Goal: Information Seeking & Learning: Learn about a topic

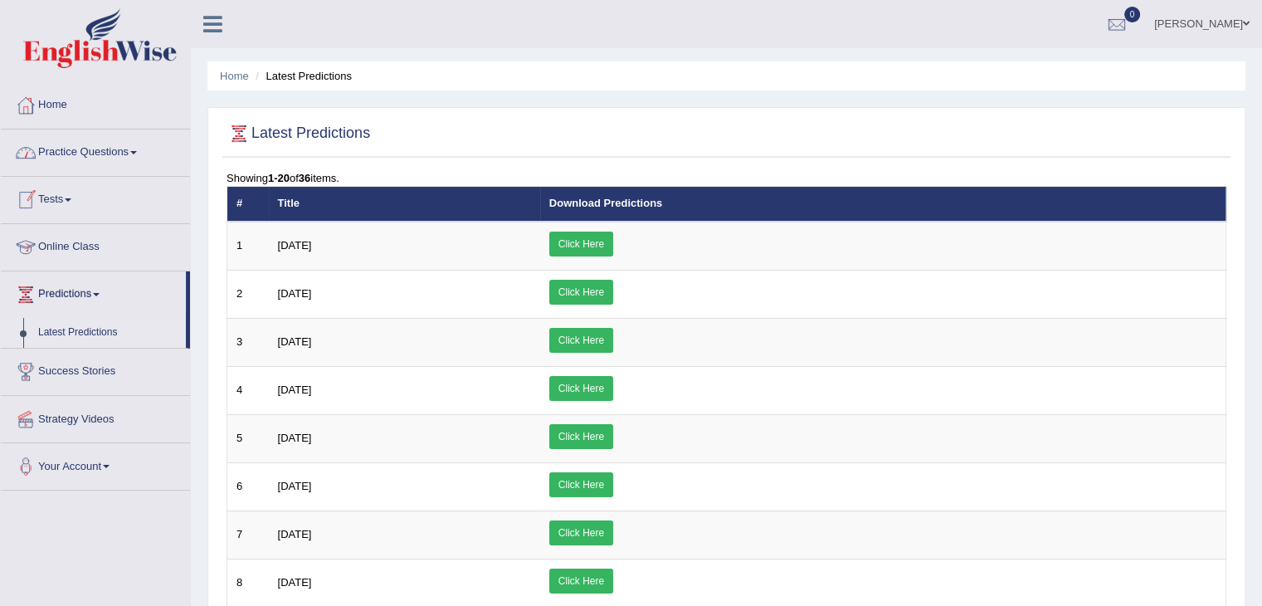
click at [100, 239] on link "Online Class" at bounding box center [95, 244] width 189 height 41
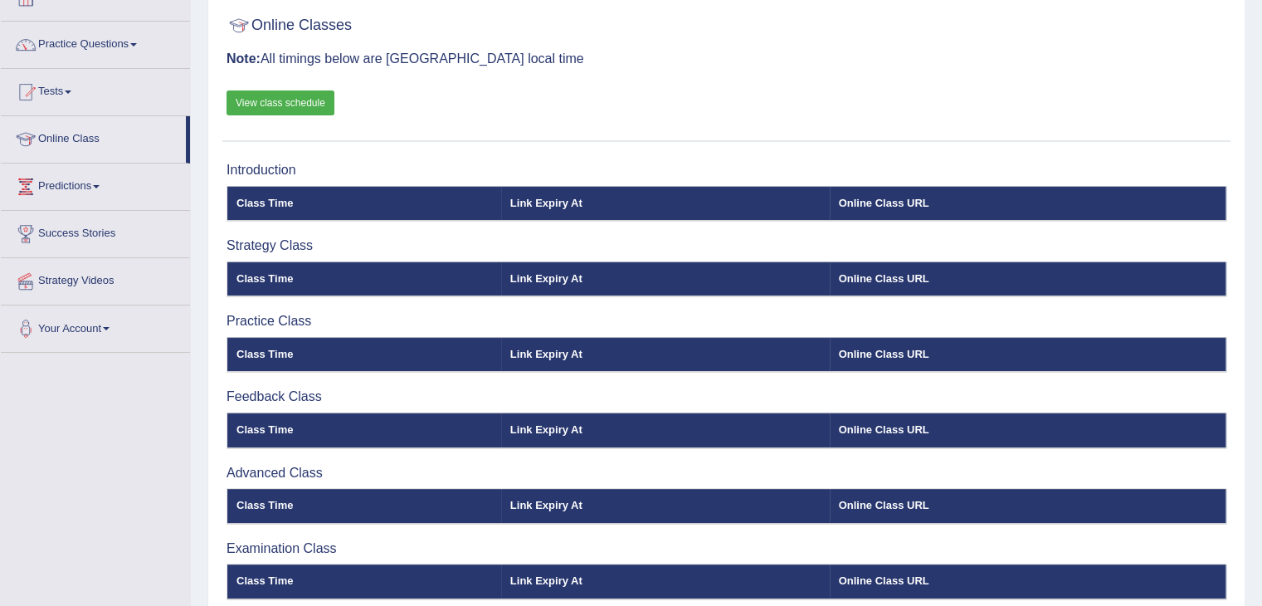
scroll to position [100, 0]
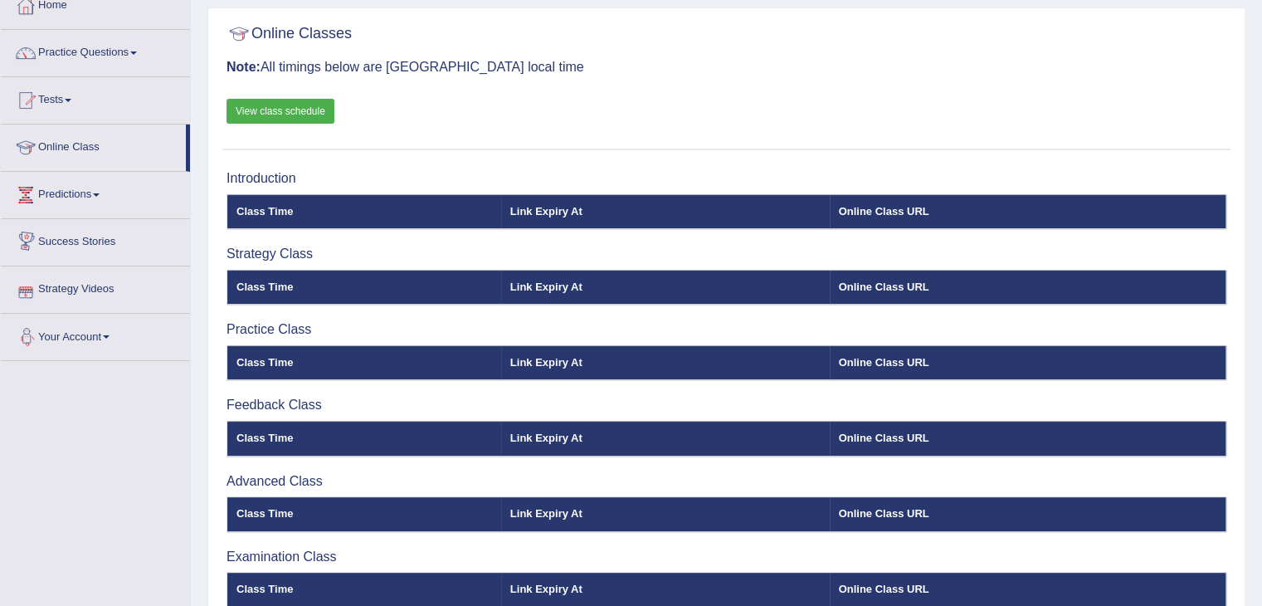
click at [113, 242] on link "Success Stories" at bounding box center [95, 239] width 189 height 41
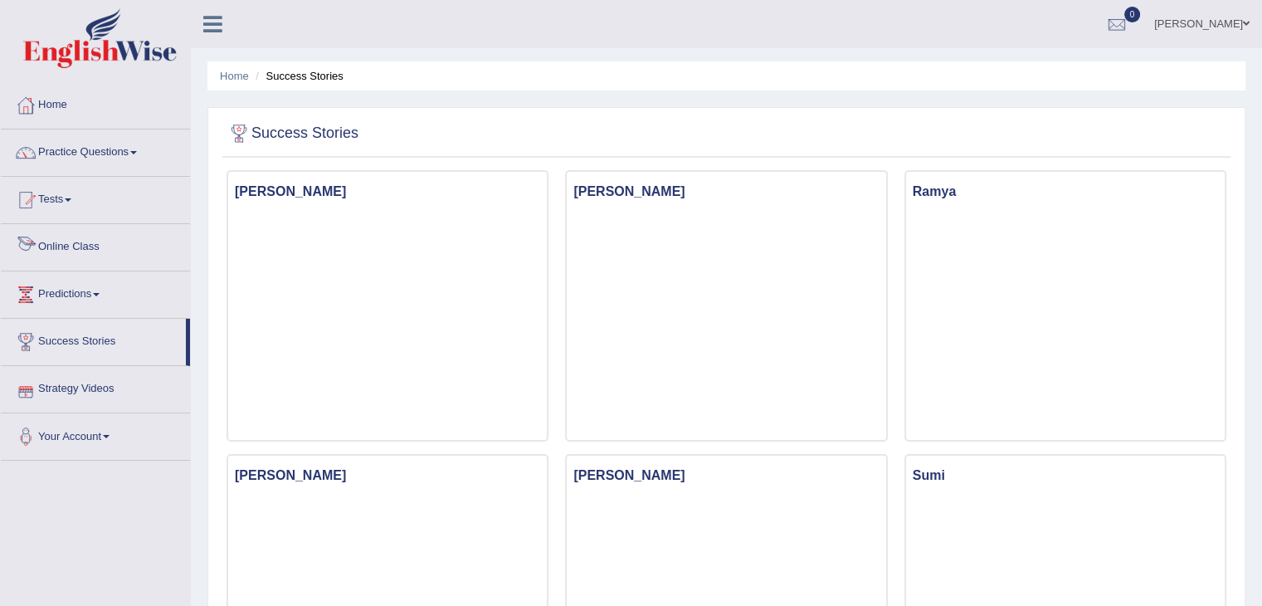
click at [104, 241] on link "Online Class" at bounding box center [95, 244] width 189 height 41
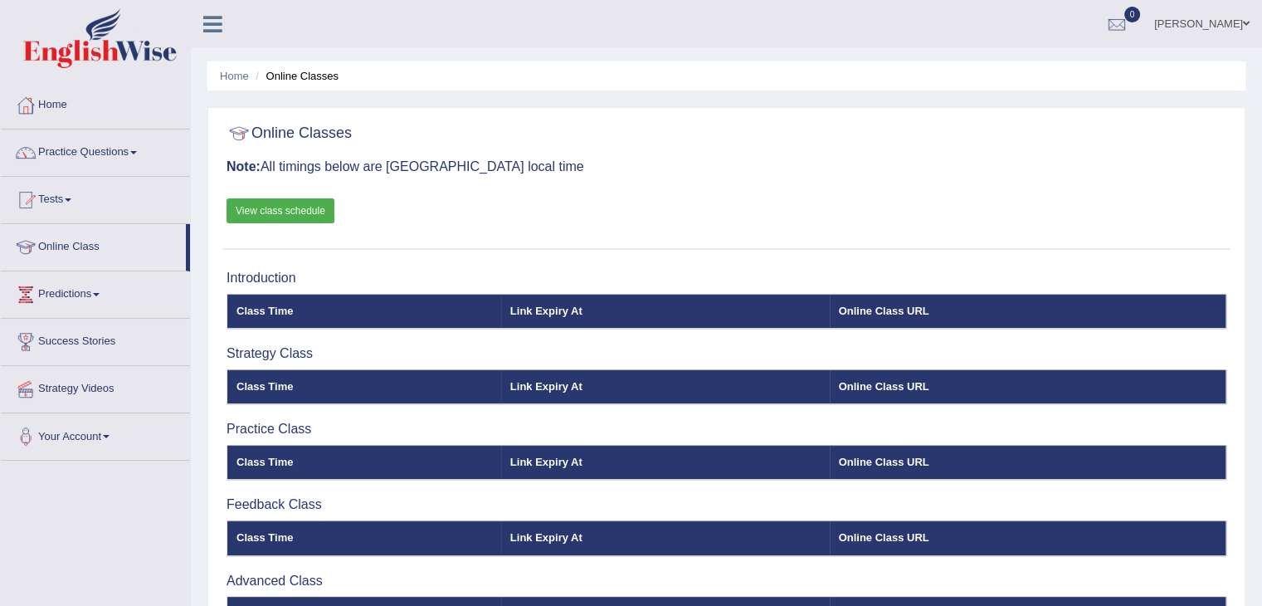
click at [297, 212] on link "View class schedule" at bounding box center [281, 210] width 108 height 25
click at [87, 436] on link "Your Account" at bounding box center [95, 433] width 189 height 41
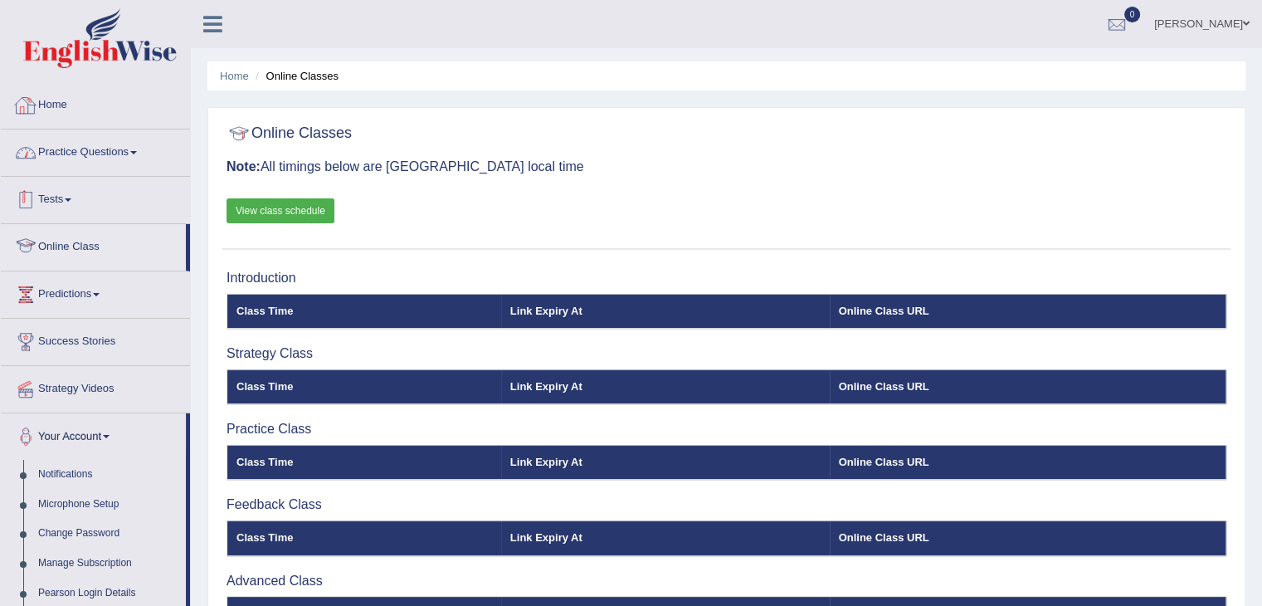
click at [50, 98] on link "Home" at bounding box center [95, 102] width 189 height 41
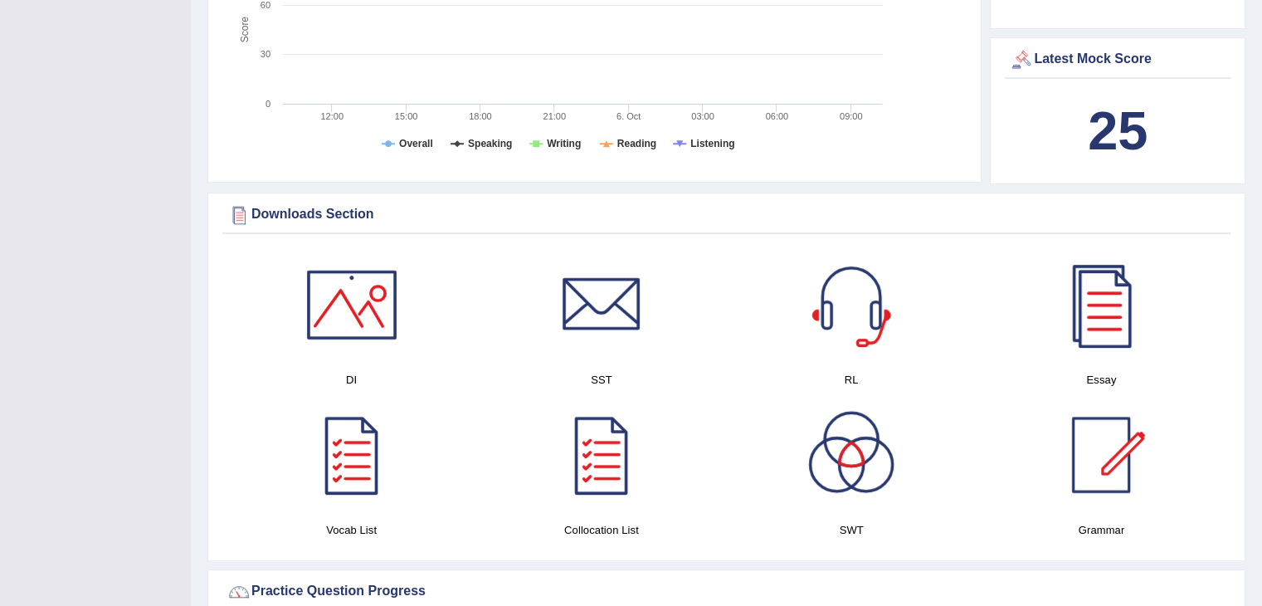
scroll to position [664, 0]
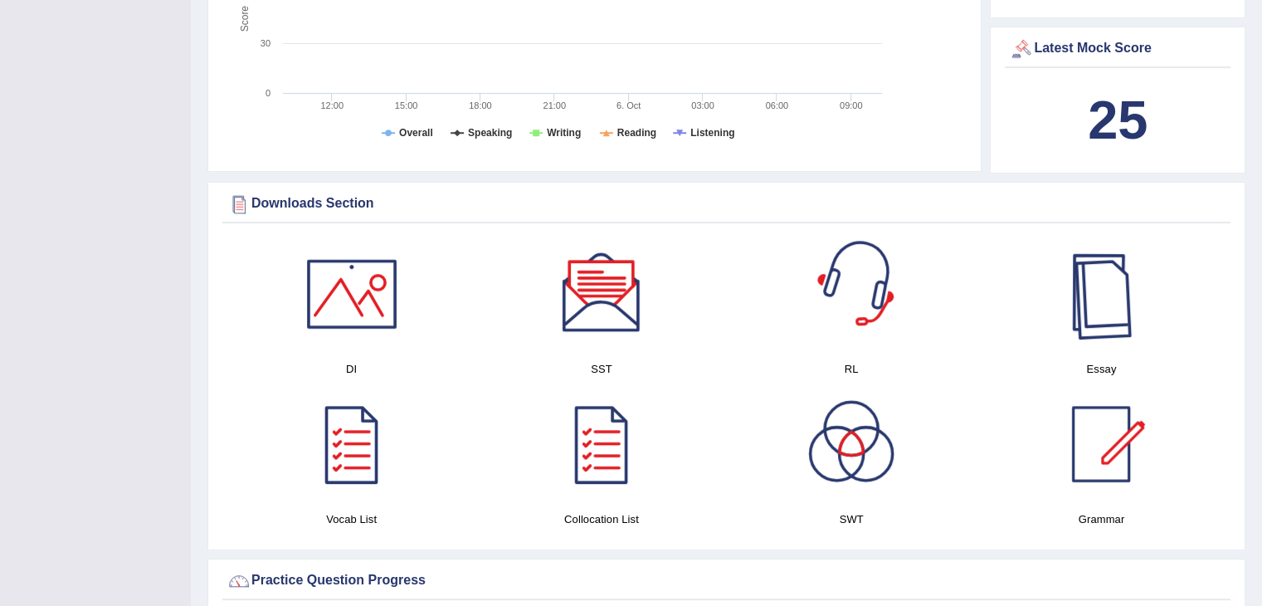
click at [1116, 293] on div at bounding box center [1101, 294] width 116 height 116
click at [845, 315] on div at bounding box center [851, 294] width 116 height 116
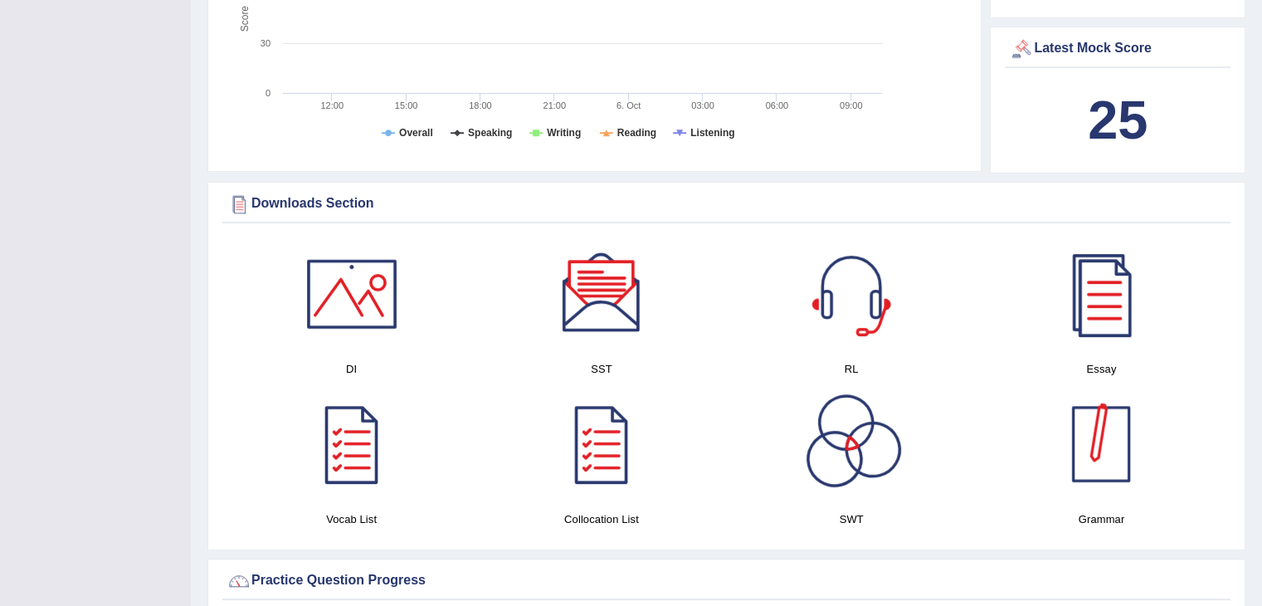
click at [1118, 454] on div at bounding box center [1101, 444] width 116 height 116
click at [353, 449] on div at bounding box center [352, 444] width 116 height 116
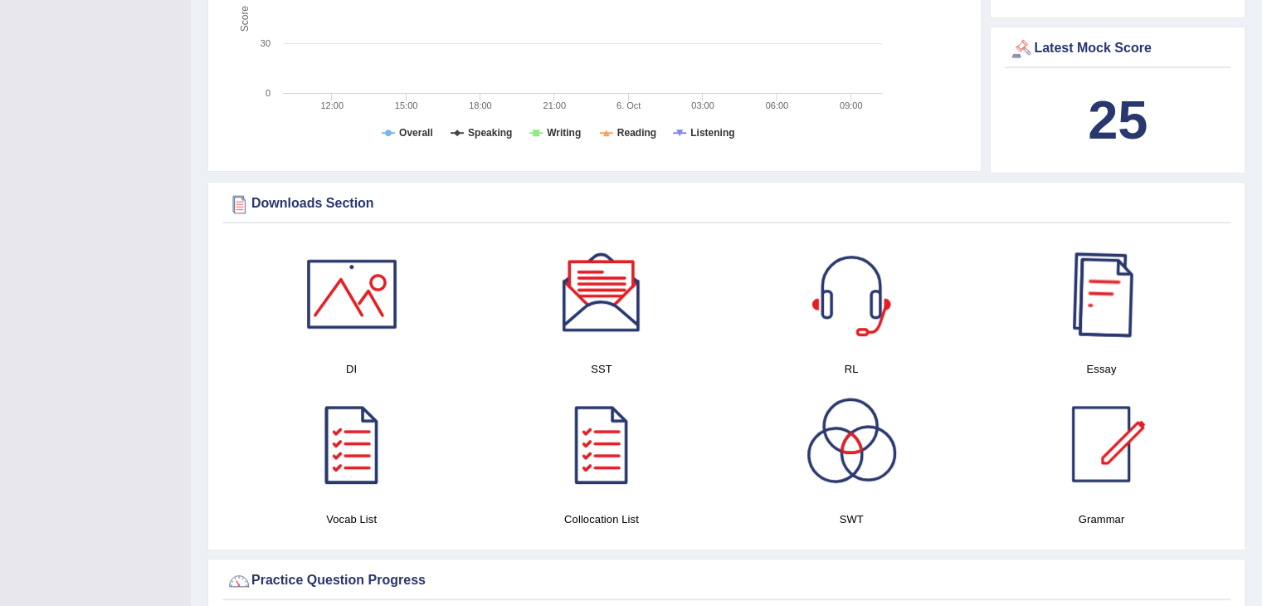
click at [1100, 313] on div at bounding box center [1101, 294] width 116 height 116
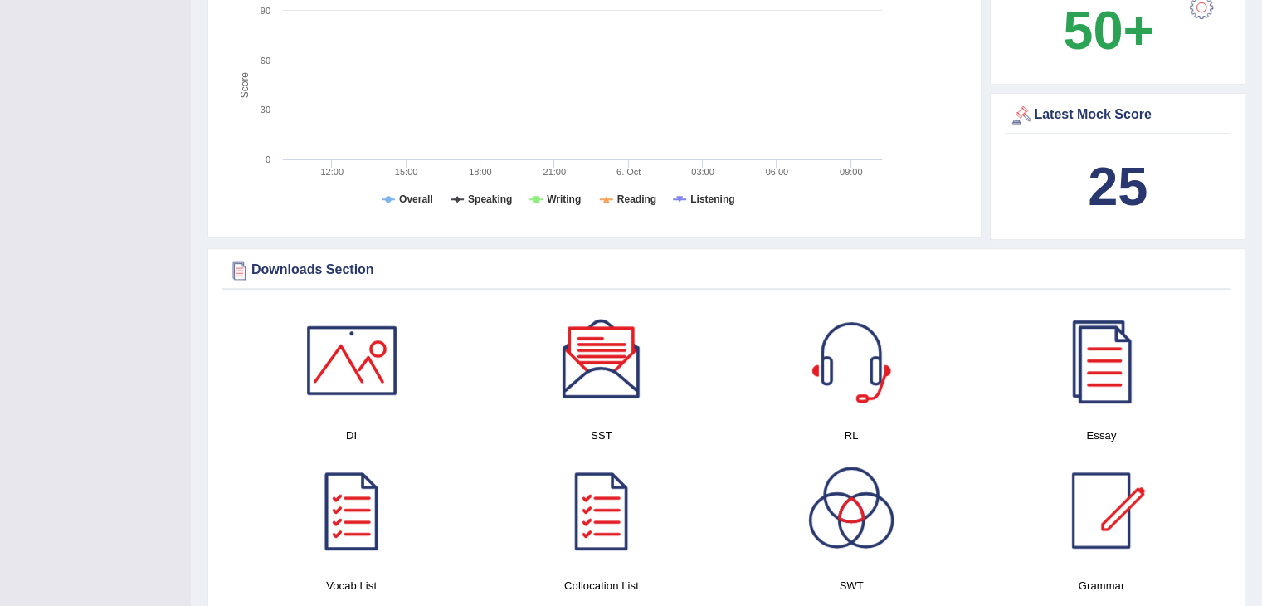
scroll to position [415, 0]
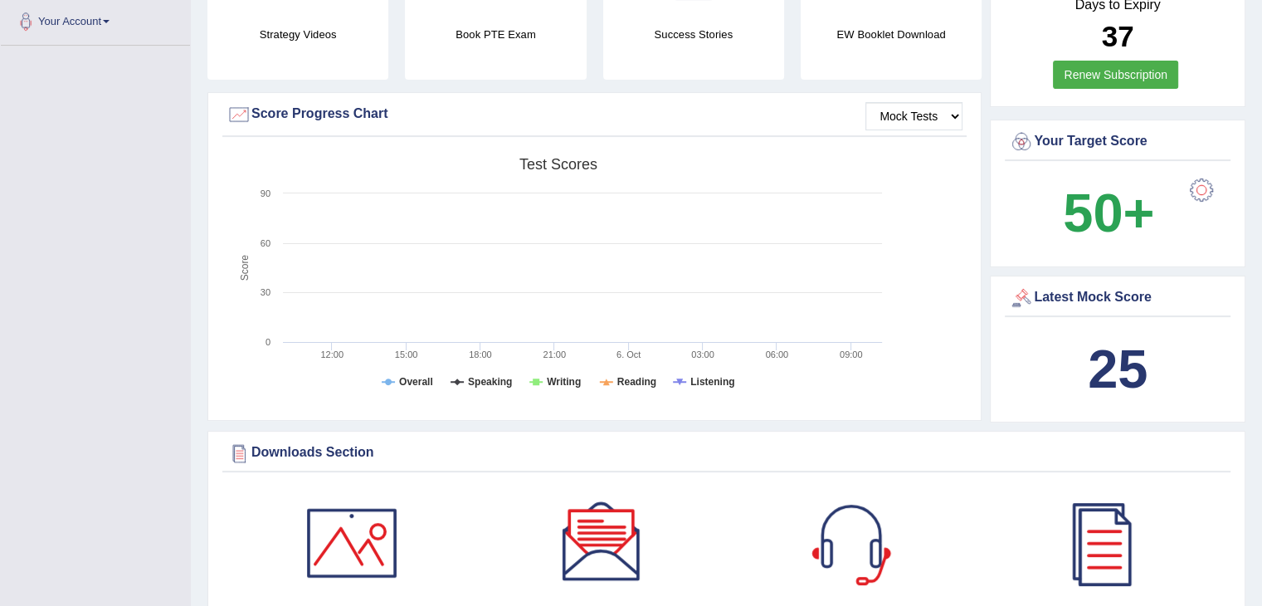
click at [1124, 351] on b "25" at bounding box center [1118, 369] width 60 height 61
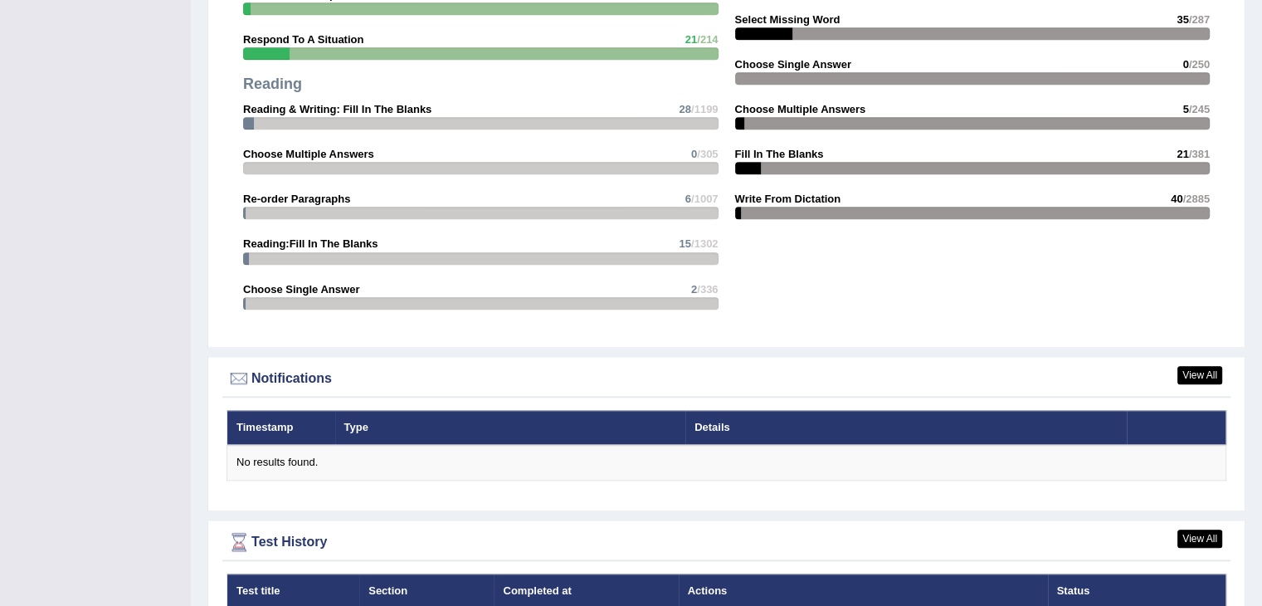
scroll to position [1849, 0]
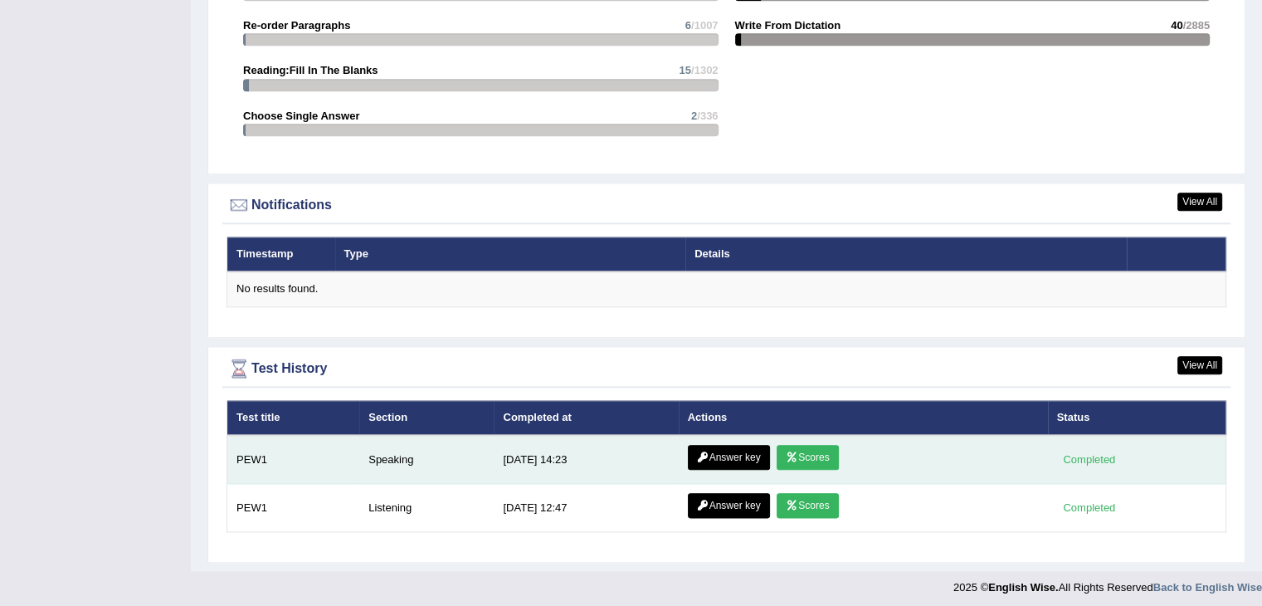
click at [808, 450] on link "Scores" at bounding box center [807, 457] width 61 height 25
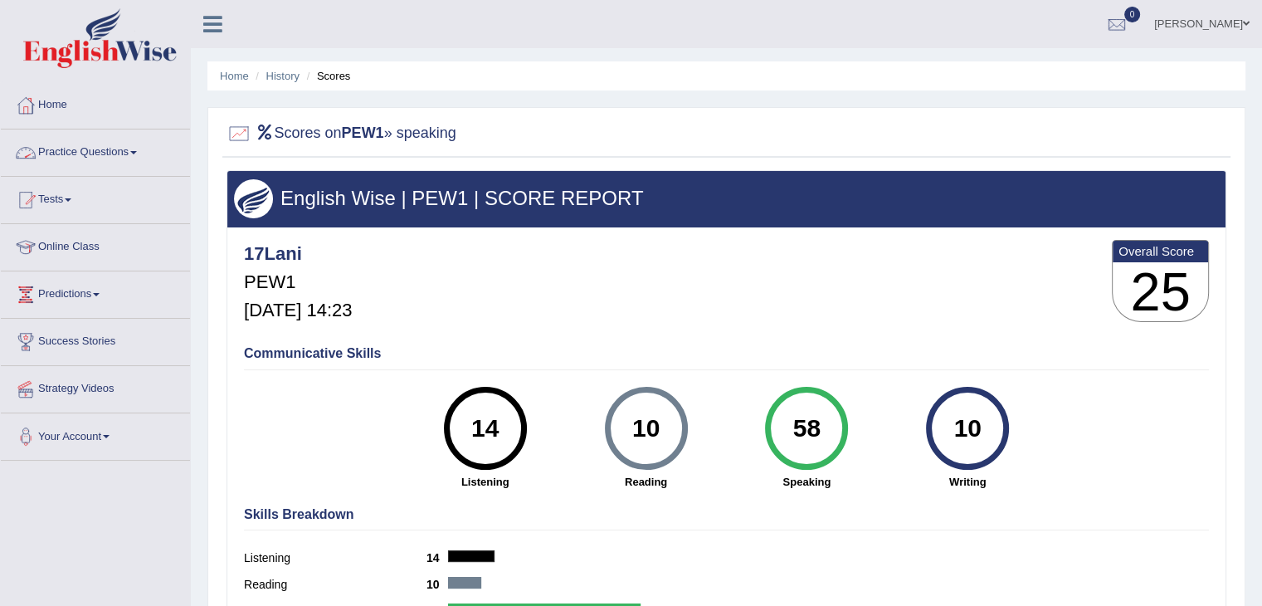
click at [238, 130] on div at bounding box center [239, 133] width 25 height 25
click at [282, 75] on link "History" at bounding box center [282, 76] width 33 height 12
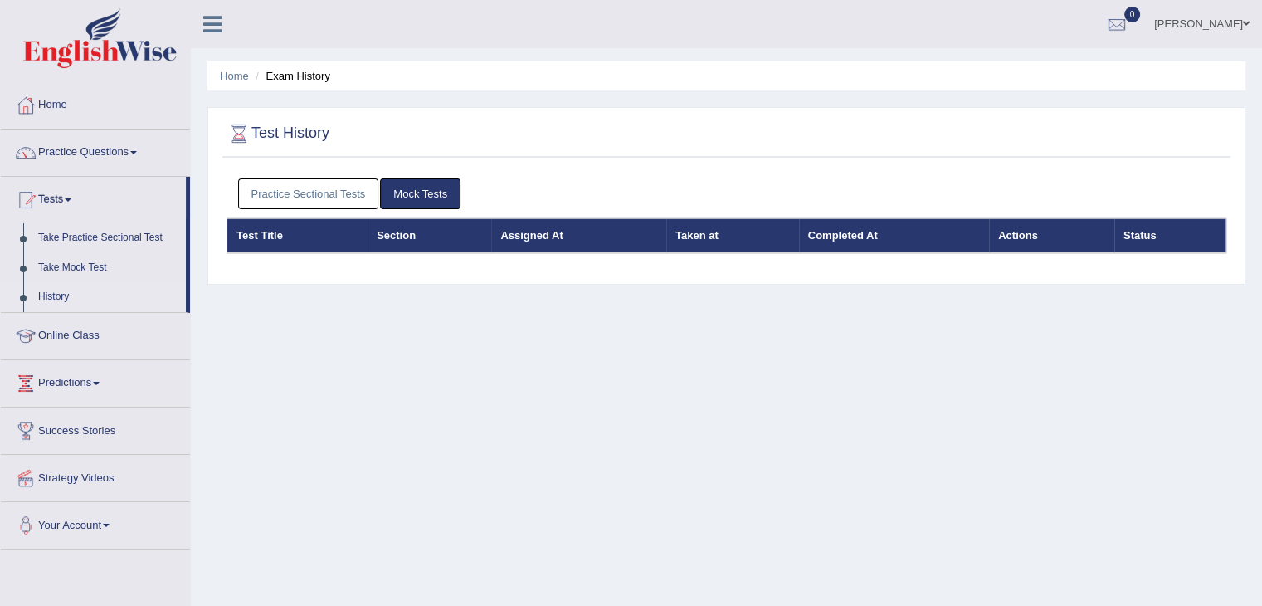
click at [433, 193] on link "Mock Tests" at bounding box center [420, 193] width 80 height 31
click at [346, 193] on link "Practice Sectional Tests" at bounding box center [308, 193] width 141 height 31
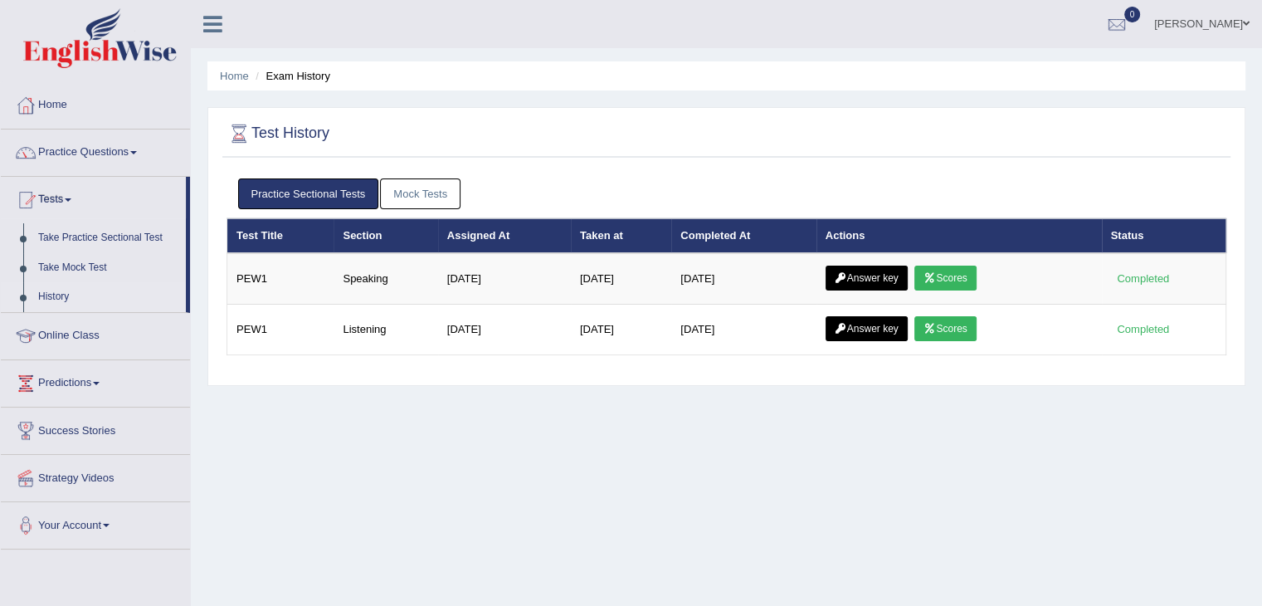
click at [401, 193] on link "Mock Tests" at bounding box center [420, 193] width 80 height 31
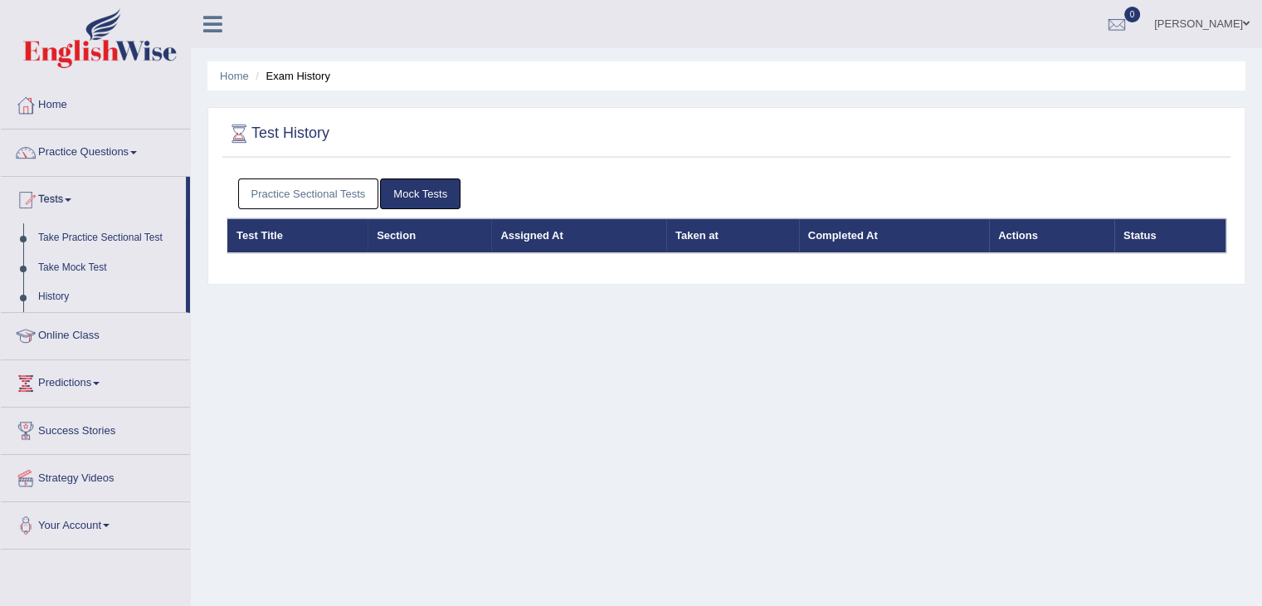
click at [312, 198] on link "Practice Sectional Tests" at bounding box center [308, 193] width 141 height 31
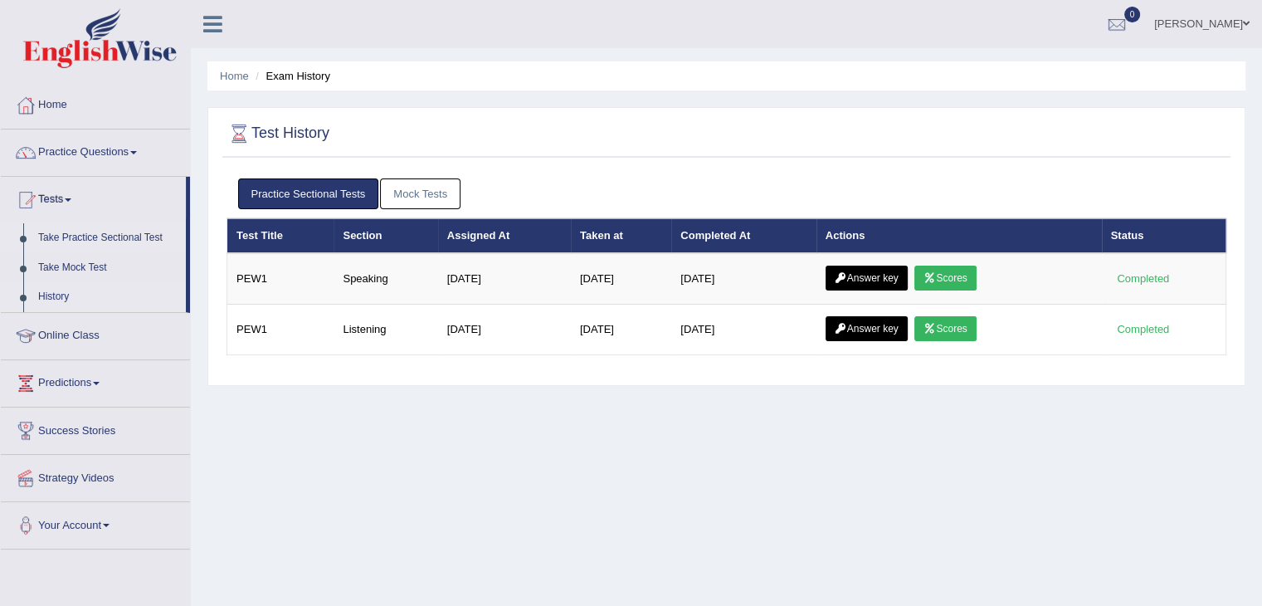
click at [110, 236] on link "Take Practice Sectional Test" at bounding box center [108, 238] width 155 height 30
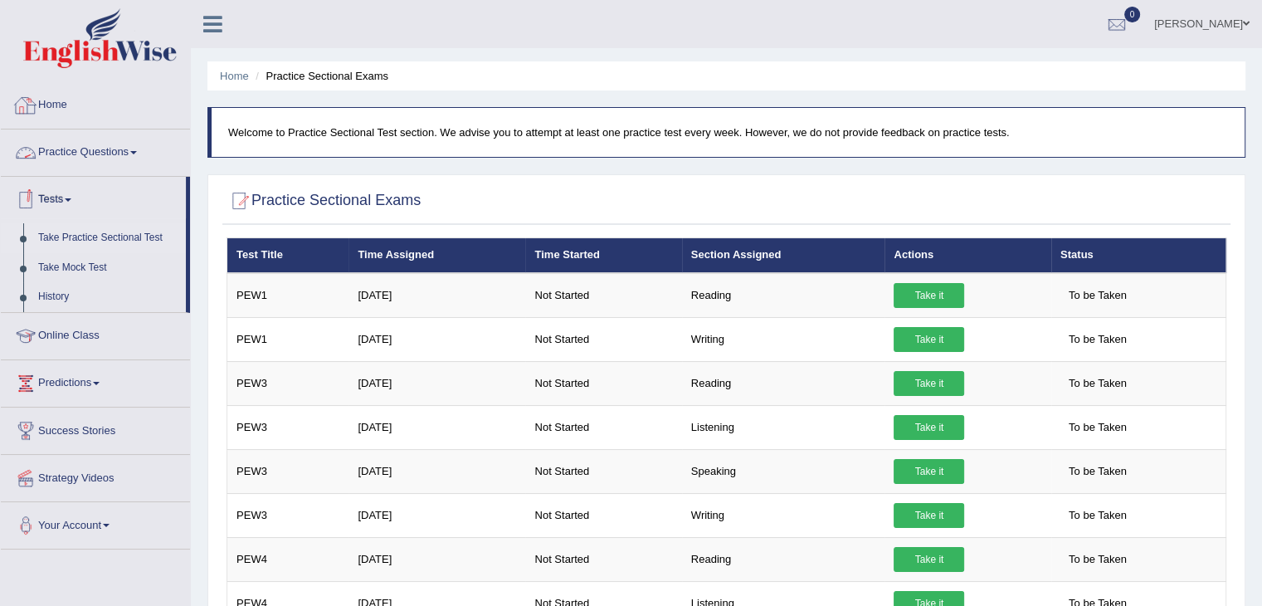
click at [71, 108] on link "Home" at bounding box center [95, 102] width 189 height 41
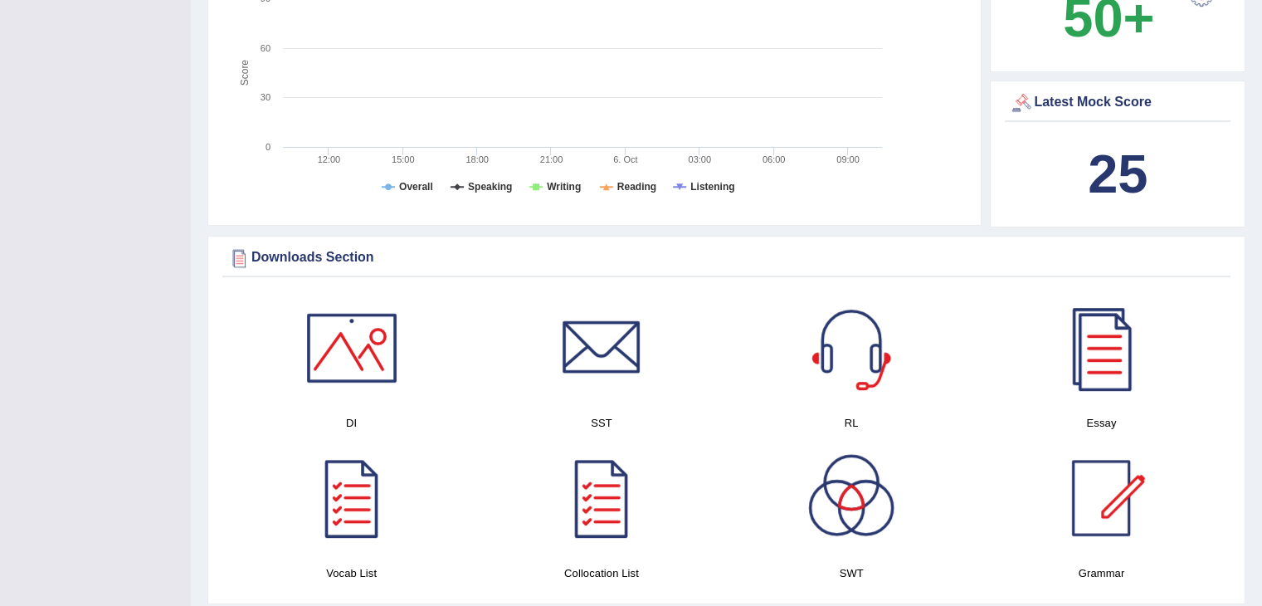
scroll to position [913, 0]
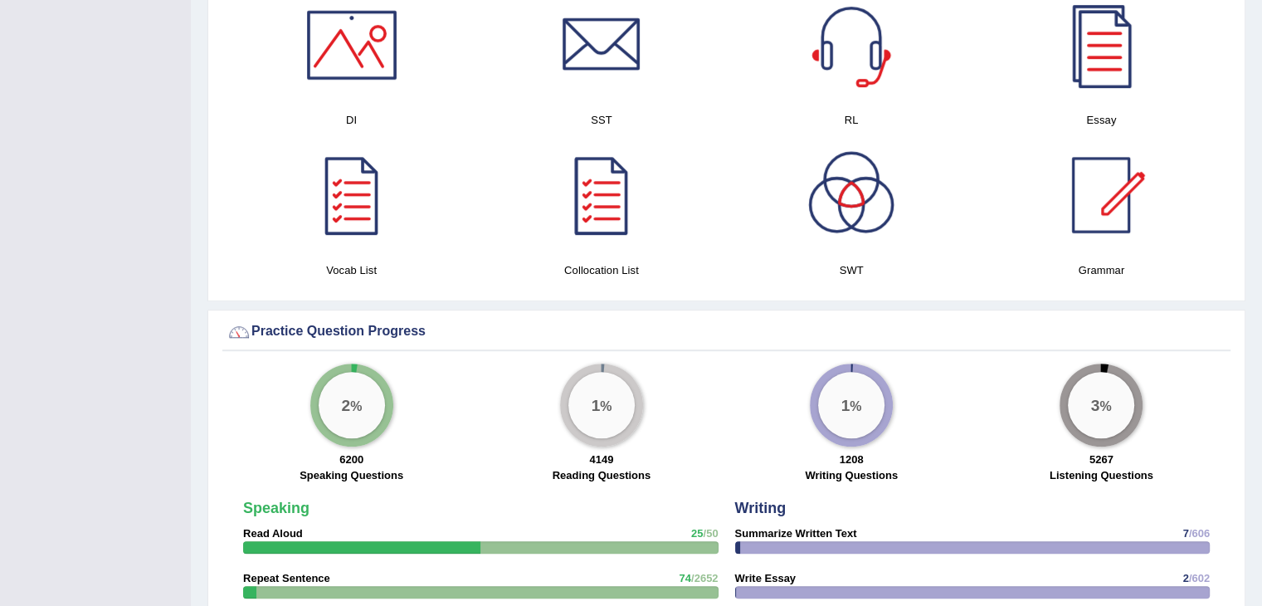
click at [597, 211] on div at bounding box center [602, 195] width 116 height 116
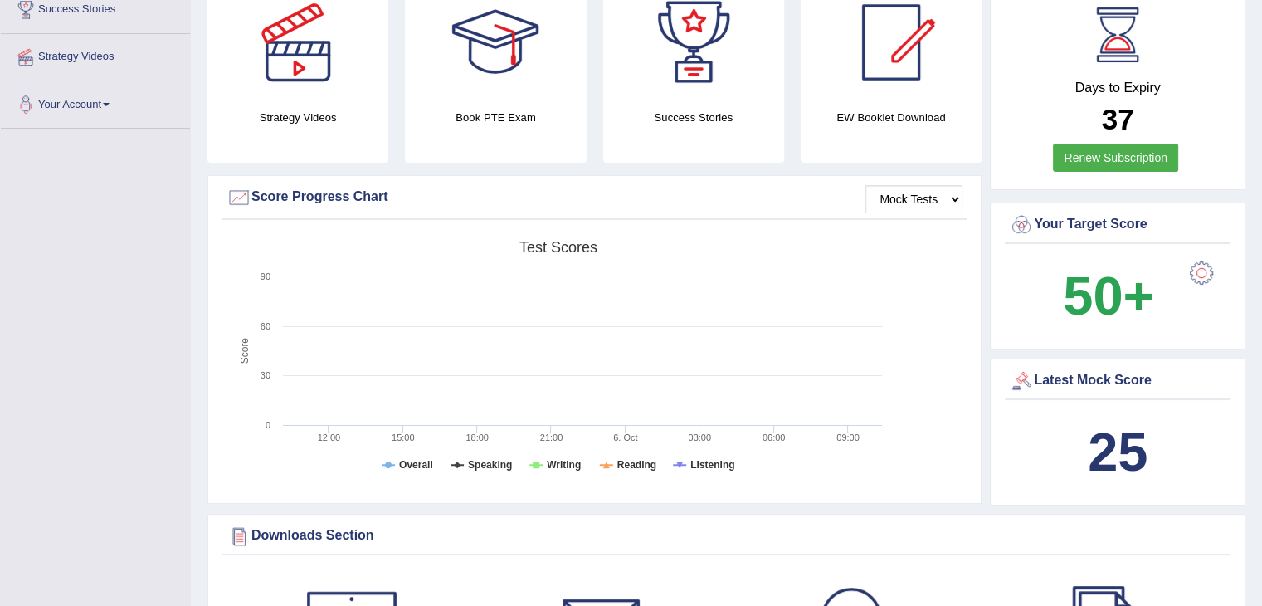
scroll to position [0, 0]
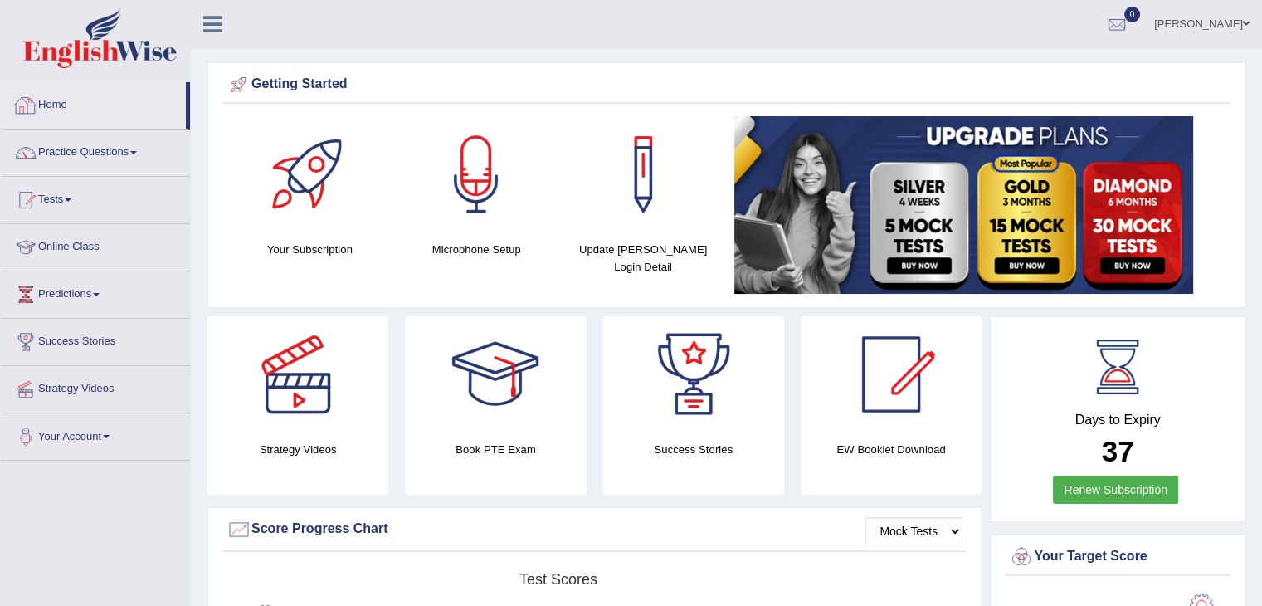
click at [84, 119] on link "Home" at bounding box center [93, 102] width 185 height 41
click at [108, 158] on link "Practice Questions" at bounding box center [95, 149] width 189 height 41
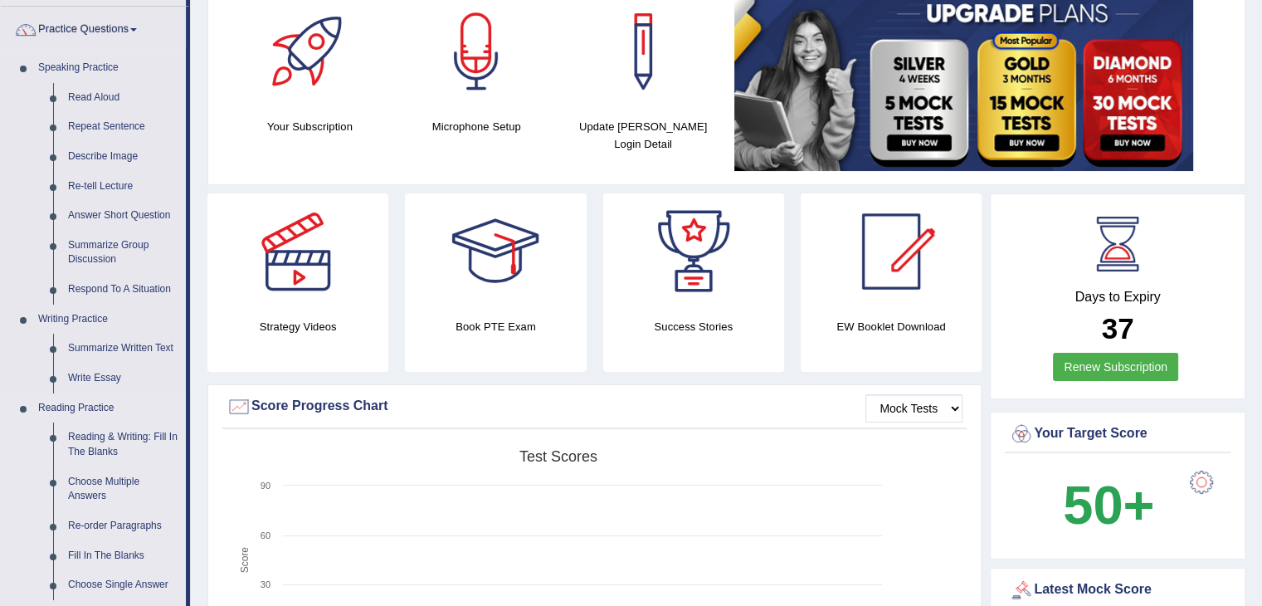
scroll to position [166, 0]
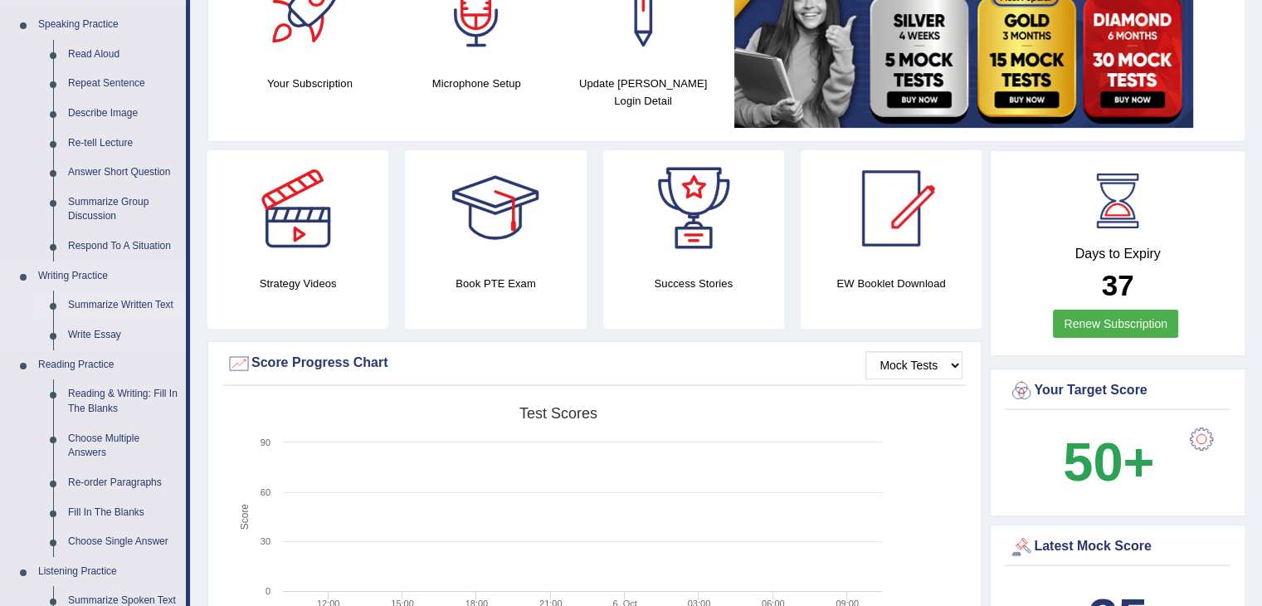
click at [116, 305] on link "Summarize Written Text" at bounding box center [123, 305] width 125 height 30
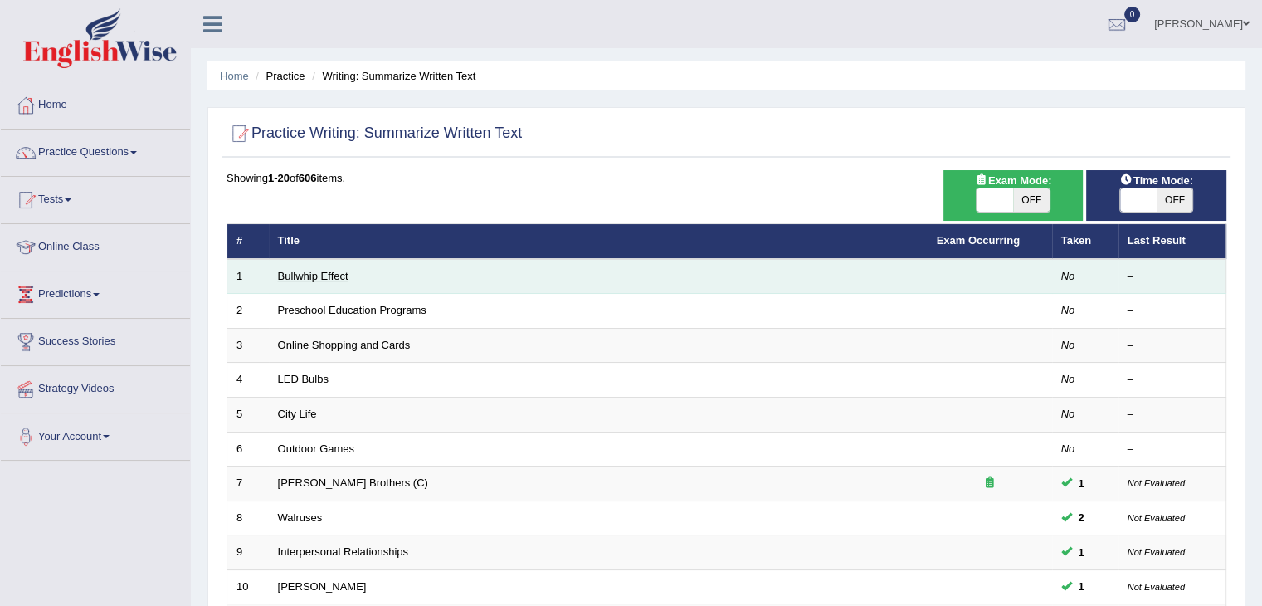
click at [325, 272] on link "Bullwhip Effect" at bounding box center [313, 276] width 71 height 12
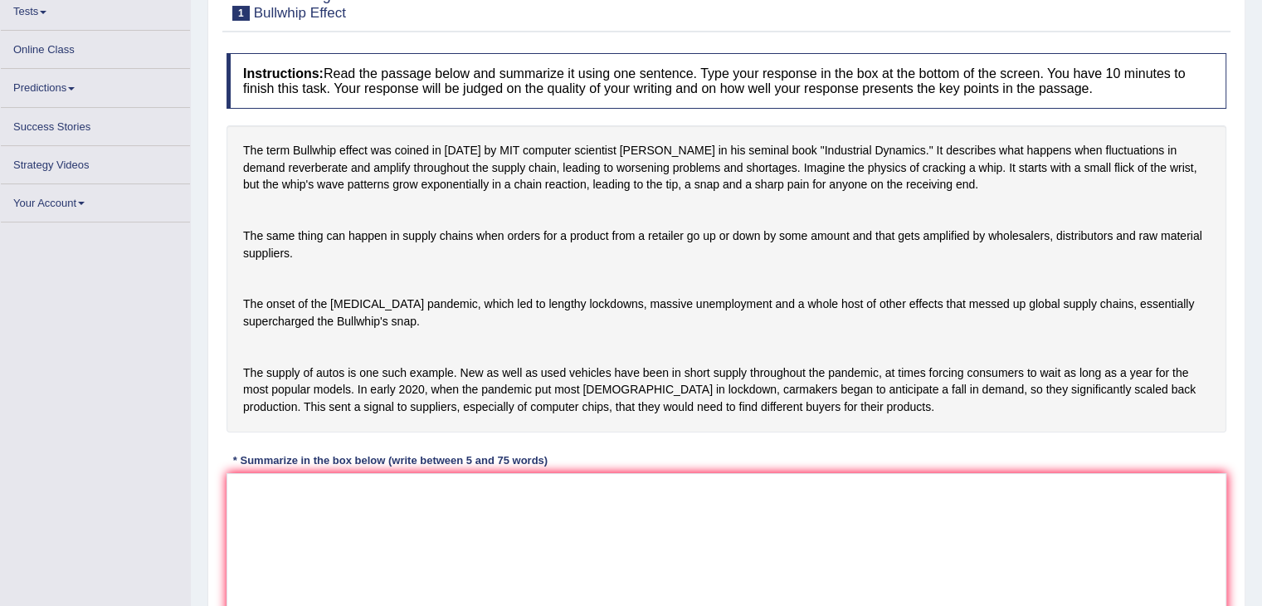
scroll to position [188, 0]
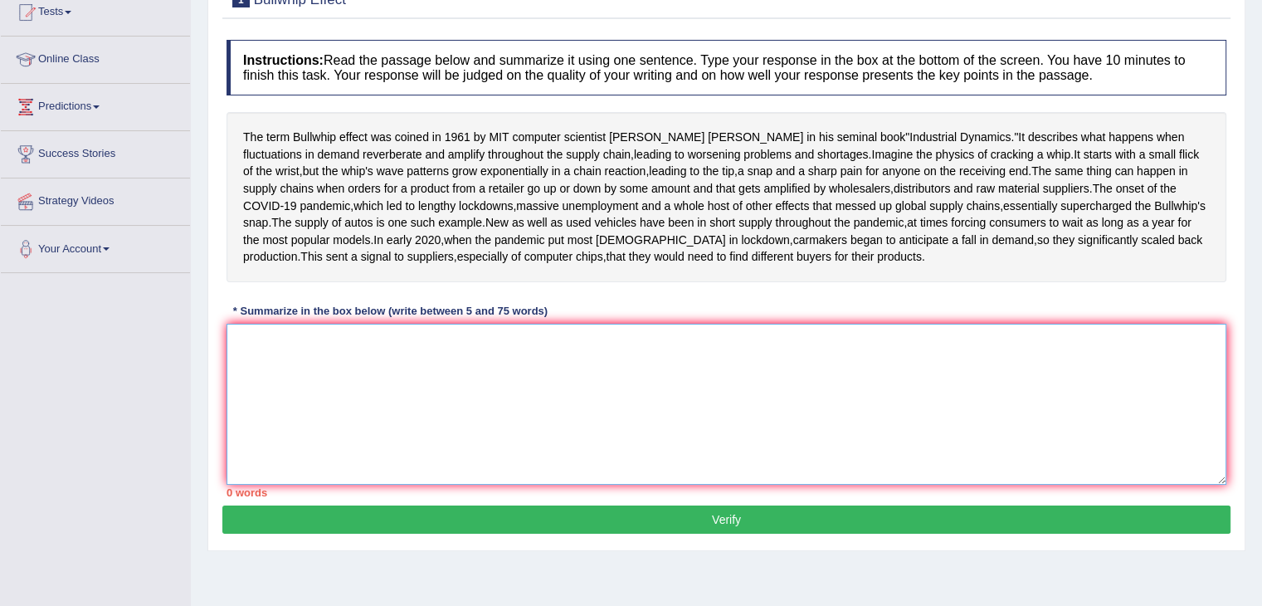
click at [278, 424] on textarea at bounding box center [727, 404] width 1000 height 161
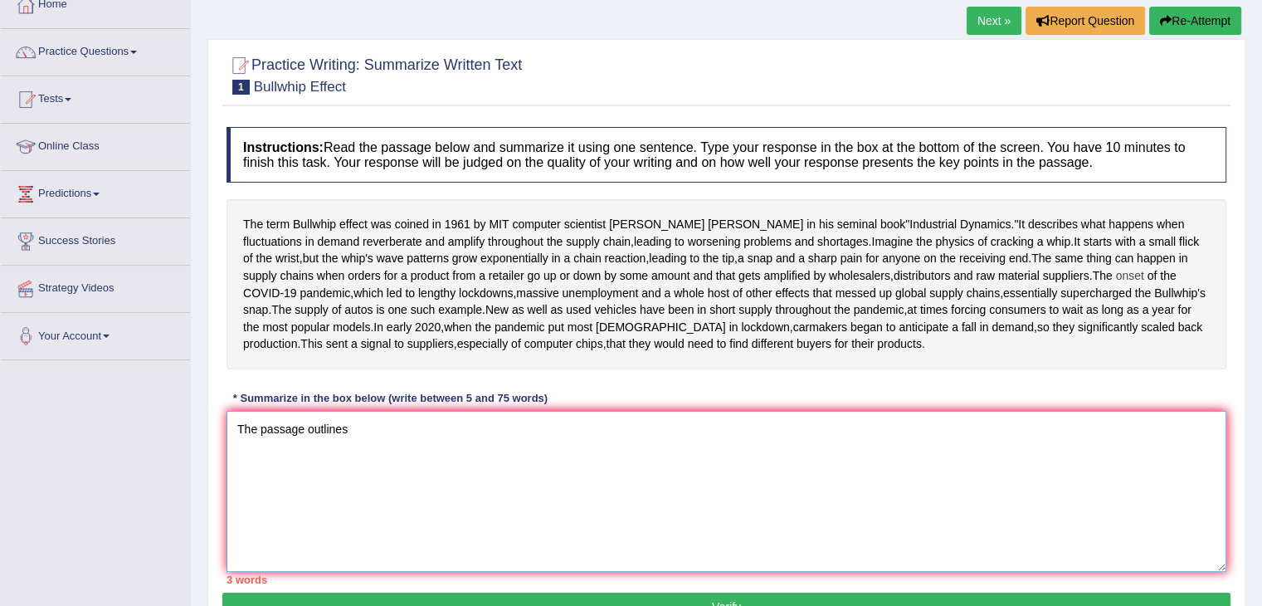
scroll to position [105, 0]
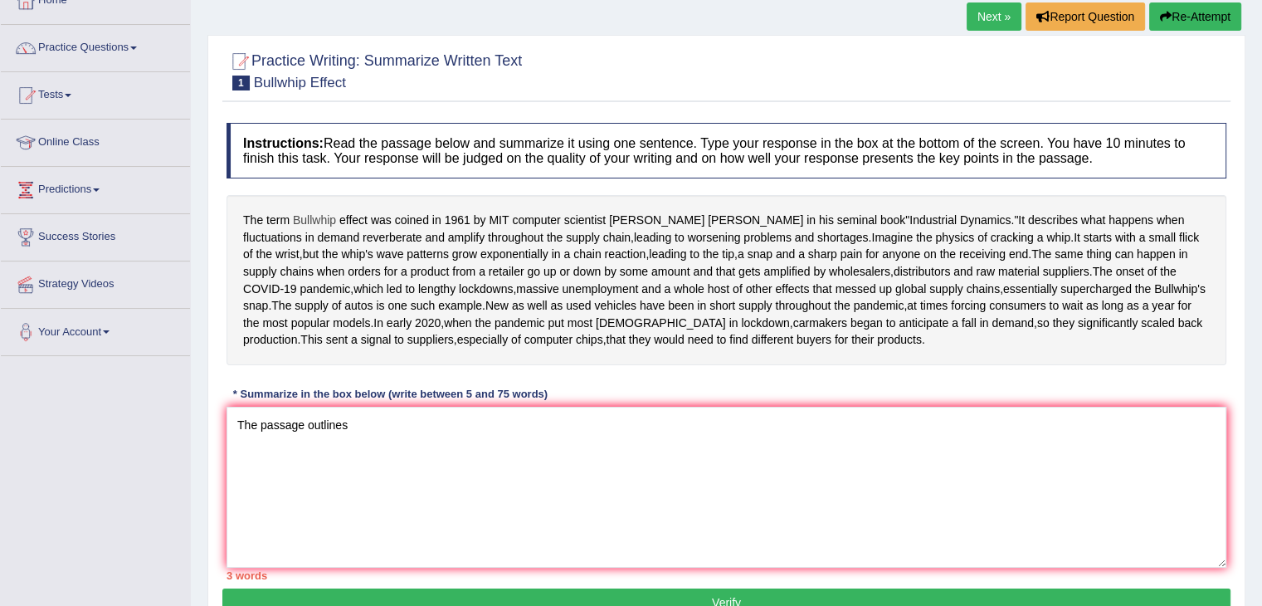
drag, startPoint x: 238, startPoint y: 213, endPoint x: 297, endPoint y: 219, distance: 59.2
click at [294, 212] on div "The term Bullwhip effect was coined in [DATE] by MIT computer scientist [PERSON…" at bounding box center [727, 280] width 1000 height 170
click at [369, 510] on textarea "The passage outlines" at bounding box center [727, 487] width 1000 height 161
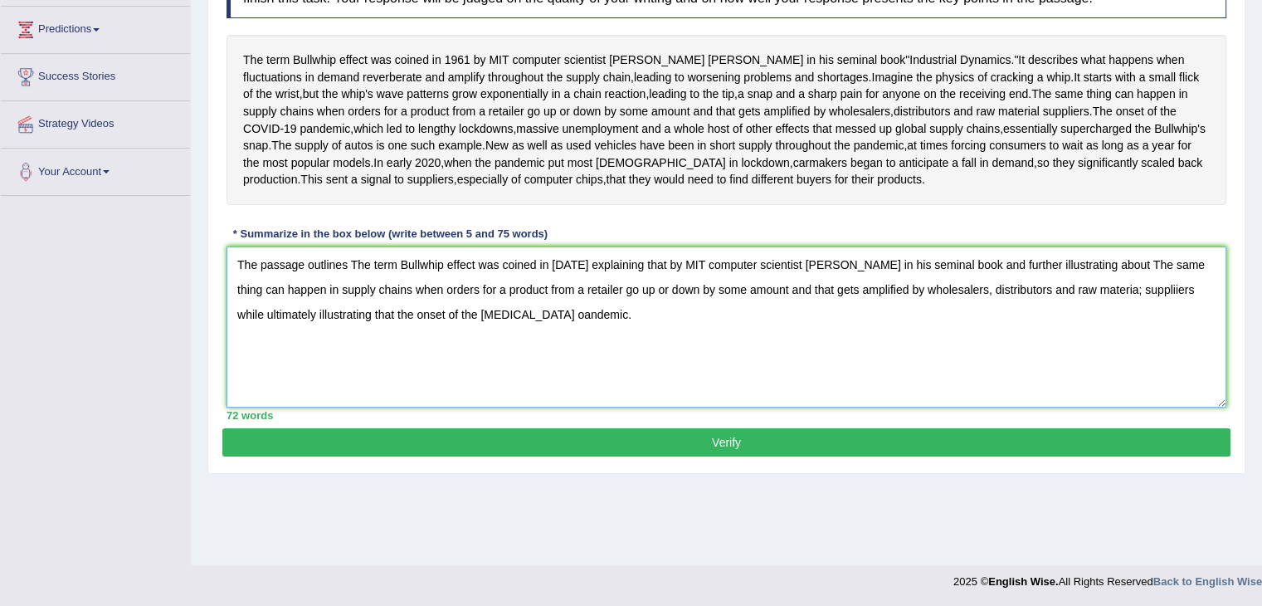
scroll to position [270, 0]
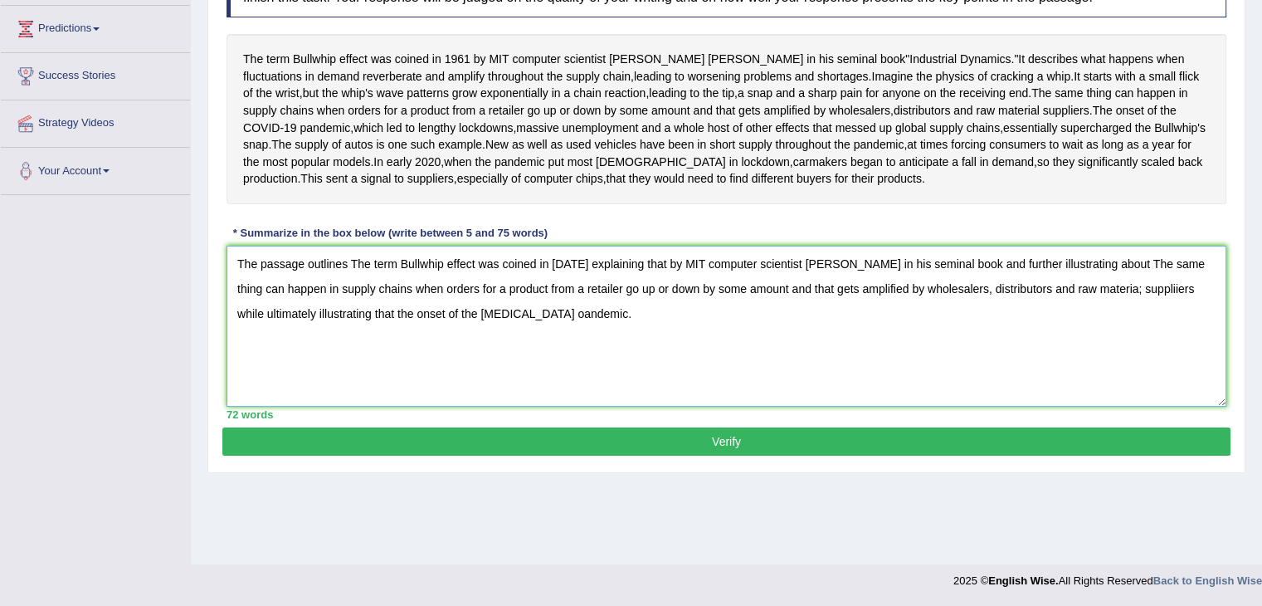
type textarea "The passage outlines The term Bullwhip effect was coined in 1961 explaining tha…"
click at [695, 456] on button "Verify" at bounding box center [726, 441] width 1008 height 28
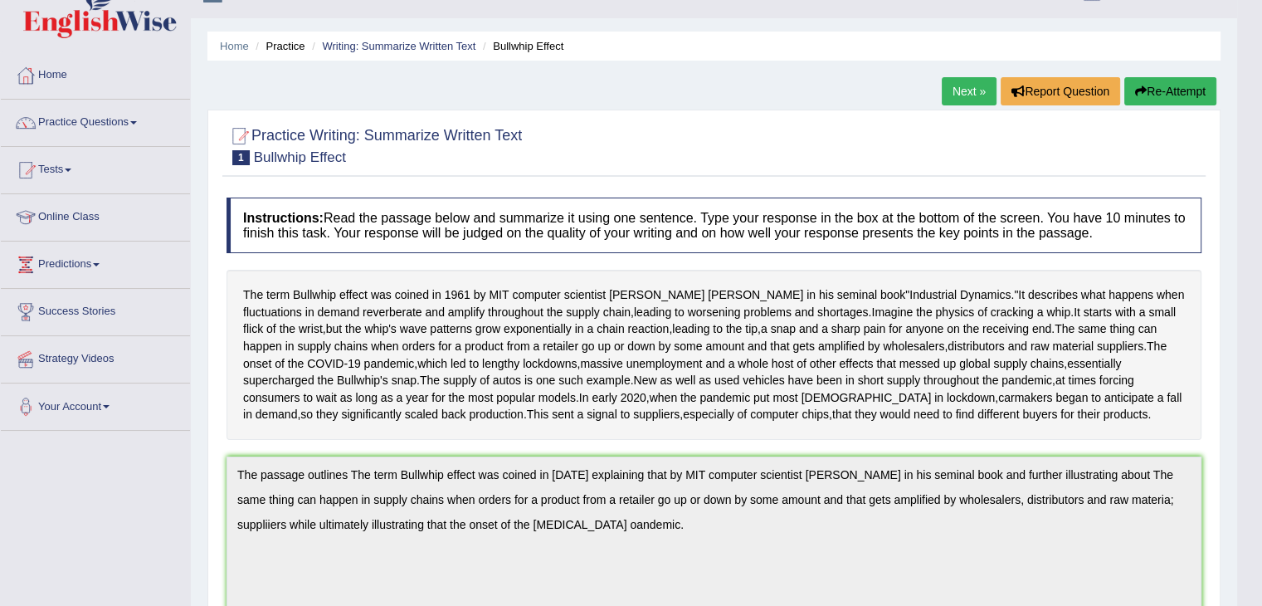
scroll to position [0, 0]
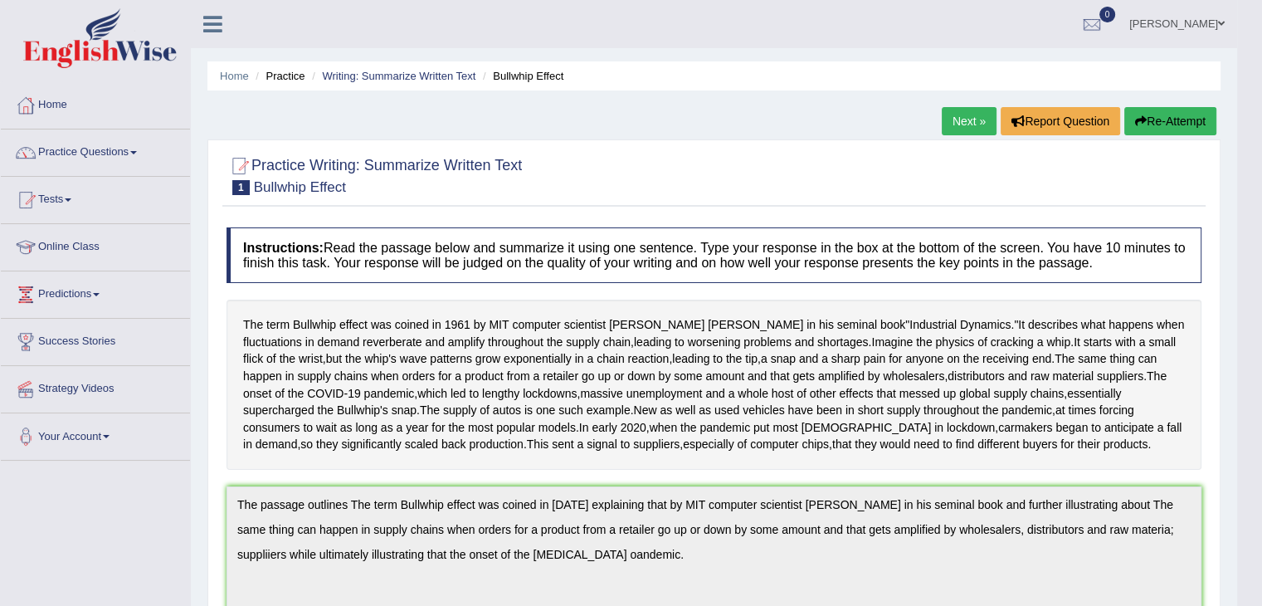
click at [1162, 120] on button "Re-Attempt" at bounding box center [1170, 121] width 92 height 28
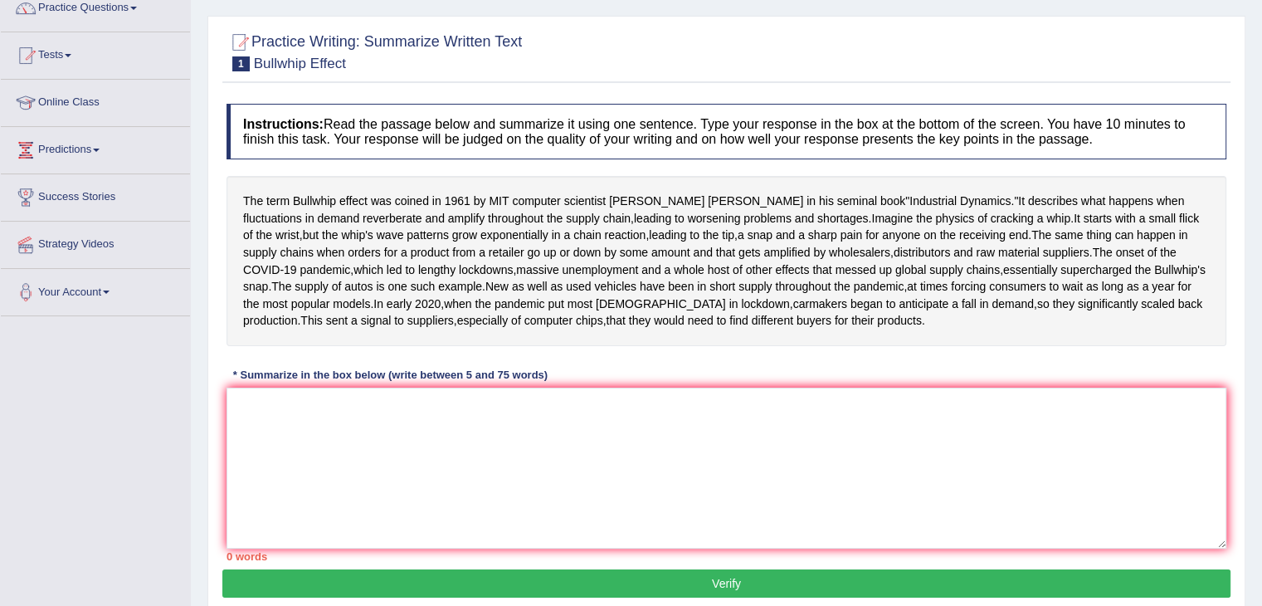
scroll to position [290, 0]
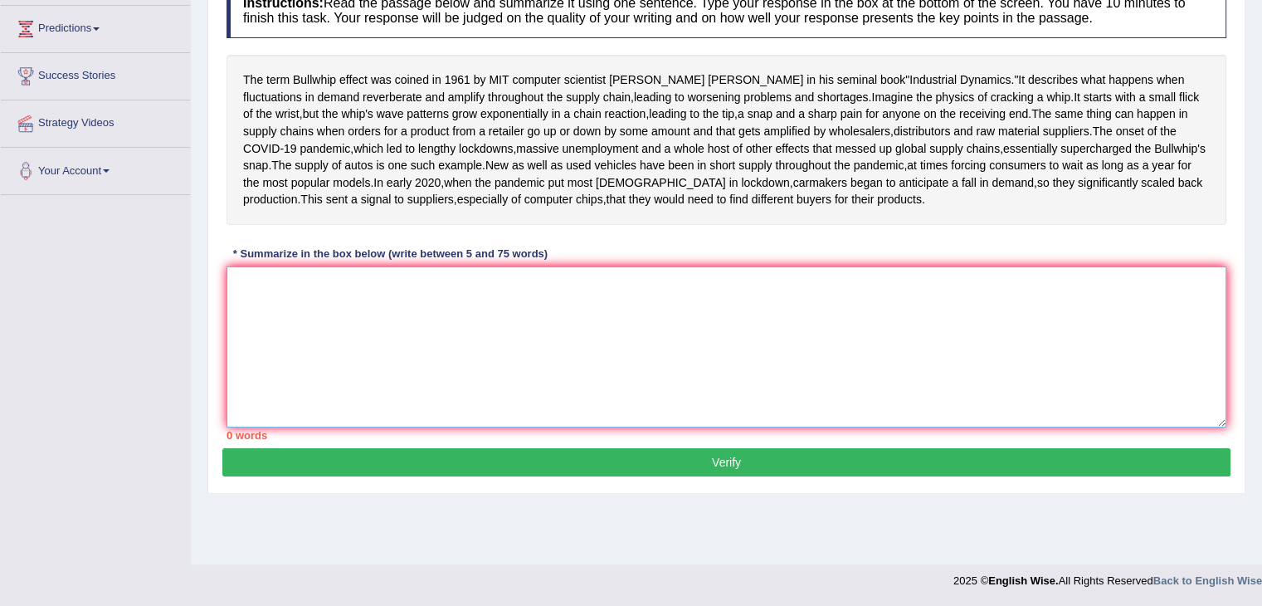
click at [279, 358] on textarea at bounding box center [727, 346] width 1000 height 161
type textarea "t"
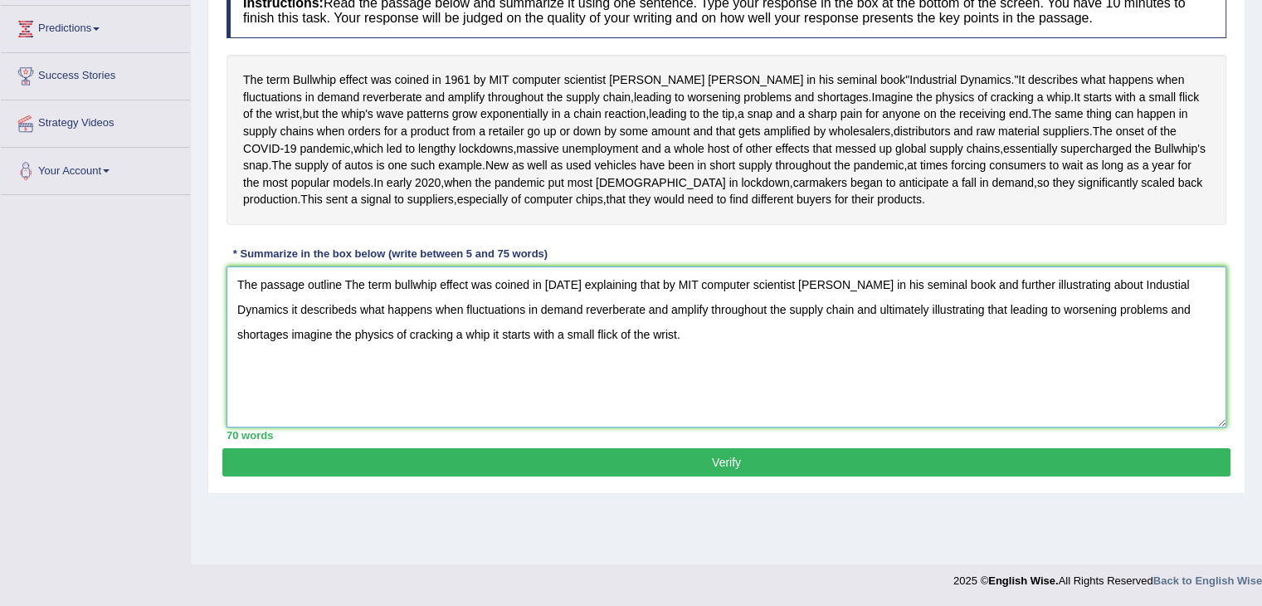
type textarea "The passage outline The term bullwhip effect was coined in [DATE] explaining th…"
click at [574, 476] on button "Verify" at bounding box center [726, 462] width 1008 height 28
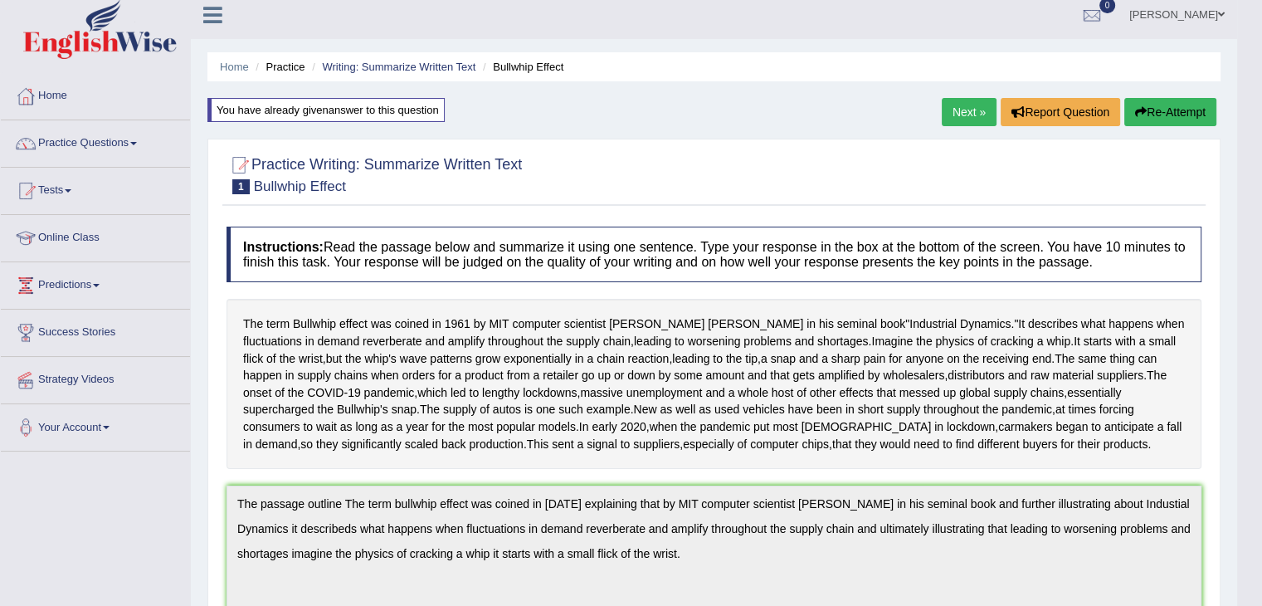
scroll to position [0, 0]
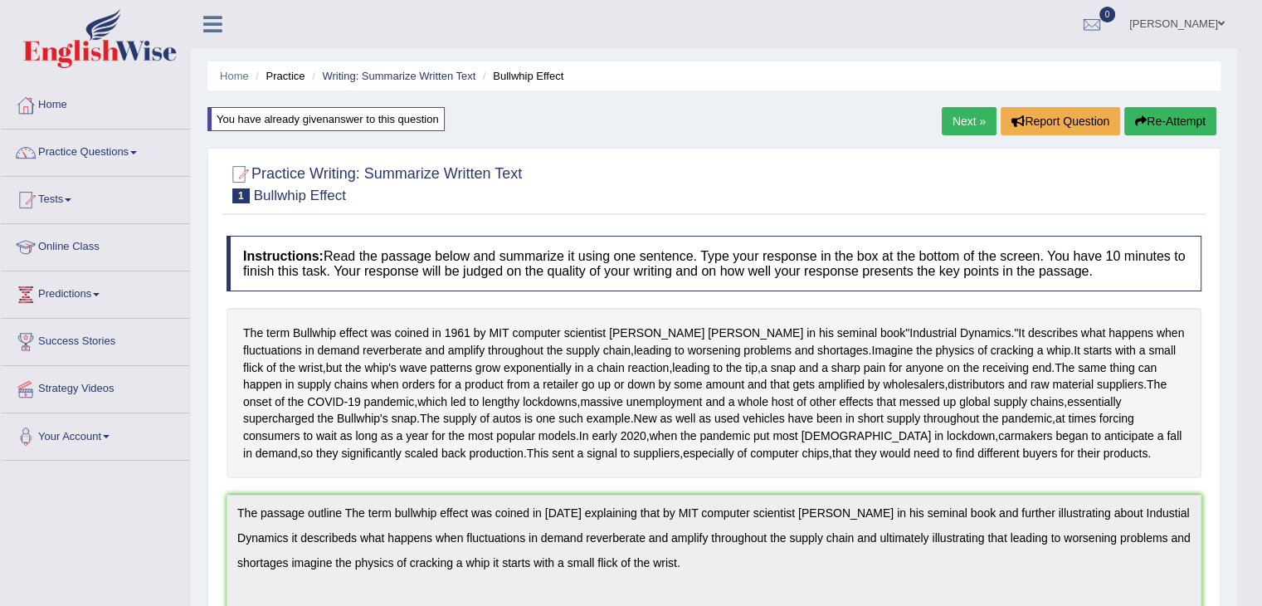
click at [1144, 124] on button "Re-Attempt" at bounding box center [1170, 121] width 92 height 28
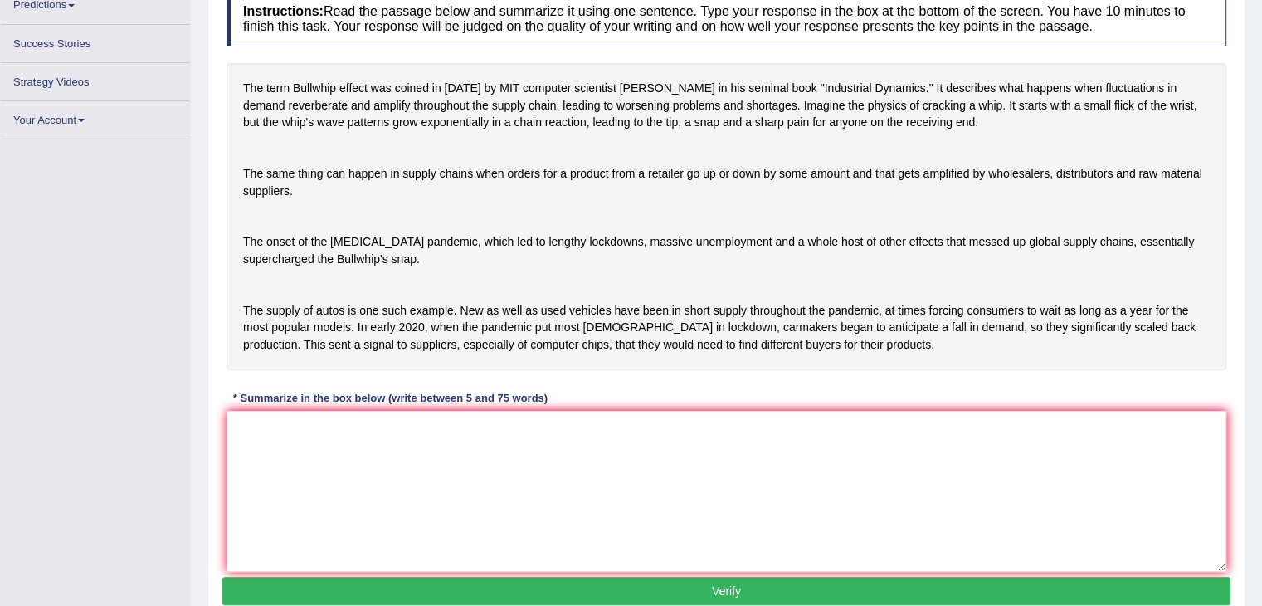
scroll to position [289, 0]
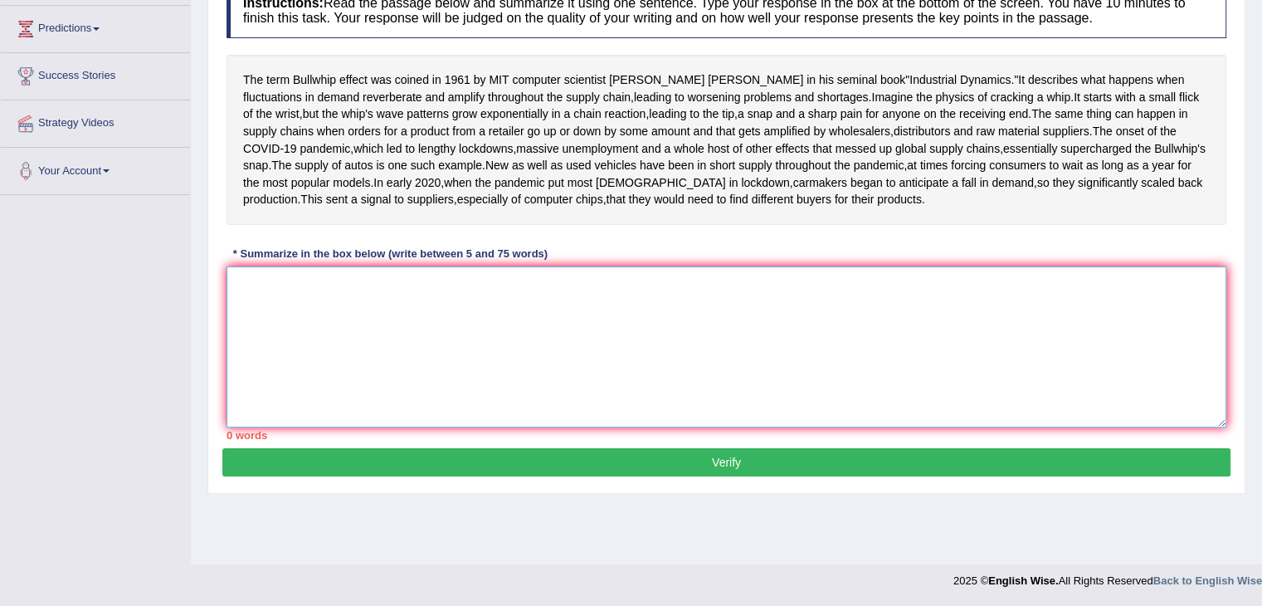
click at [289, 383] on textarea at bounding box center [727, 346] width 1000 height 161
type textarea "t"
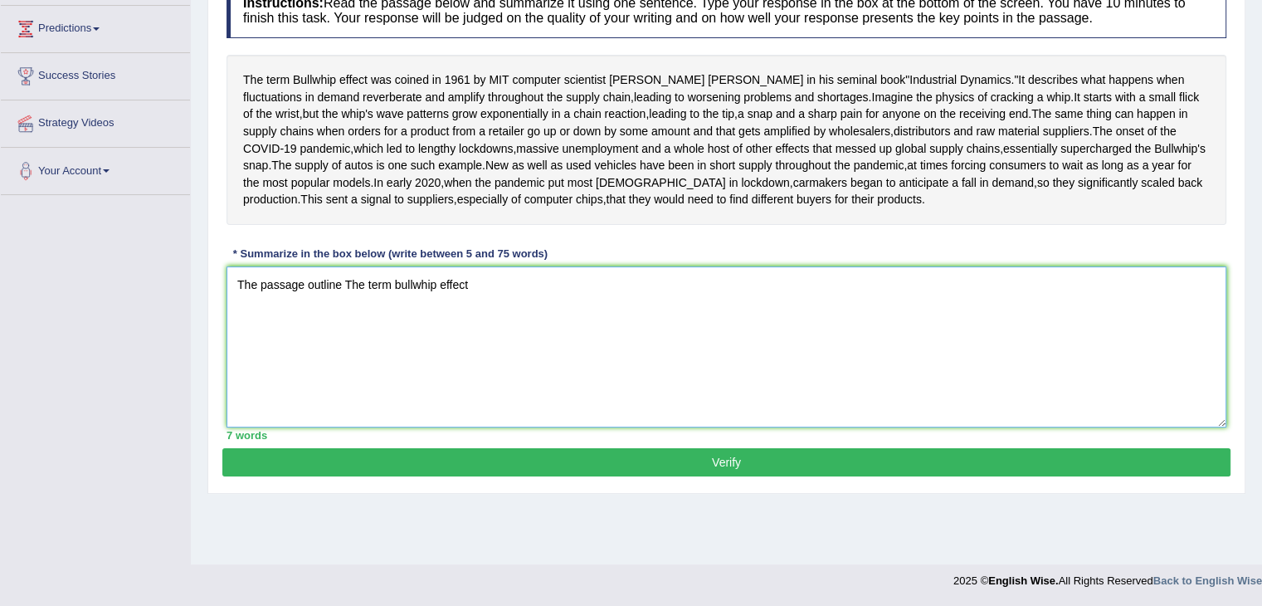
click at [397, 340] on textarea "The passage outline The term bullwhip effect" at bounding box center [727, 346] width 1000 height 161
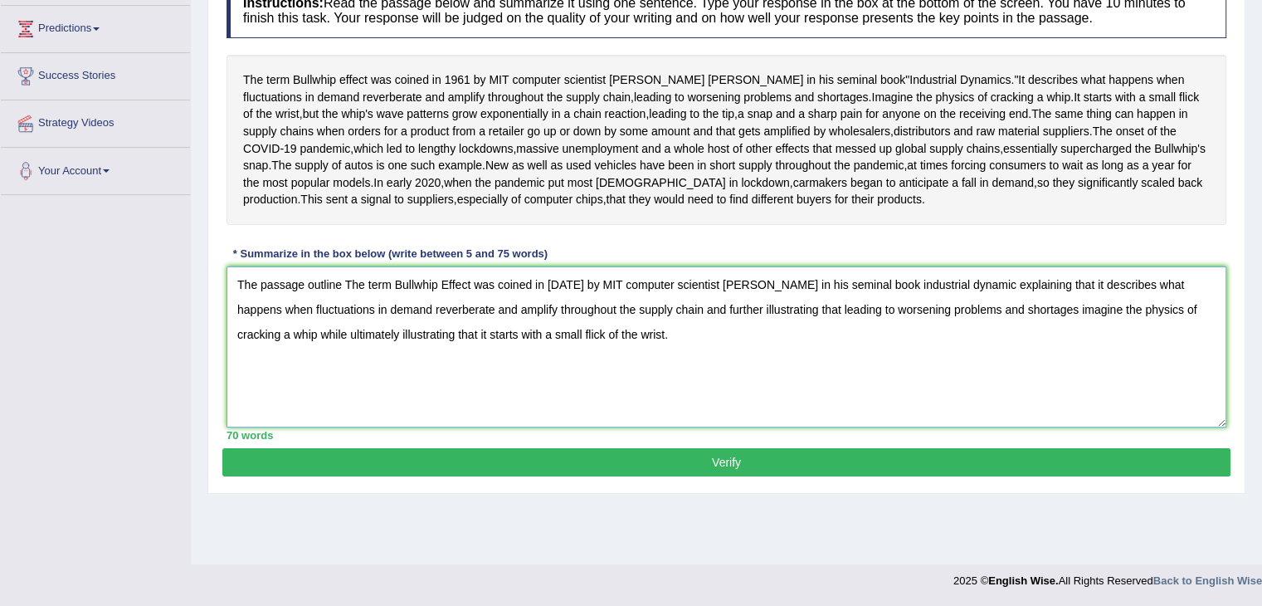
type textarea "The passage outline The term Bullwhip Effect was coined in [DATE] by MIT comput…"
click at [406, 476] on button "Verify" at bounding box center [726, 462] width 1008 height 28
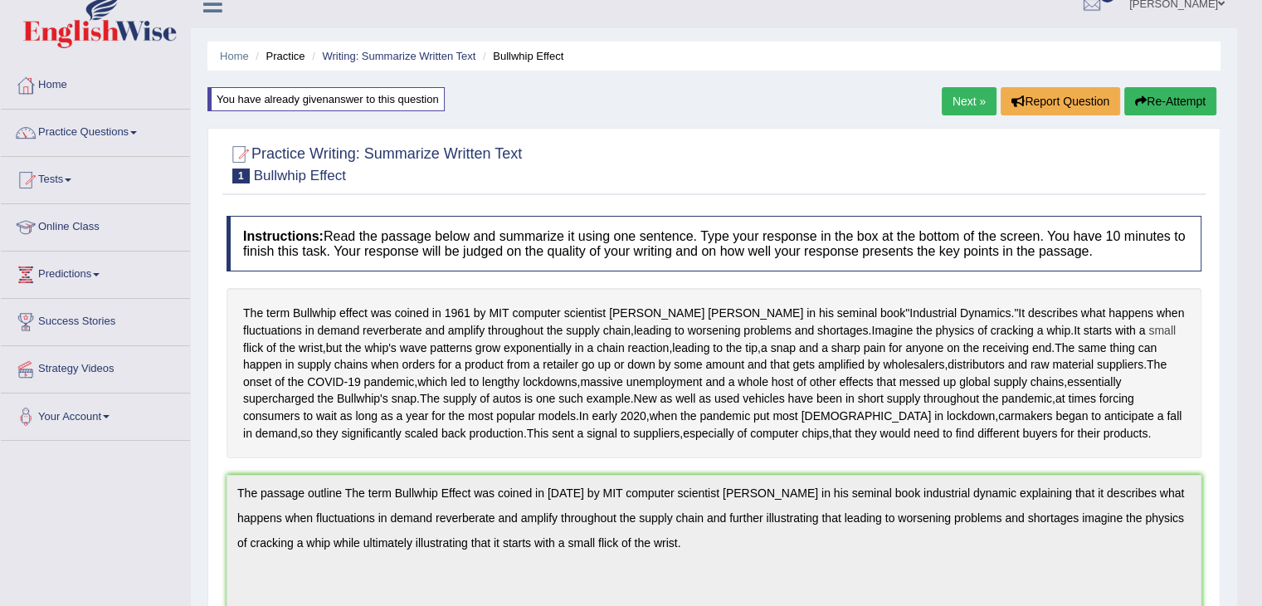
scroll to position [0, 0]
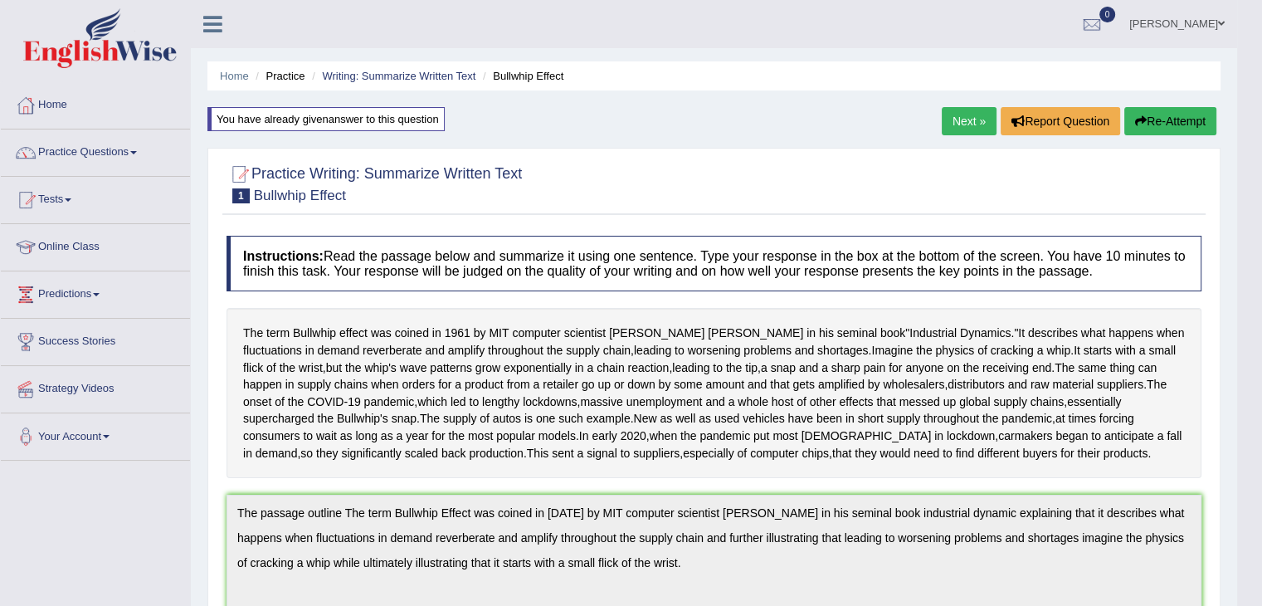
click at [954, 127] on link "Next »" at bounding box center [969, 121] width 55 height 28
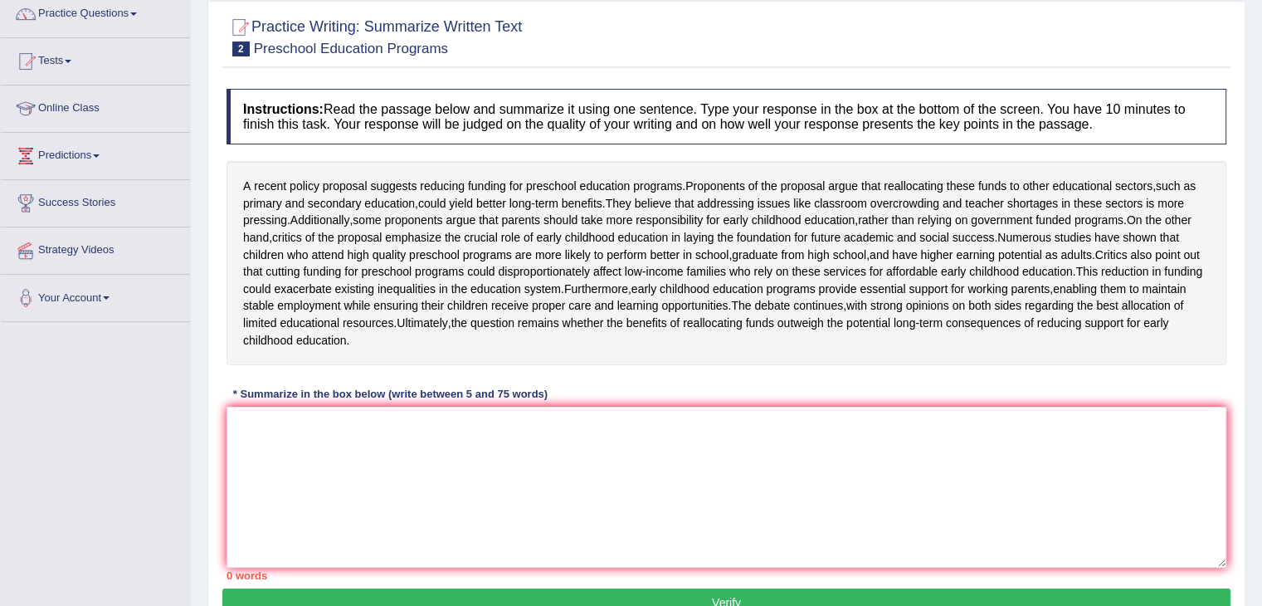
scroll to position [166, 0]
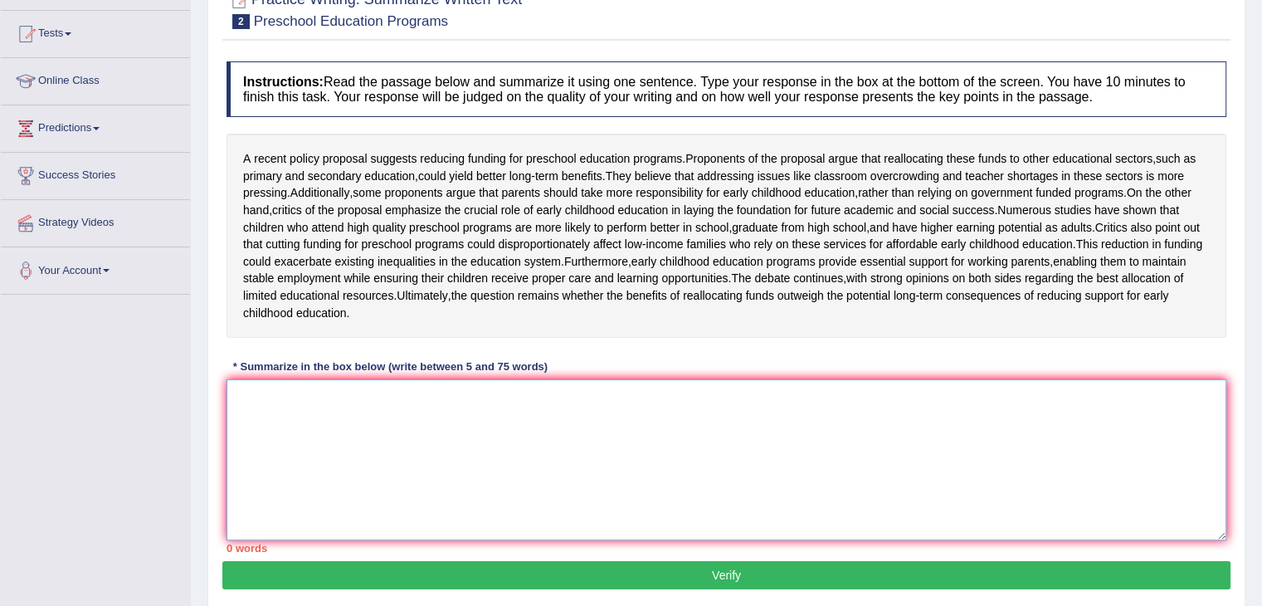
click at [269, 446] on textarea at bounding box center [727, 459] width 1000 height 161
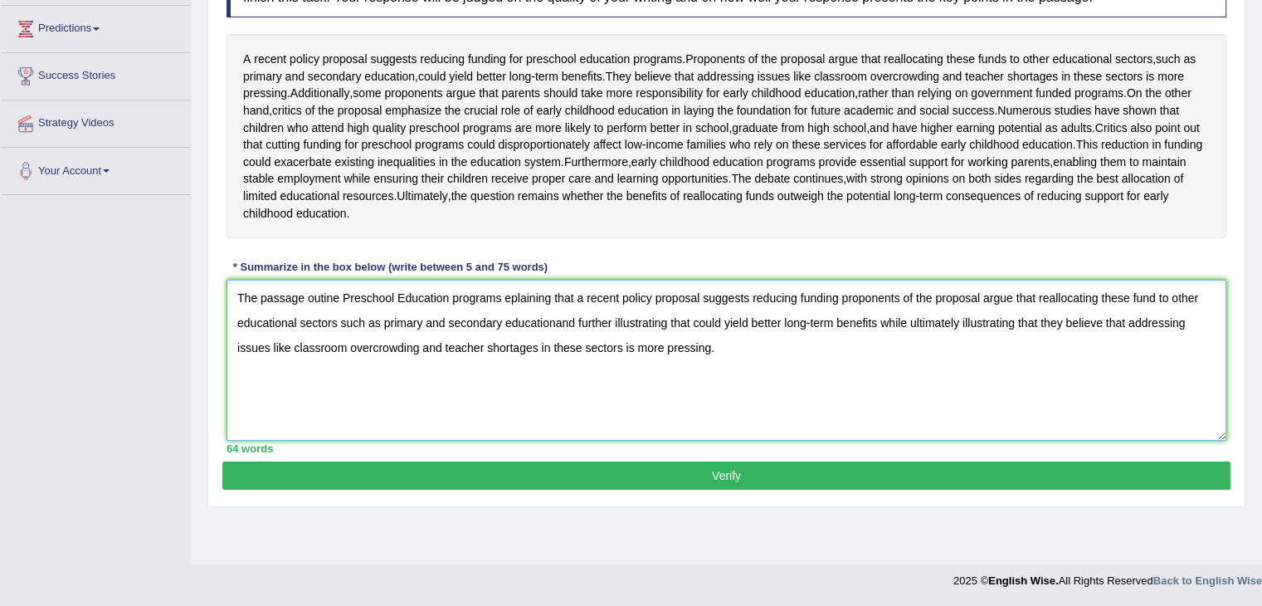
scroll to position [266, 0]
type textarea "The passage outine Preschool Education programs eplaining that a recent policy …"
click at [624, 490] on button "Verify" at bounding box center [726, 475] width 1008 height 28
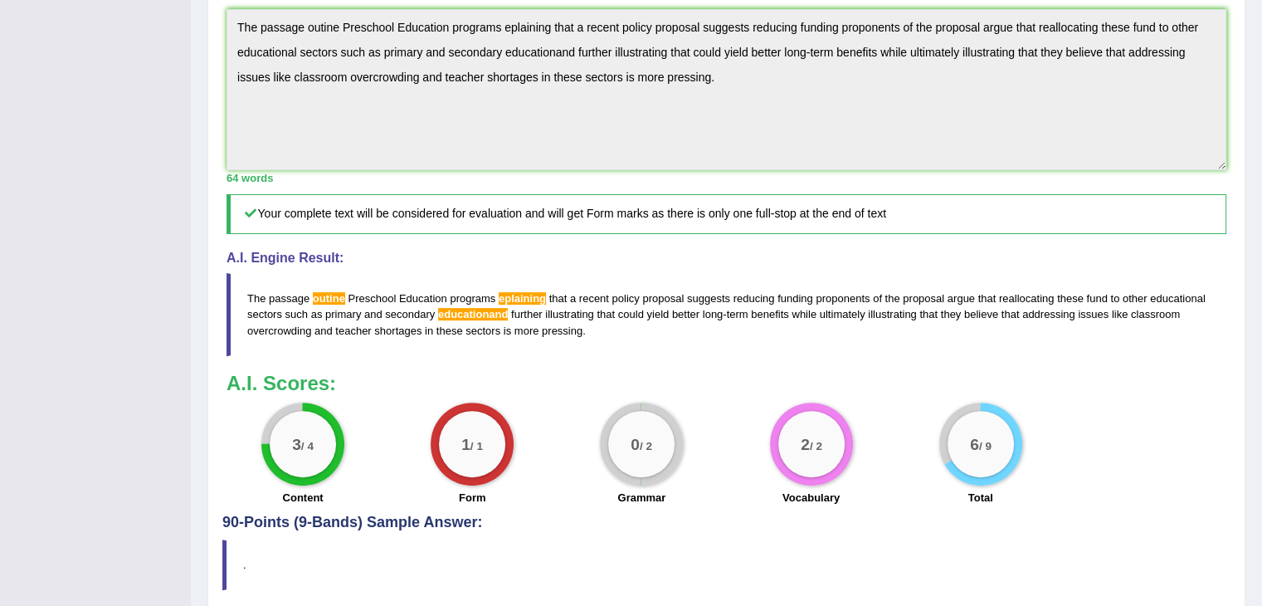
scroll to position [521, 0]
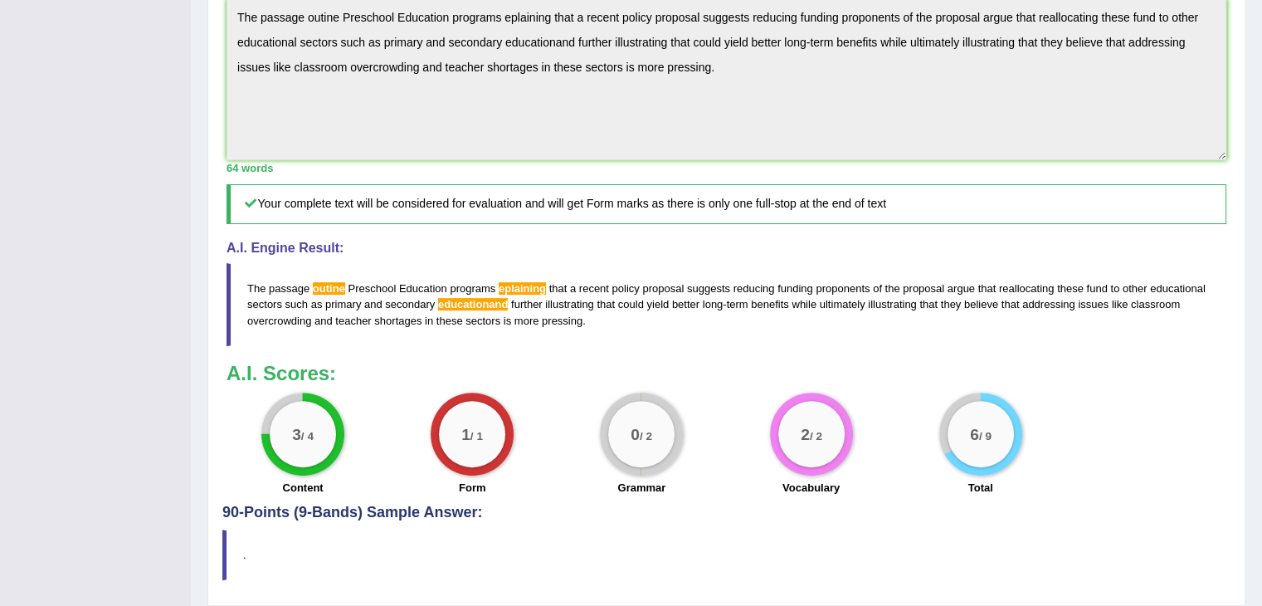
drag, startPoint x: 578, startPoint y: 351, endPoint x: 221, endPoint y: 342, distance: 357.8
click at [312, 345] on blockquote "The passage outine Preschool Education programs eplaining that a recent policy …" at bounding box center [727, 304] width 1000 height 82
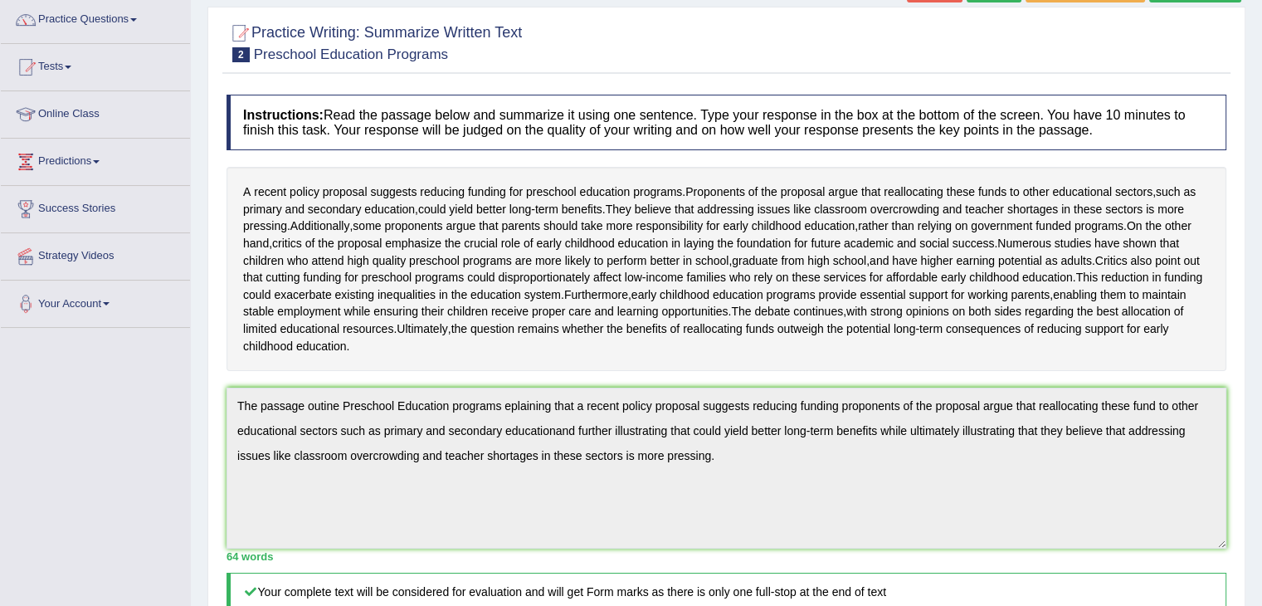
scroll to position [0, 0]
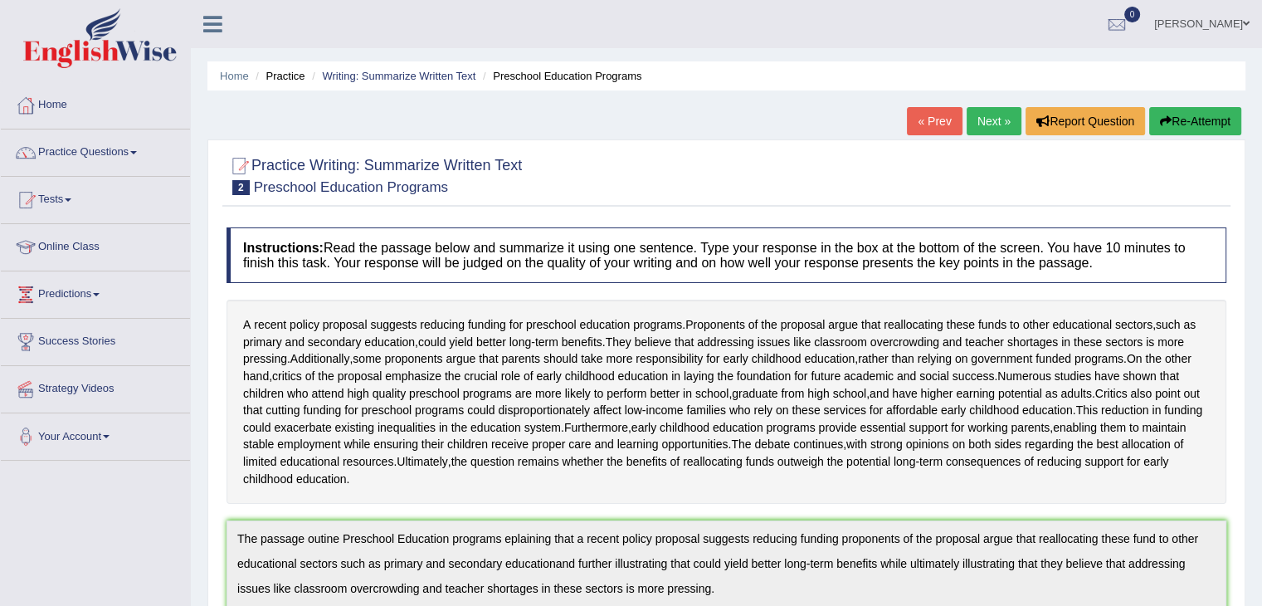
click at [1191, 102] on div "Home Practice Writing: Summarize Written Text Preschool Education Programs « Pr…" at bounding box center [726, 569] width 1071 height 1139
click at [1183, 111] on button "Re-Attempt" at bounding box center [1195, 121] width 92 height 28
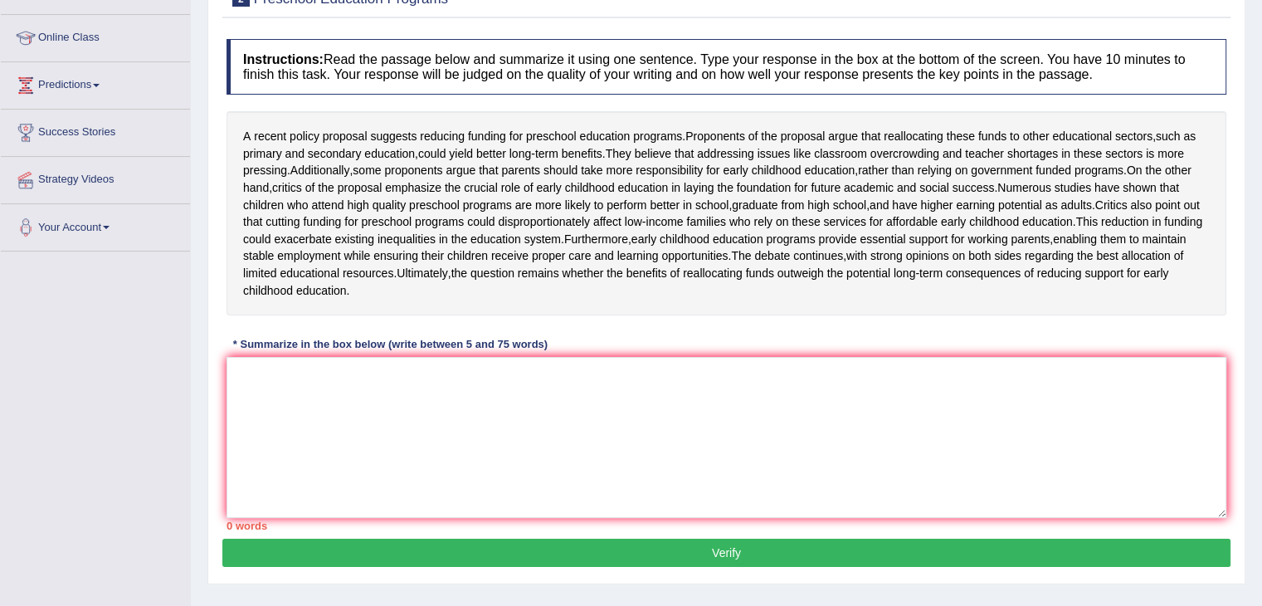
scroll to position [252, 0]
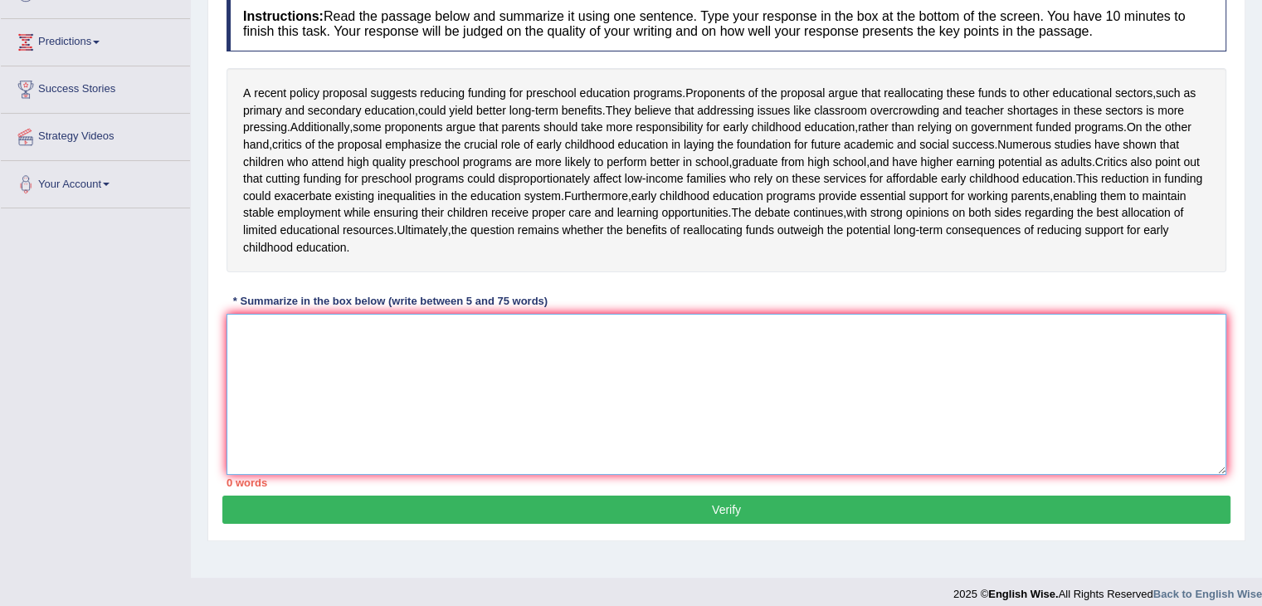
click at [410, 355] on textarea at bounding box center [727, 394] width 1000 height 161
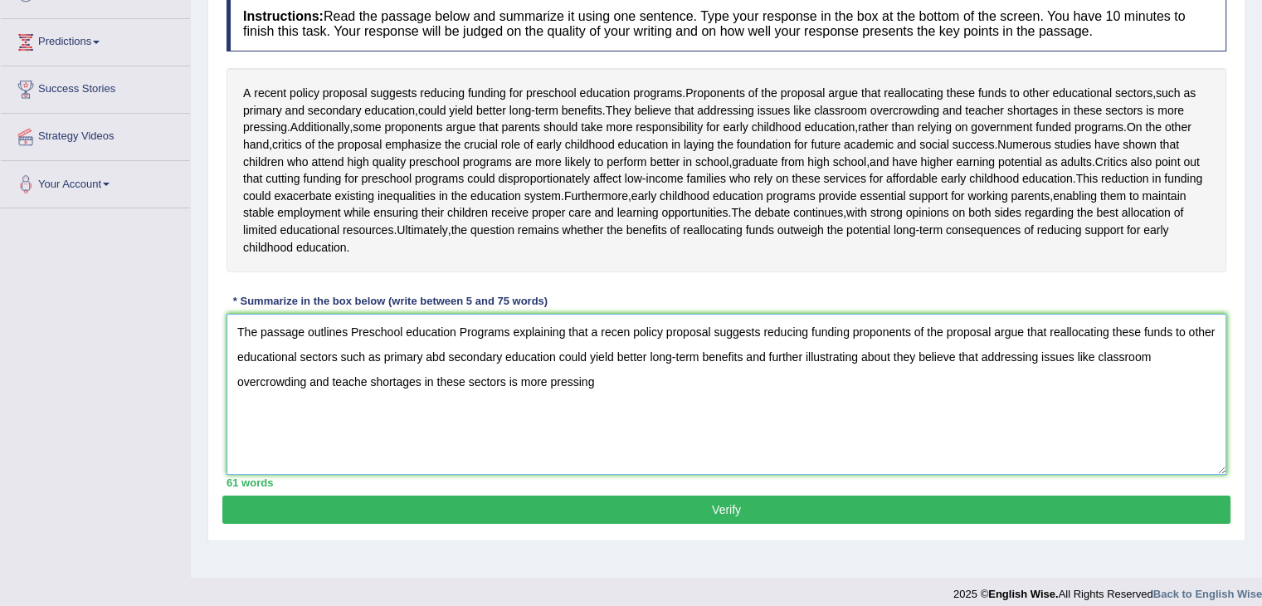
click at [365, 411] on textarea "The passage outlines Preschool education Programs explaining that a recen polic…" at bounding box center [727, 394] width 1000 height 161
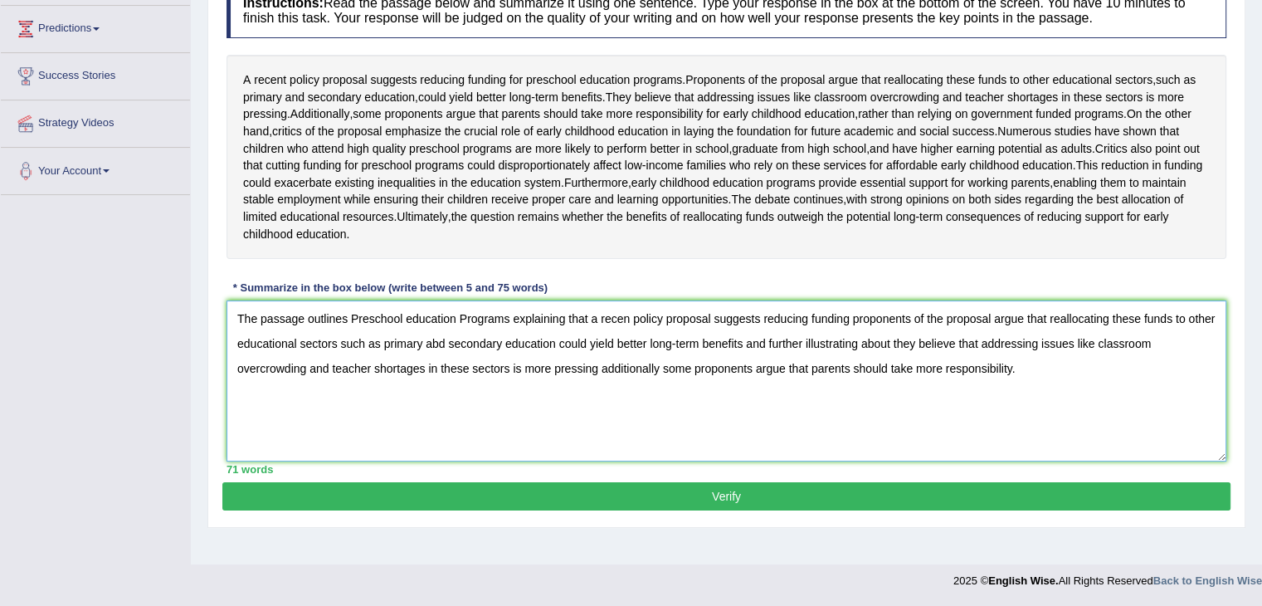
scroll to position [273, 0]
type textarea "The passage outlines Preschool education Programs explaining that a recen polic…"
click at [607, 510] on button "Verify" at bounding box center [726, 496] width 1008 height 28
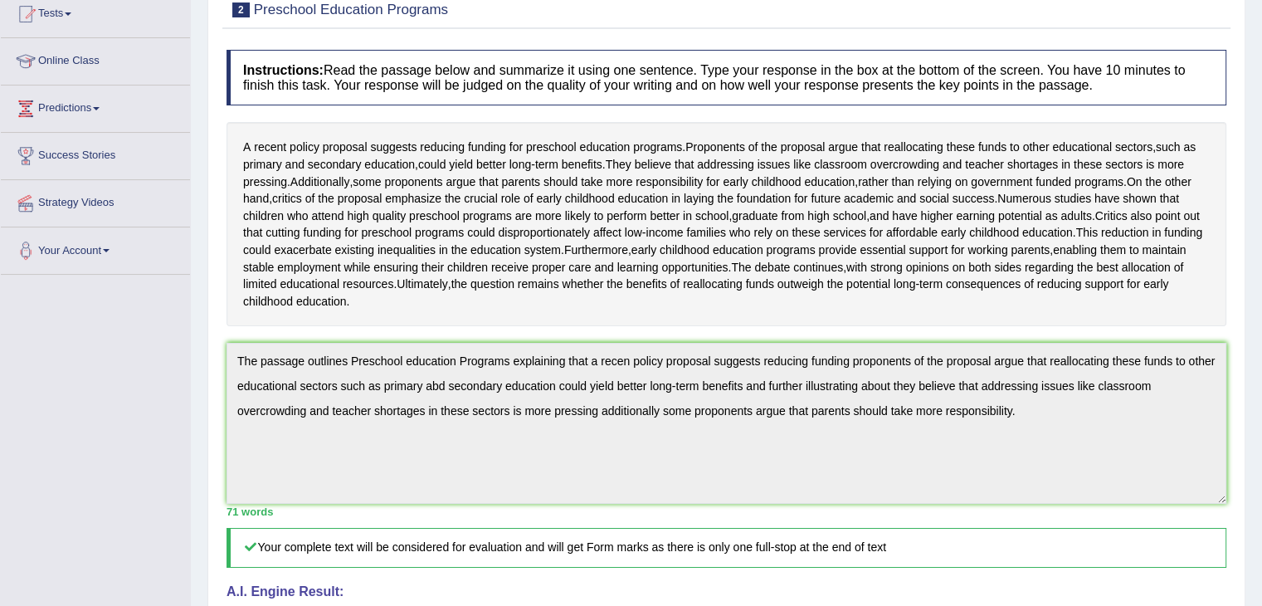
scroll to position [0, 0]
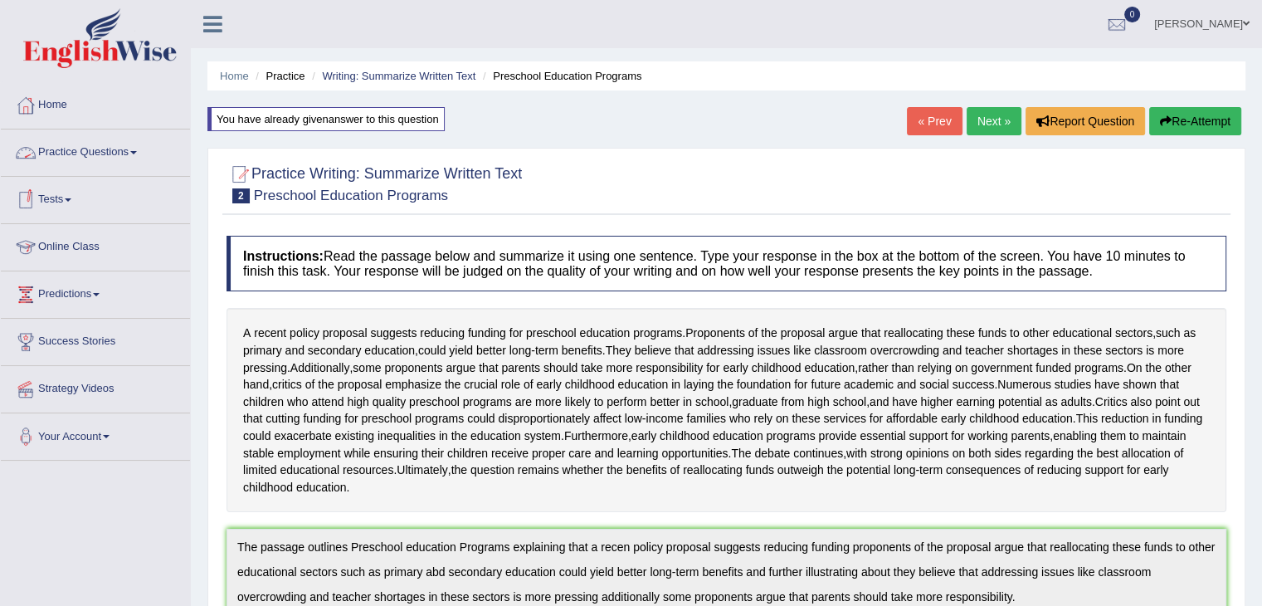
click at [86, 145] on link "Practice Questions" at bounding box center [95, 149] width 189 height 41
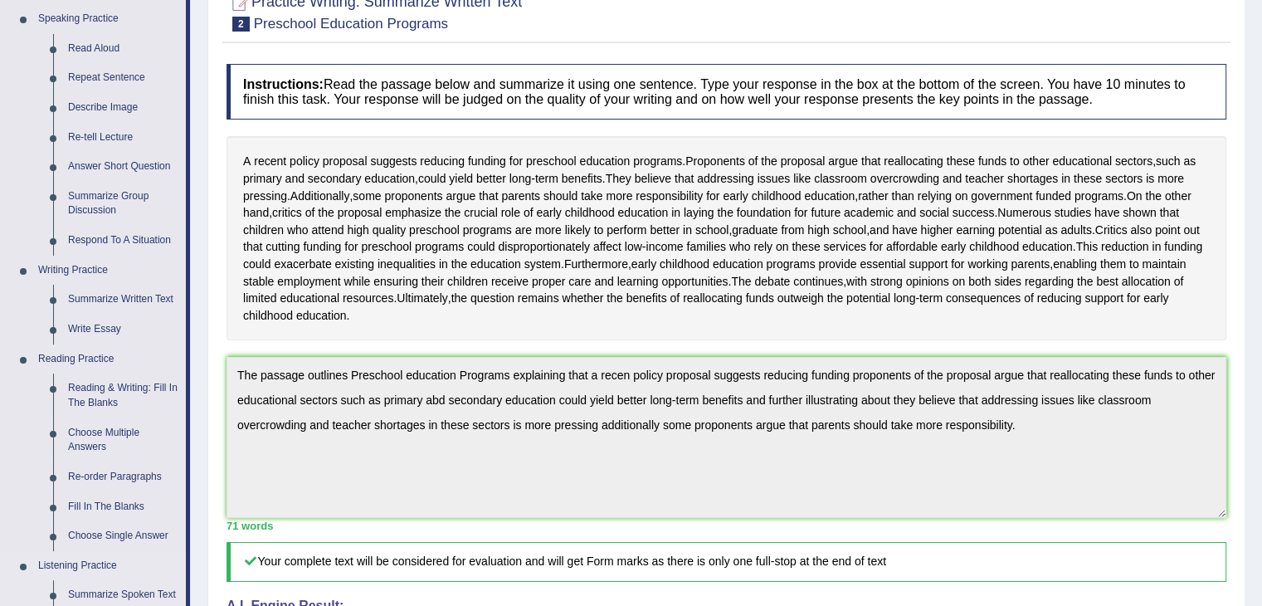
scroll to position [166, 0]
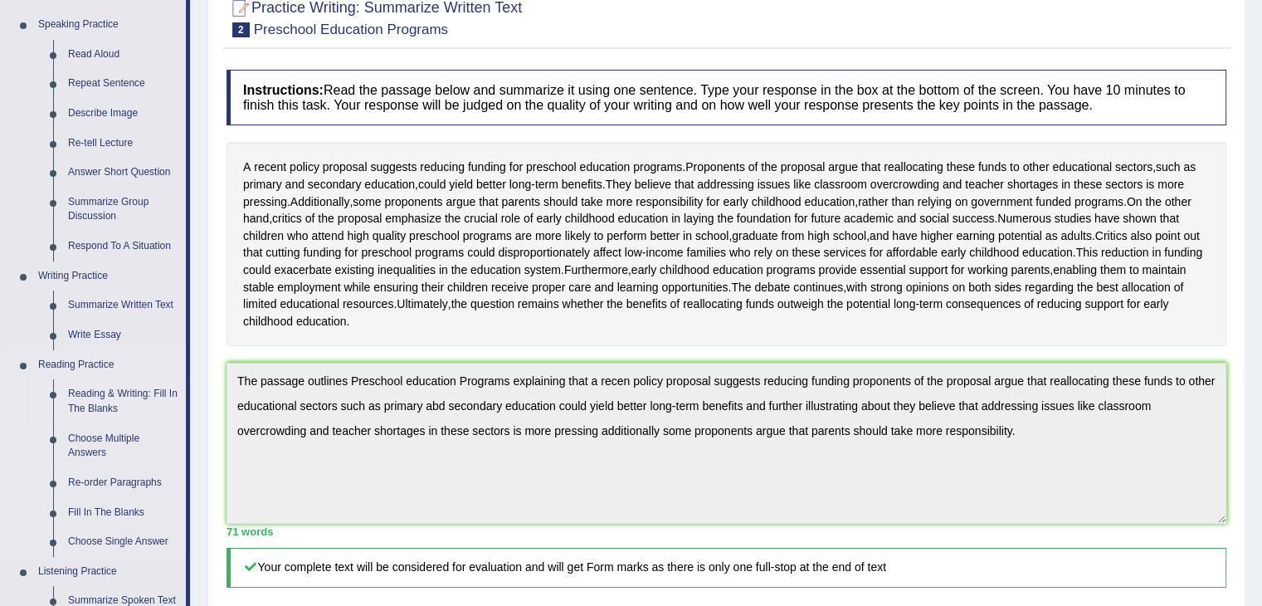
click at [88, 396] on link "Reading & Writing: Fill In The Blanks" at bounding box center [123, 401] width 125 height 44
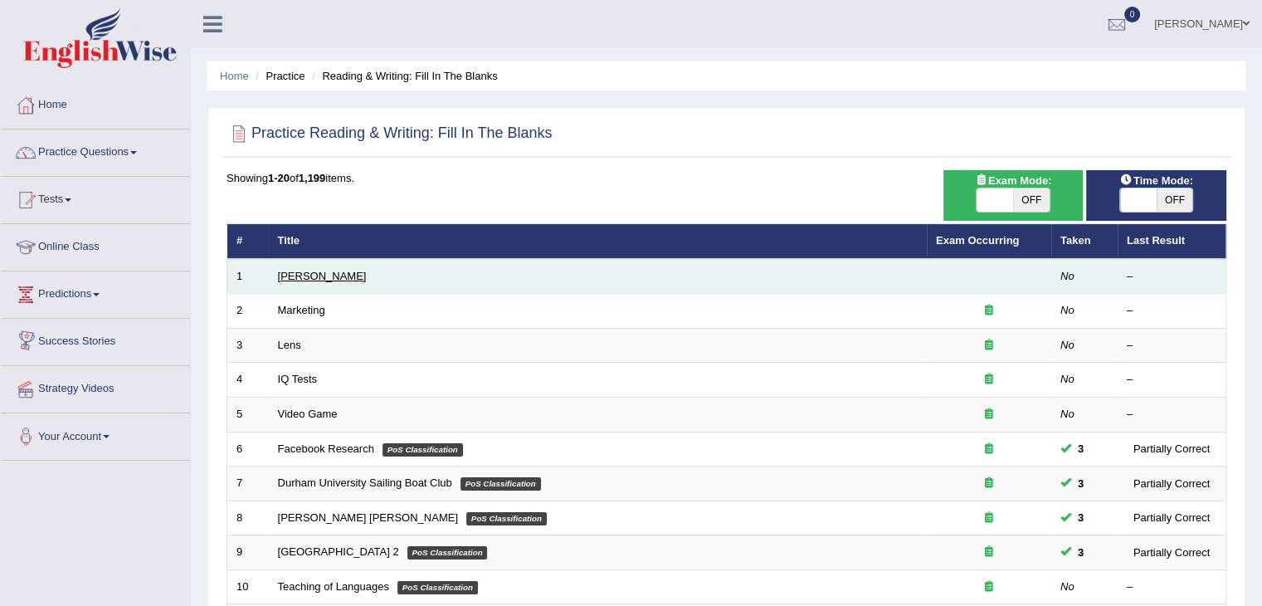
click at [297, 277] on link "[PERSON_NAME]" at bounding box center [322, 276] width 89 height 12
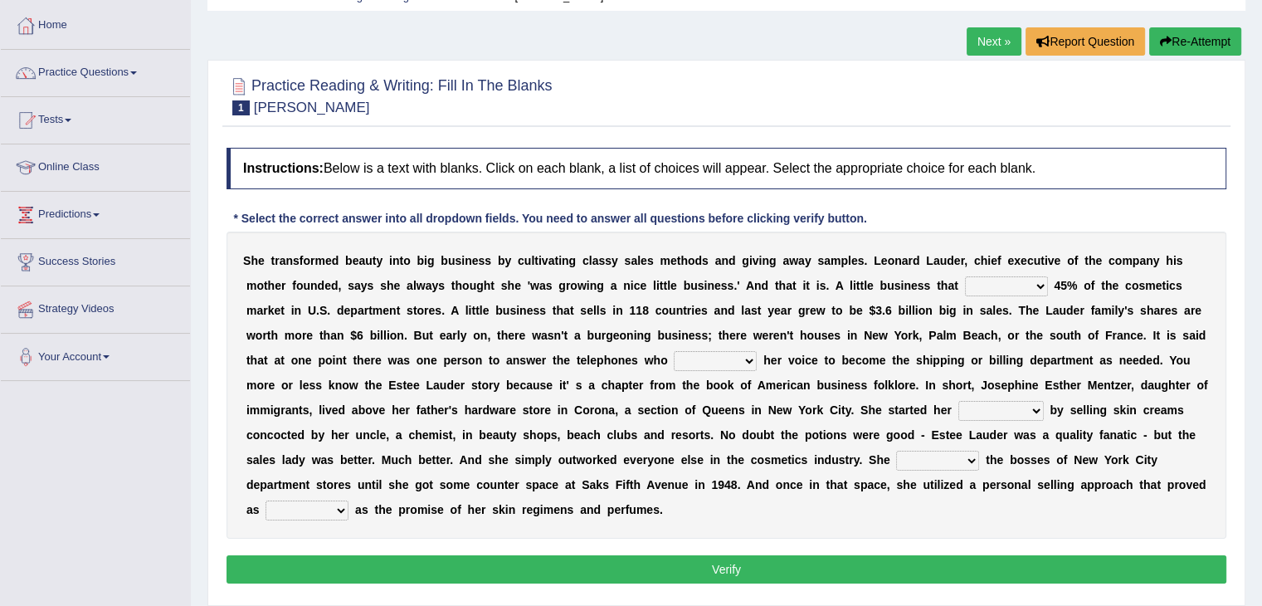
scroll to position [83, 0]
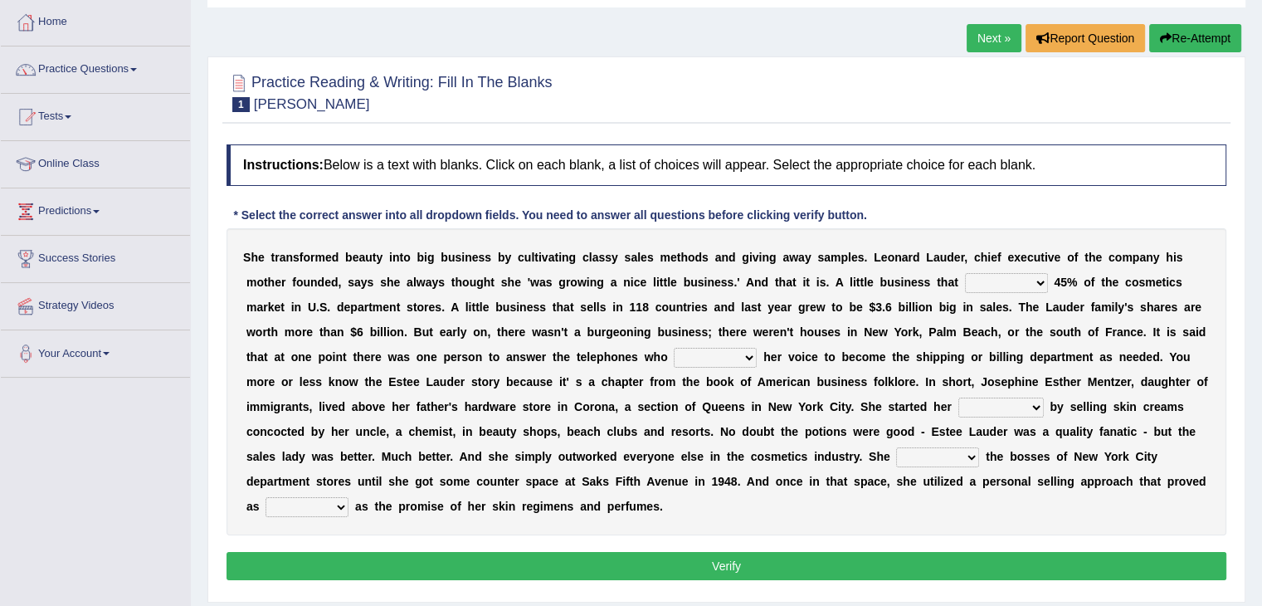
click at [1043, 283] on select "has controls makes maintains" at bounding box center [1006, 283] width 83 height 20
select select "maintains"
click at [965, 273] on select "has controls makes maintains" at bounding box center [1006, 283] width 83 height 20
click at [741, 355] on select "switched changed raised used" at bounding box center [715, 358] width 83 height 20
select select "switched"
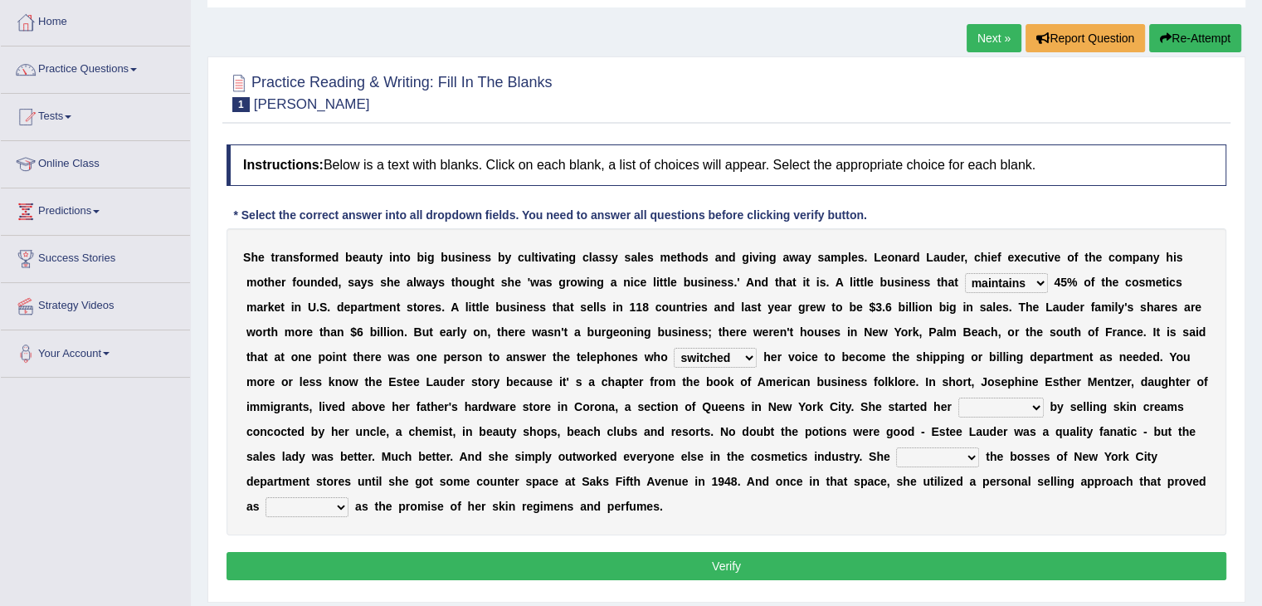
click at [674, 348] on select "switched changed raised used" at bounding box center [715, 358] width 83 height 20
click at [1031, 403] on select "job institute companion enterprise" at bounding box center [1000, 407] width 85 height 20
select select "enterprise"
click at [958, 397] on select "job institute companion enterprise" at bounding box center [1000, 407] width 85 height 20
click at [968, 456] on select "stated bridged stalked heaved" at bounding box center [937, 457] width 83 height 20
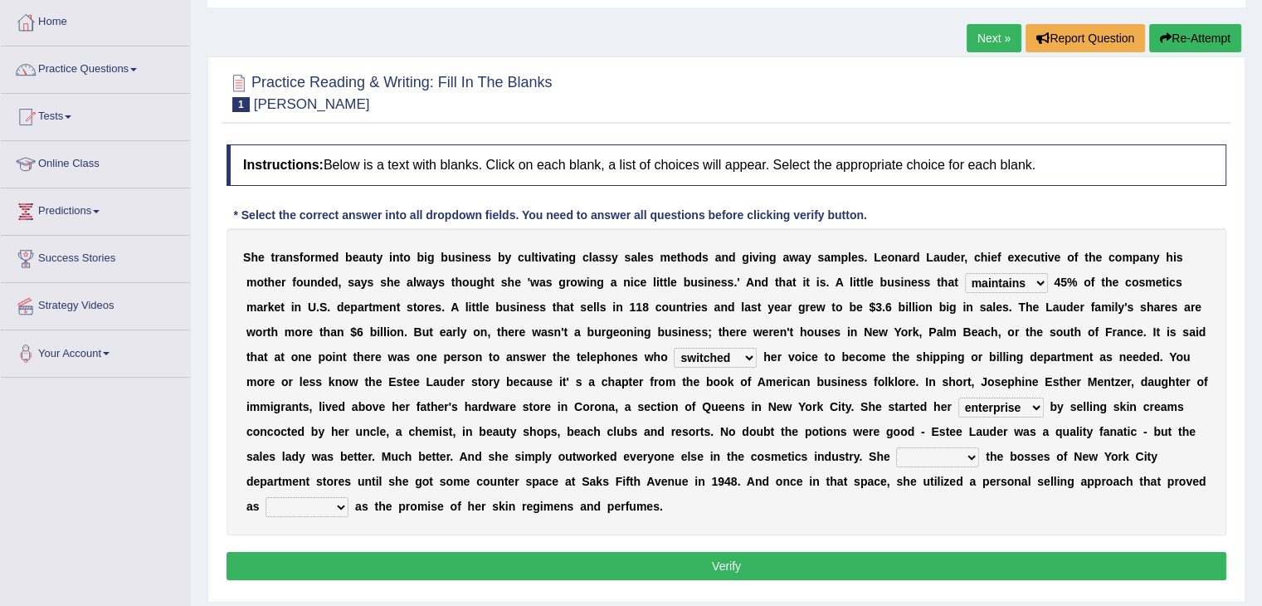
select select "bridged"
click at [896, 447] on select "stated bridged stalked heaved" at bounding box center [937, 457] width 83 height 20
click at [336, 505] on select "potent ruthless potential expensive" at bounding box center [307, 507] width 83 height 20
select select "expensive"
click at [266, 497] on select "potent ruthless potential expensive" at bounding box center [307, 507] width 83 height 20
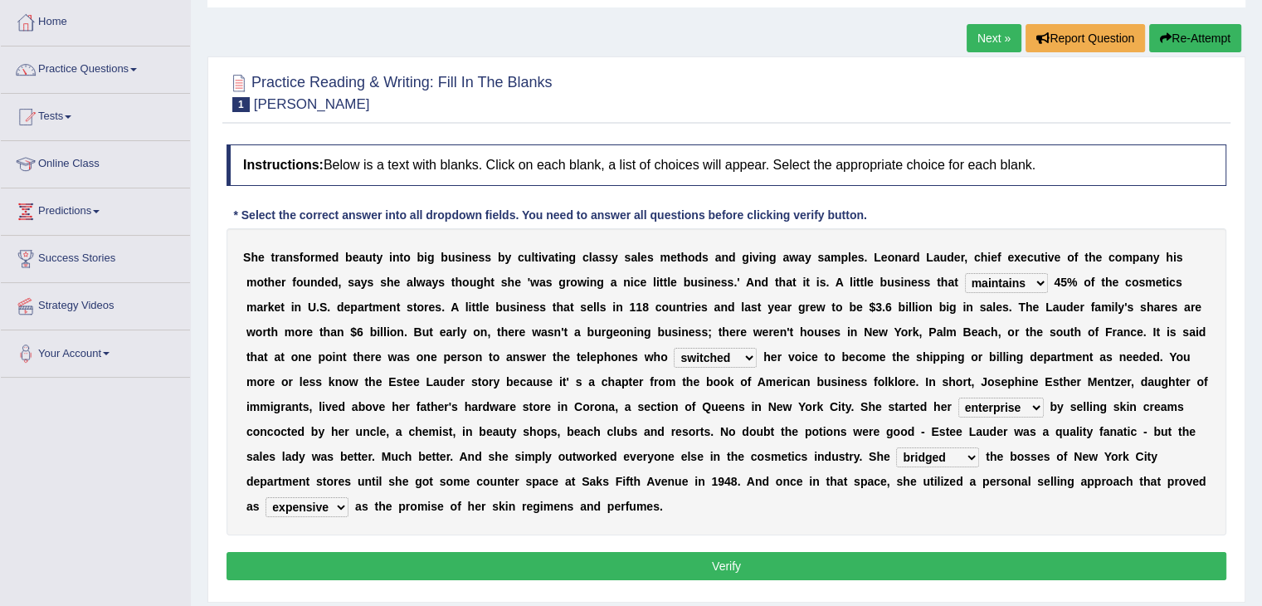
click at [655, 558] on button "Verify" at bounding box center [727, 566] width 1000 height 28
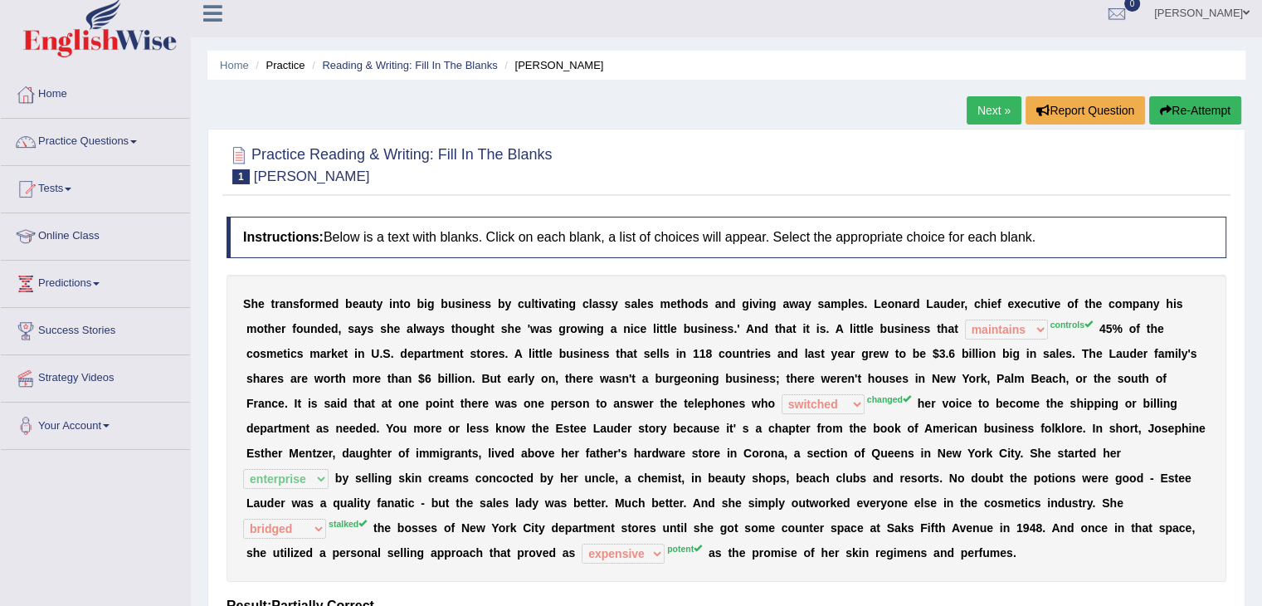
scroll to position [0, 0]
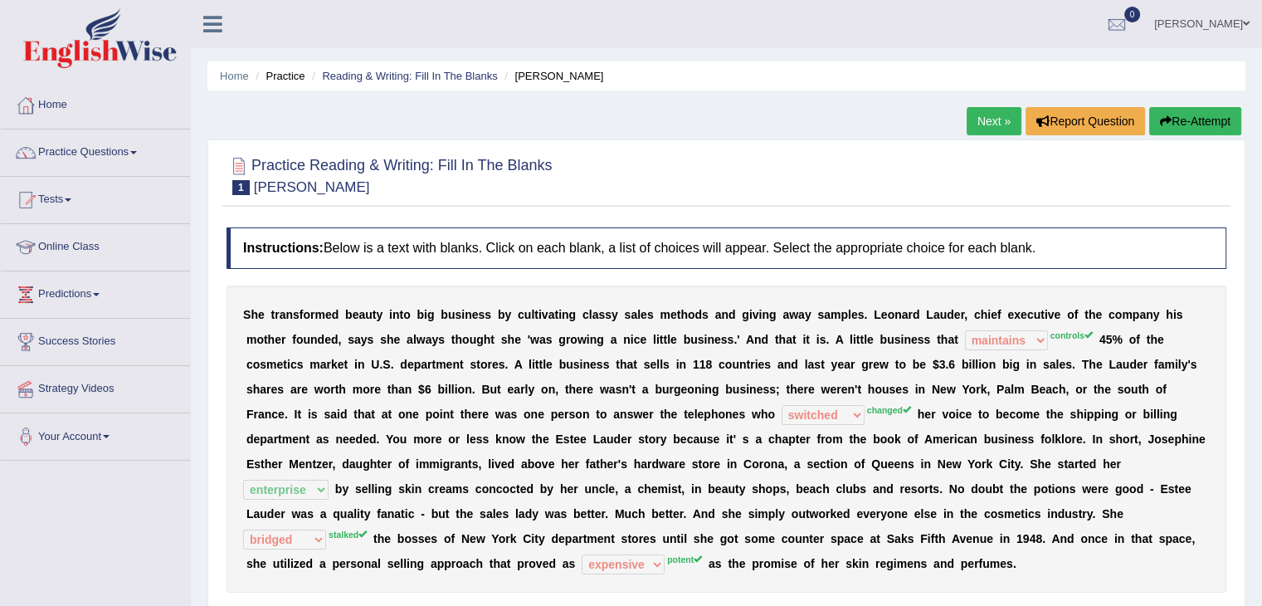
click at [997, 117] on link "Next »" at bounding box center [994, 121] width 55 height 28
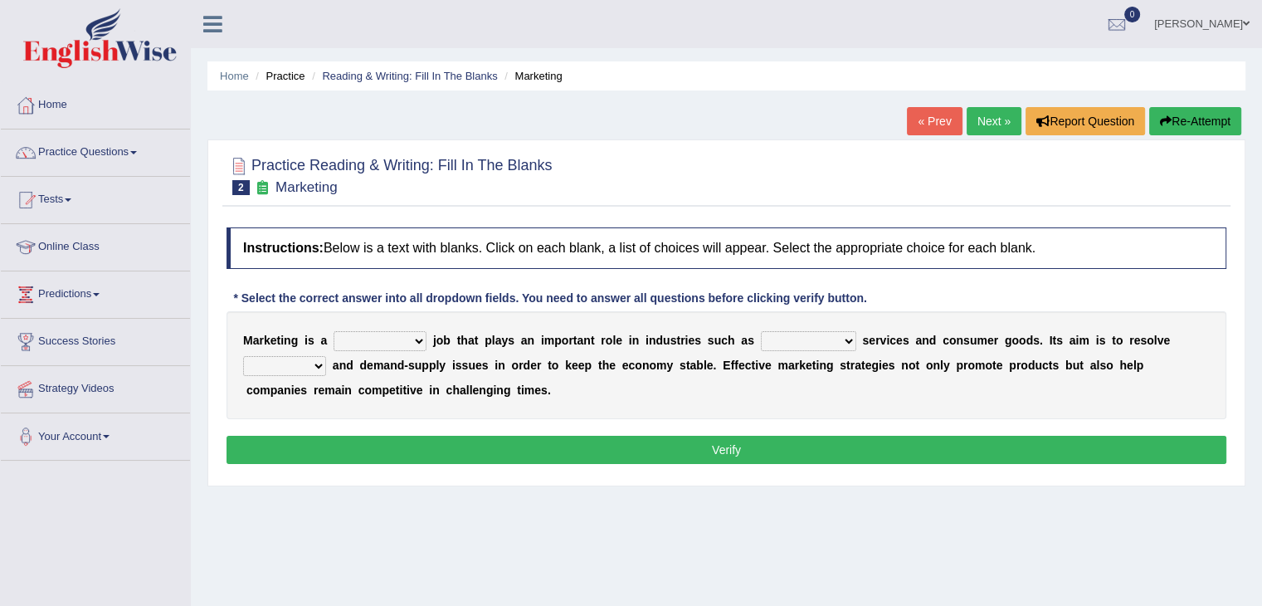
click at [412, 340] on select "professional flexible parochial descriptive" at bounding box center [380, 341] width 93 height 20
select select "professional"
click at [334, 331] on select "professional flexible parochial descriptive" at bounding box center [380, 341] width 93 height 20
click at [846, 339] on select "civil financial conventional foremost" at bounding box center [808, 341] width 95 height 20
click at [761, 331] on select "civil financial conventional foremost" at bounding box center [808, 341] width 95 height 20
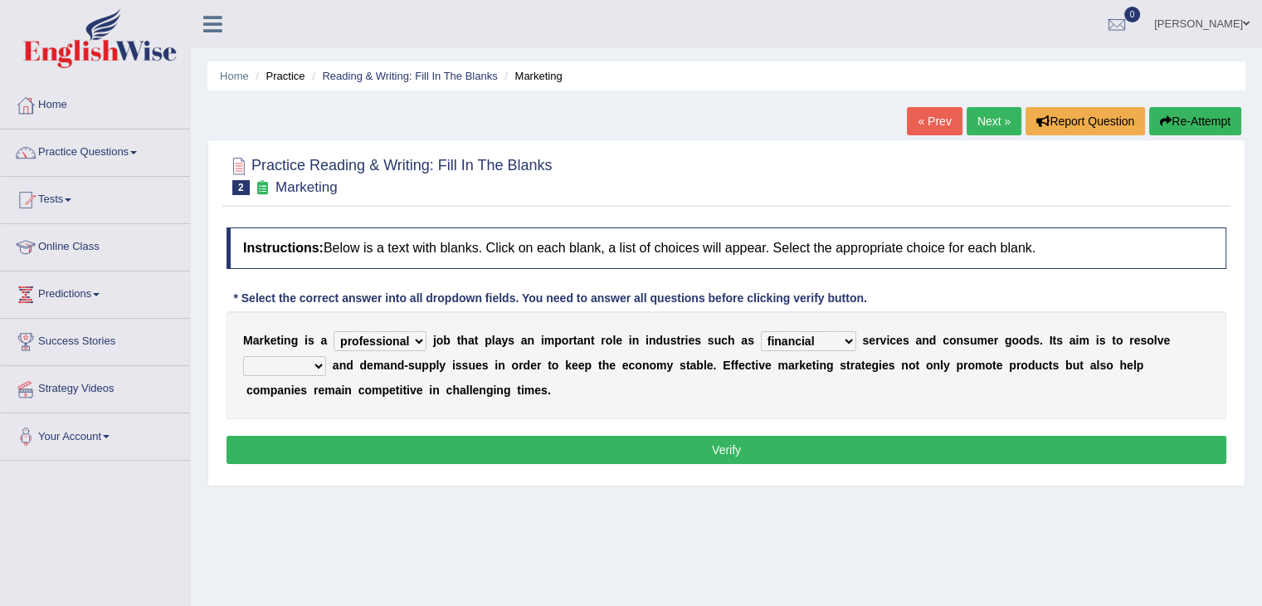
click at [847, 339] on select "civil financial conventional foremost" at bounding box center [808, 341] width 95 height 20
select select "conventional"
click at [761, 331] on select "civil financial conventional foremost" at bounding box center [808, 341] width 95 height 20
click at [317, 359] on select "imbalance excess symmetry budget" at bounding box center [284, 366] width 83 height 20
select select "imbalance"
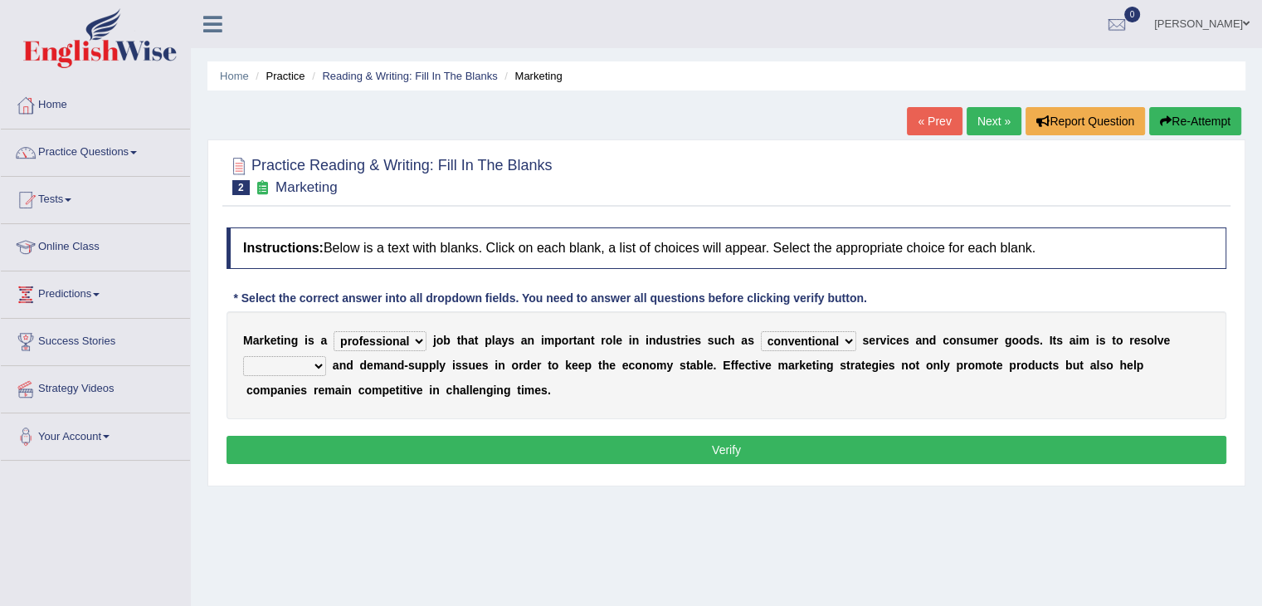
click at [243, 356] on select "imbalance excess symmetry budget" at bounding box center [284, 366] width 83 height 20
click at [516, 436] on button "Verify" at bounding box center [727, 450] width 1000 height 28
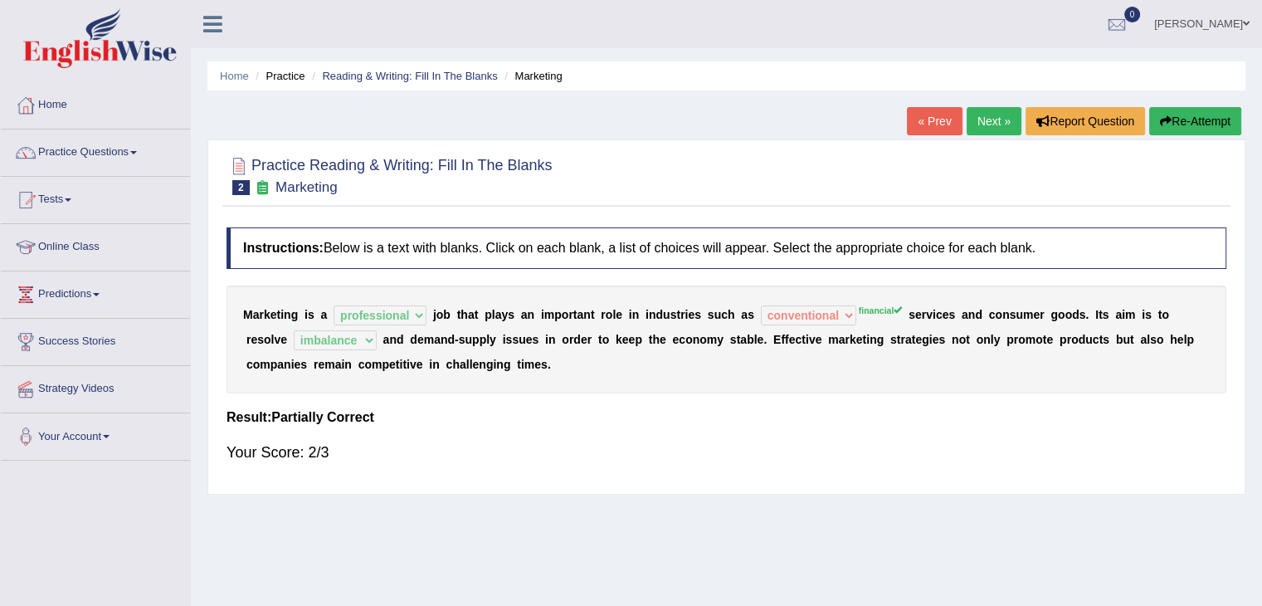
click at [986, 119] on link "Next »" at bounding box center [994, 121] width 55 height 28
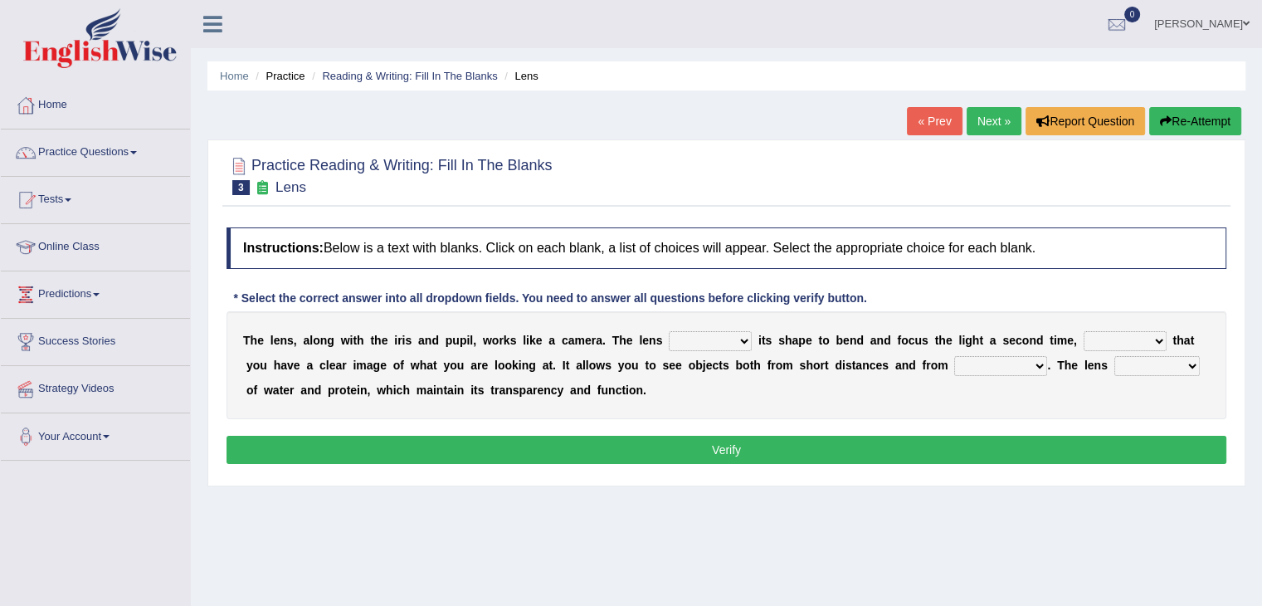
click at [744, 339] on select "adjusts shows selects presents" at bounding box center [710, 341] width 83 height 20
select select "adjusts"
click at [669, 331] on select "adjusts shows selects presents" at bounding box center [710, 341] width 83 height 20
click at [1158, 341] on select "ensures to ensure ensure ensured" at bounding box center [1125, 341] width 83 height 20
click at [1084, 331] on select "ensures to ensure ensure ensured" at bounding box center [1125, 341] width 83 height 20
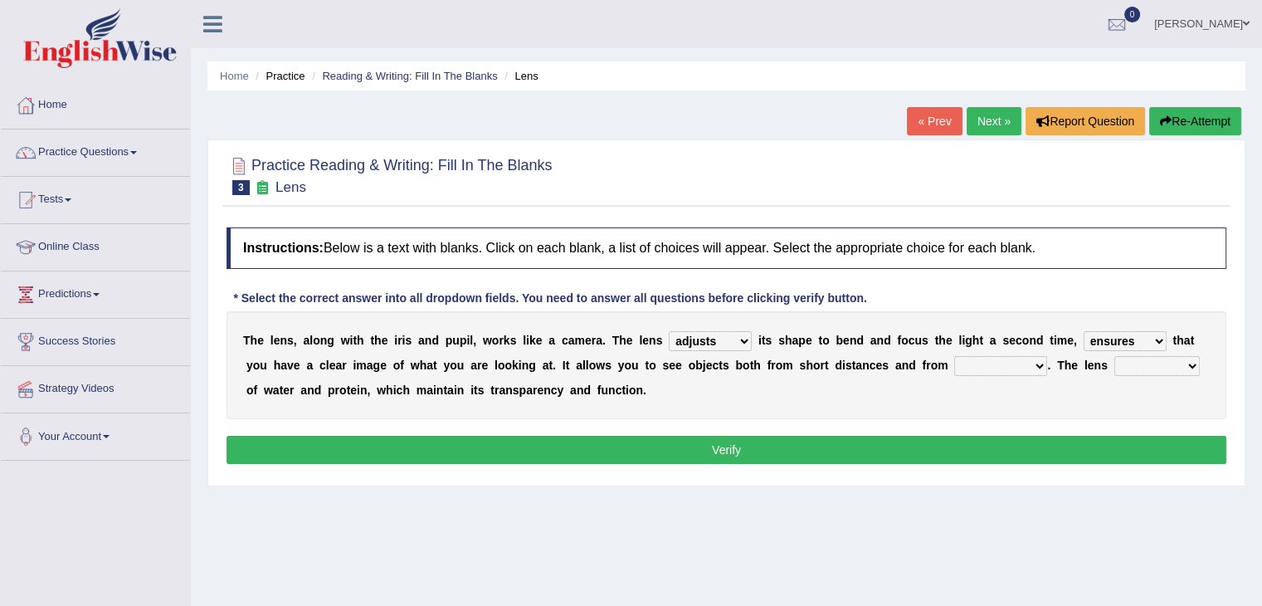
click at [1155, 335] on select "ensures to ensure ensure ensured" at bounding box center [1125, 341] width 83 height 20
select select "ensure"
click at [1084, 331] on select "ensures to ensure ensure ensured" at bounding box center [1125, 341] width 83 height 20
click at [1040, 363] on select "far away in between further apart all along" at bounding box center [1000, 366] width 93 height 20
select select "far away"
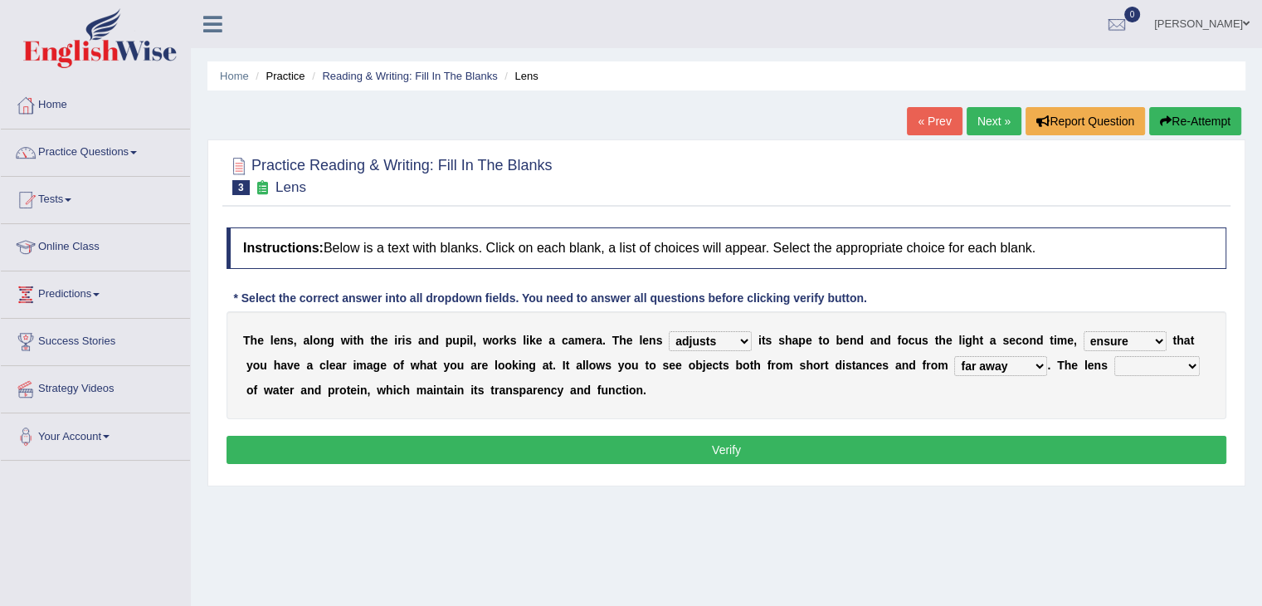
click at [954, 356] on select "far away in between further apart all along" at bounding box center [1000, 366] width 93 height 20
click at [1193, 358] on select "constitutes comprises composes consists" at bounding box center [1156, 366] width 85 height 20
click at [1114, 356] on select "constitutes comprises composes consists" at bounding box center [1156, 366] width 85 height 20
click at [1186, 361] on select "constitutes comprises composes consists" at bounding box center [1156, 366] width 85 height 20
select select "composes"
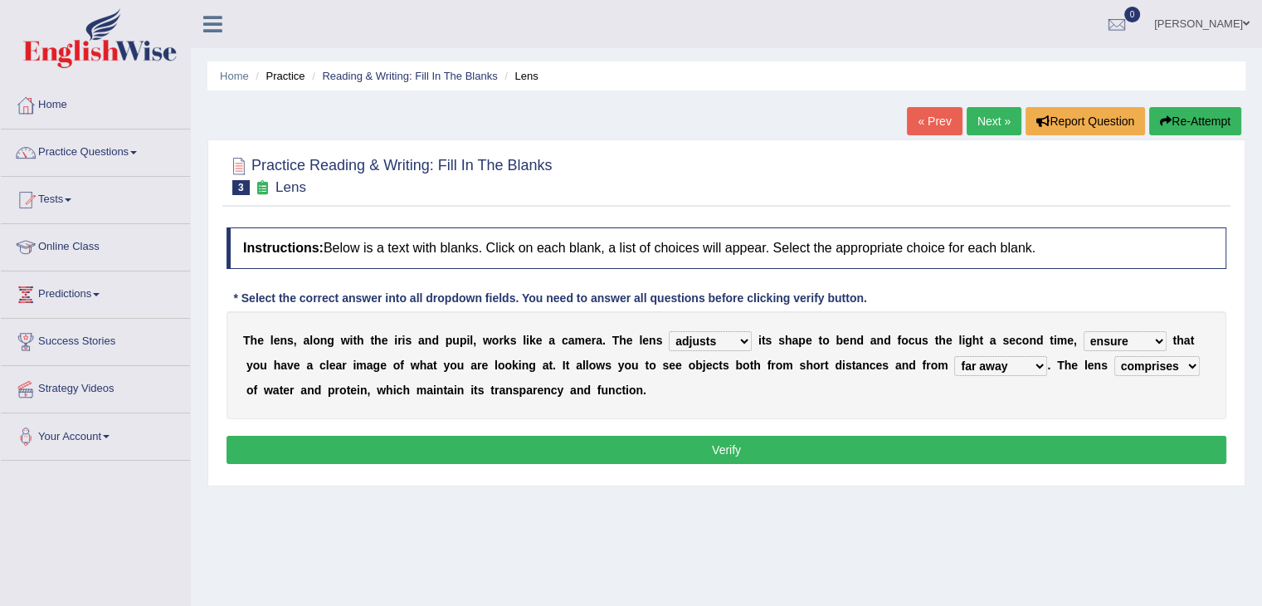
click at [1114, 356] on select "constitutes comprises composes consists" at bounding box center [1156, 366] width 85 height 20
click at [725, 450] on button "Verify" at bounding box center [727, 450] width 1000 height 28
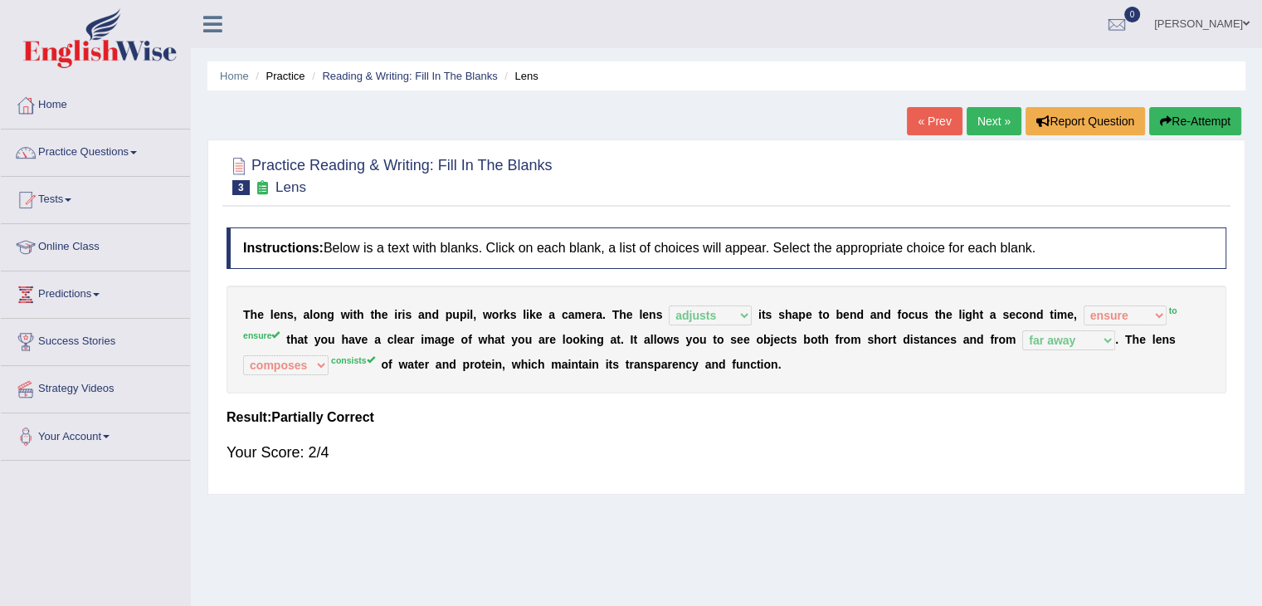
click at [983, 119] on link "Next »" at bounding box center [994, 121] width 55 height 28
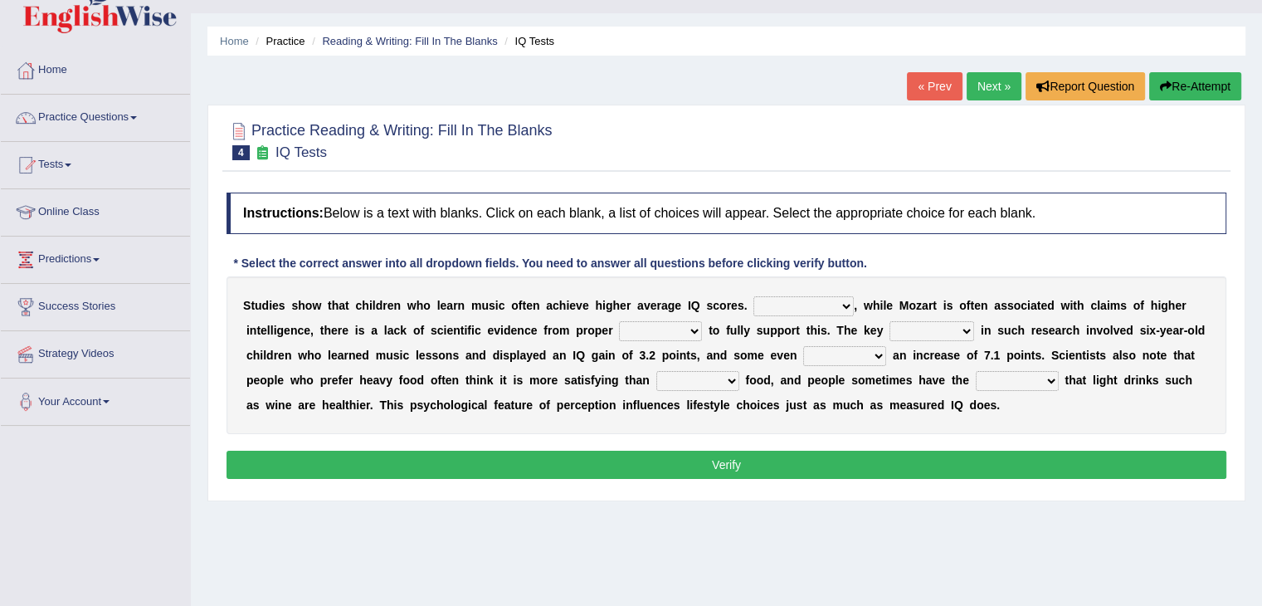
scroll to position [83, 0]
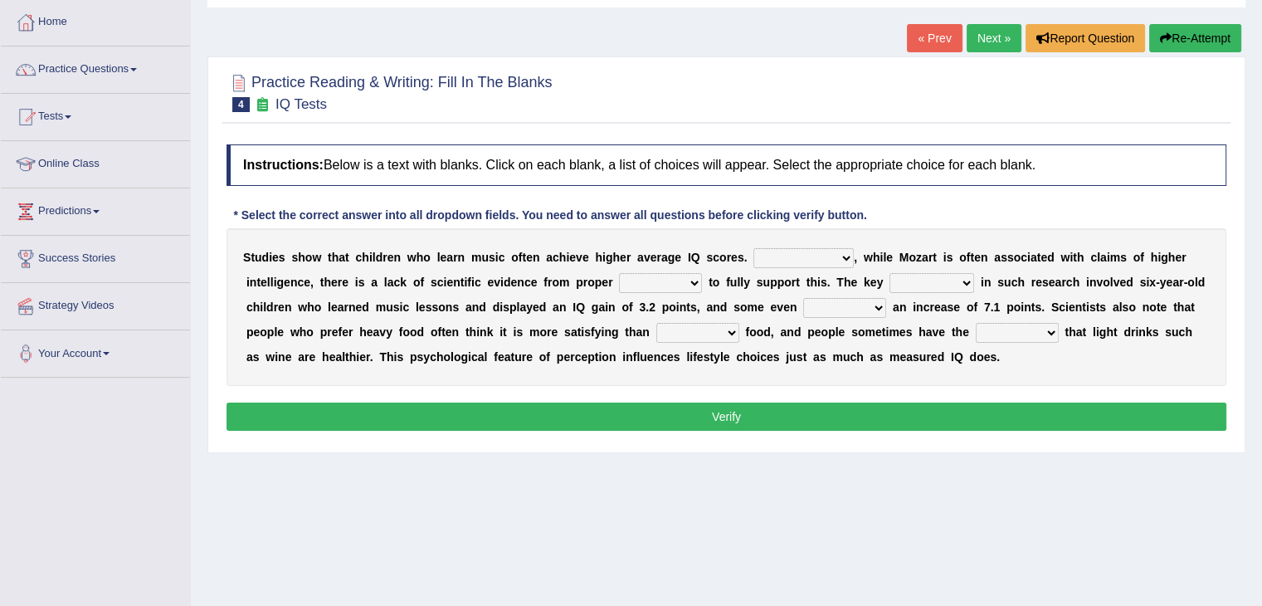
click at [843, 256] on select "However Therefore Consequently While" at bounding box center [803, 258] width 100 height 20
click at [753, 248] on select "However Therefore Consequently While" at bounding box center [803, 258] width 100 height 20
click at [837, 256] on select "However Therefore Consequently While" at bounding box center [803, 258] width 100 height 20
select select "However"
click at [753, 248] on select "However Therefore Consequently While" at bounding box center [803, 258] width 100 height 20
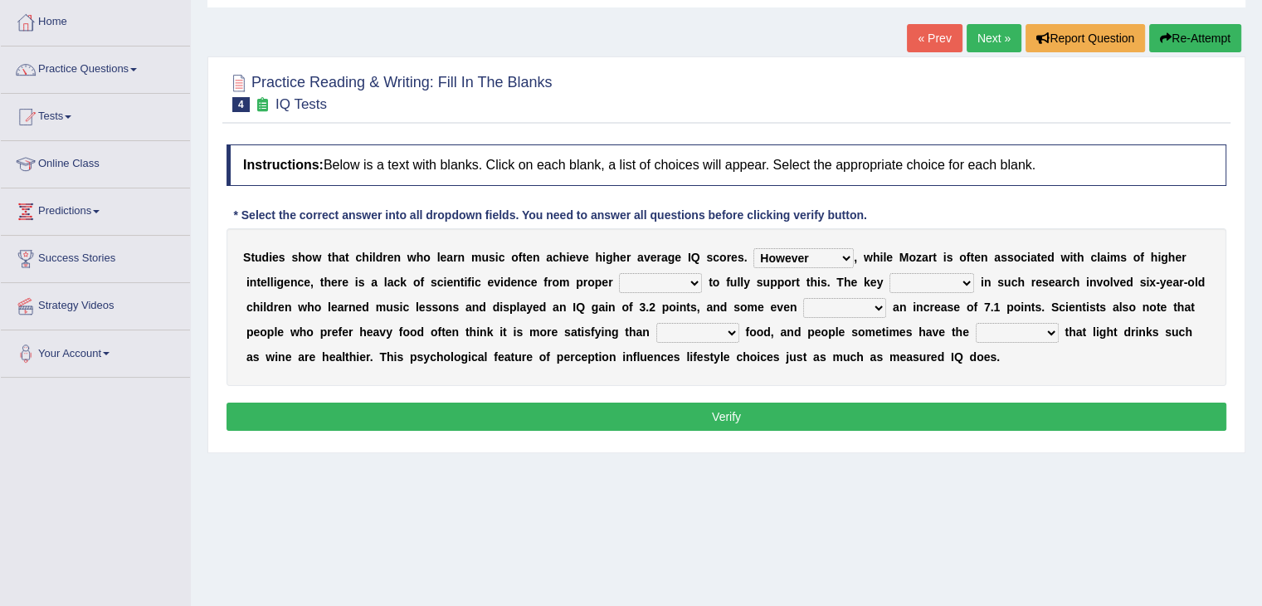
click at [700, 280] on select "test tests testing tested" at bounding box center [660, 283] width 83 height 20
click at [619, 273] on select "test tests testing tested" at bounding box center [660, 283] width 83 height 20
click at [694, 280] on select "test tests testing tested" at bounding box center [660, 283] width 83 height 20
select select "testing"
click at [619, 273] on select "test tests testing tested" at bounding box center [660, 283] width 83 height 20
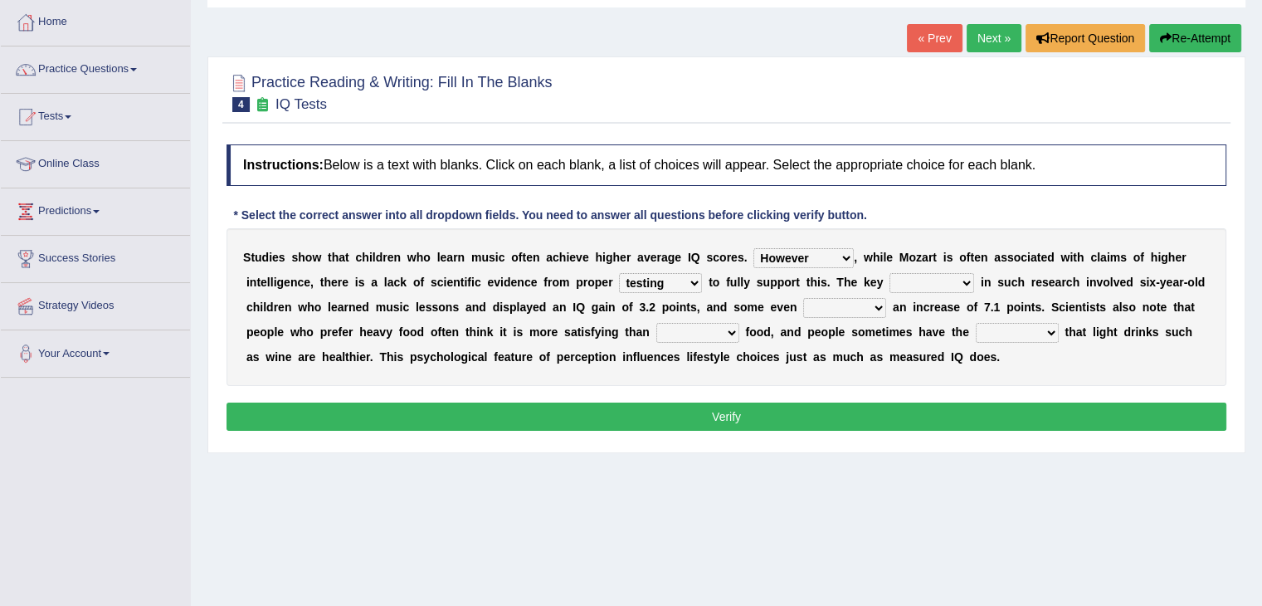
click at [965, 278] on select "process goal implication odd" at bounding box center [932, 283] width 85 height 20
select select "implication"
click at [890, 273] on select "process goal implication odd" at bounding box center [932, 283] width 85 height 20
click at [873, 307] on select "exhibited taught learned threatened" at bounding box center [844, 308] width 83 height 20
select select "taught"
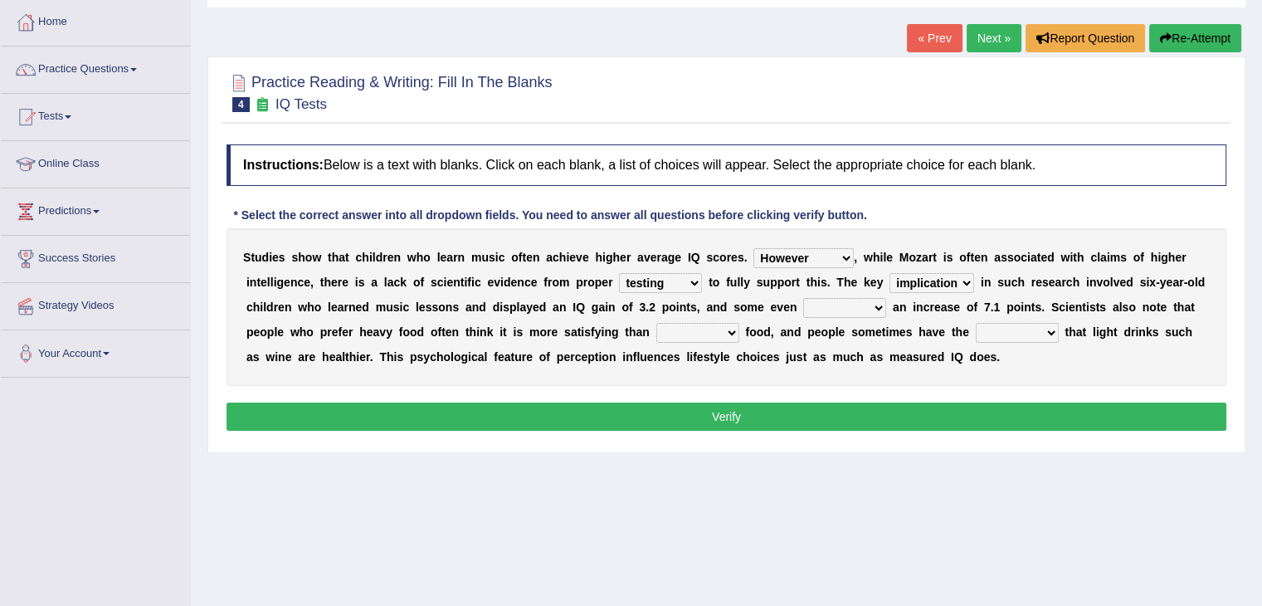
click at [803, 298] on select "exhibited taught learned threatened" at bounding box center [844, 308] width 83 height 20
click at [735, 330] on select "choosy lighter cushiony spooky" at bounding box center [697, 333] width 83 height 20
select select "lighter"
click at [656, 323] on select "choosy lighter cushiony spooky" at bounding box center [697, 333] width 83 height 20
click at [1056, 331] on select "illusion sight anecdote intention" at bounding box center [1017, 333] width 83 height 20
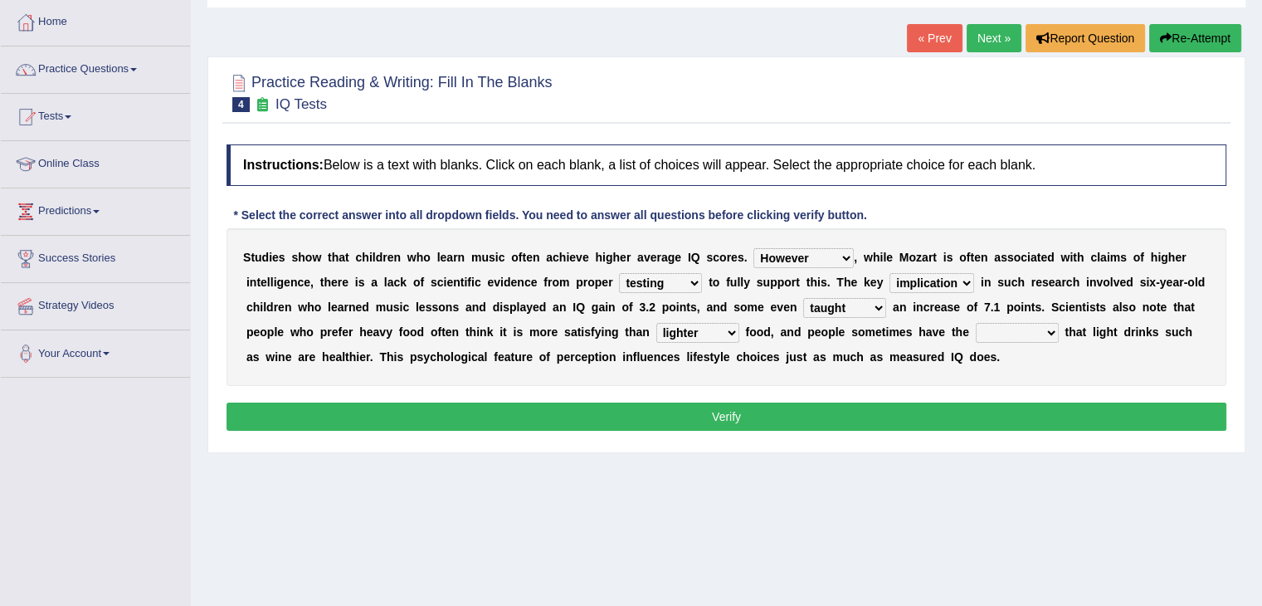
select select "illusion"
click at [976, 323] on select "illusion sight anecdote intention" at bounding box center [1017, 333] width 83 height 20
click at [814, 403] on button "Verify" at bounding box center [727, 416] width 1000 height 28
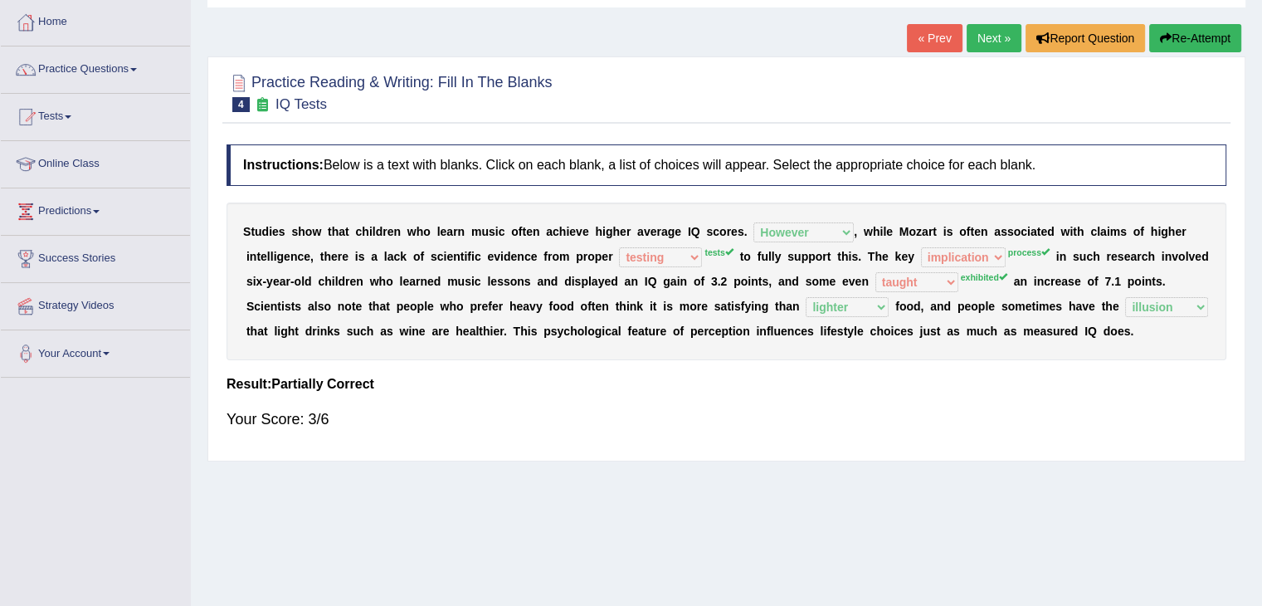
click at [989, 39] on link "Next »" at bounding box center [994, 38] width 55 height 28
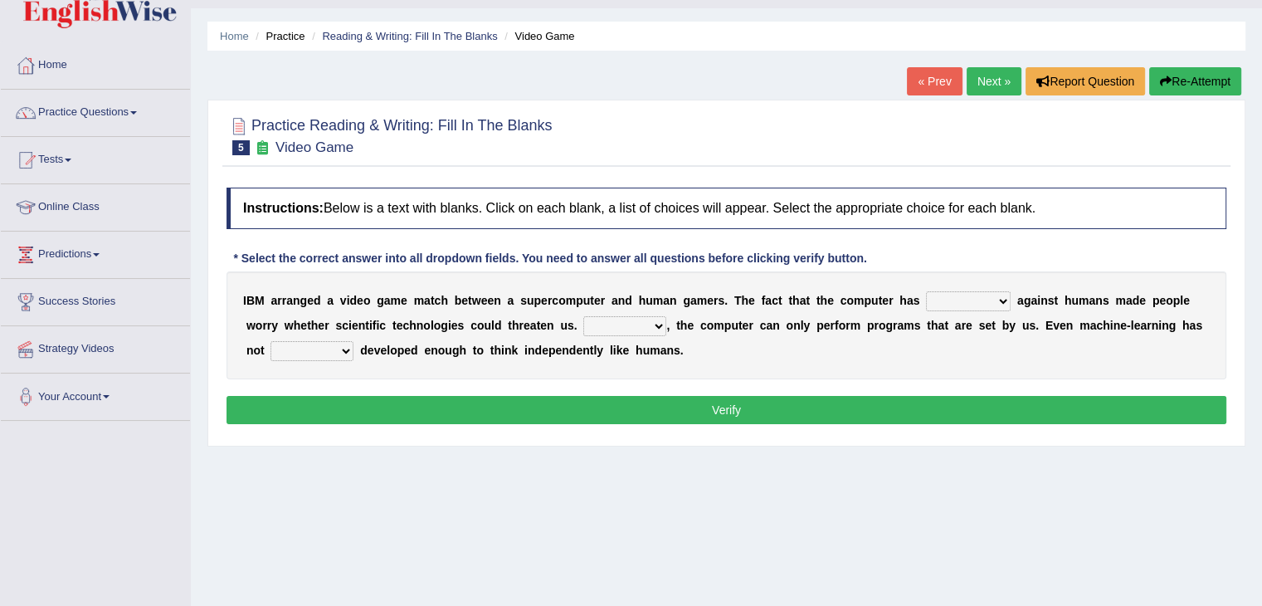
scroll to position [166, 0]
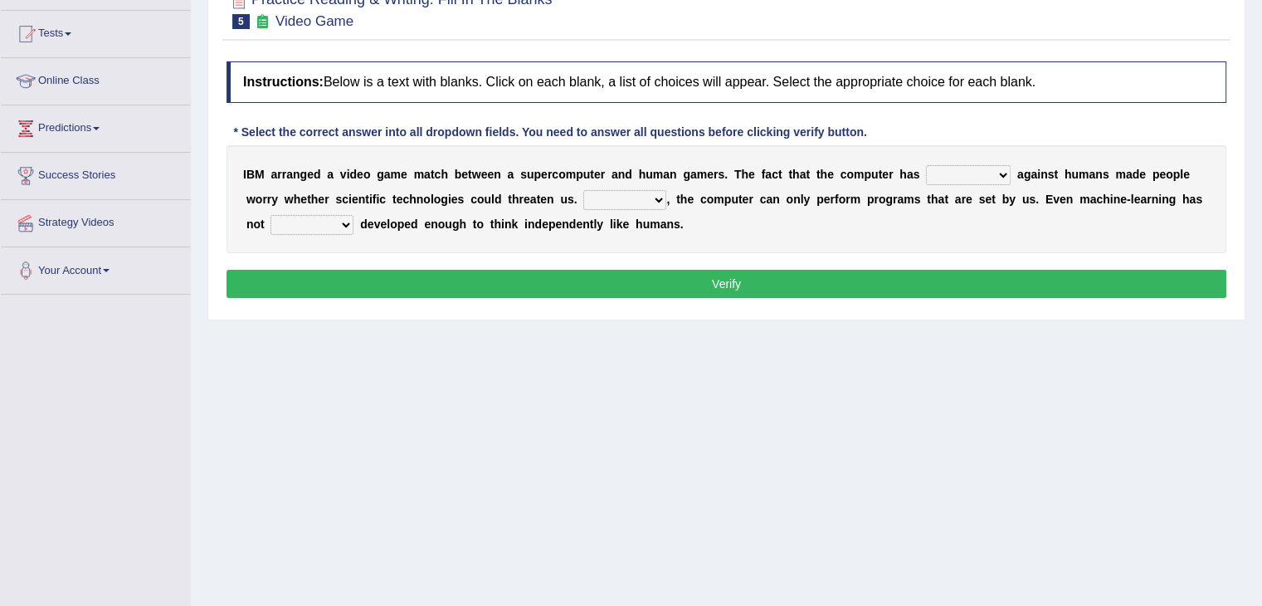
click at [1012, 170] on b at bounding box center [1014, 174] width 7 height 13
click at [1007, 173] on select "competed fought acted challenged" at bounding box center [968, 175] width 85 height 20
click at [926, 165] on select "competed fought acted challenged" at bounding box center [968, 175] width 85 height 20
click at [1002, 173] on select "competed fought acted challenged" at bounding box center [968, 175] width 85 height 20
select select "competed"
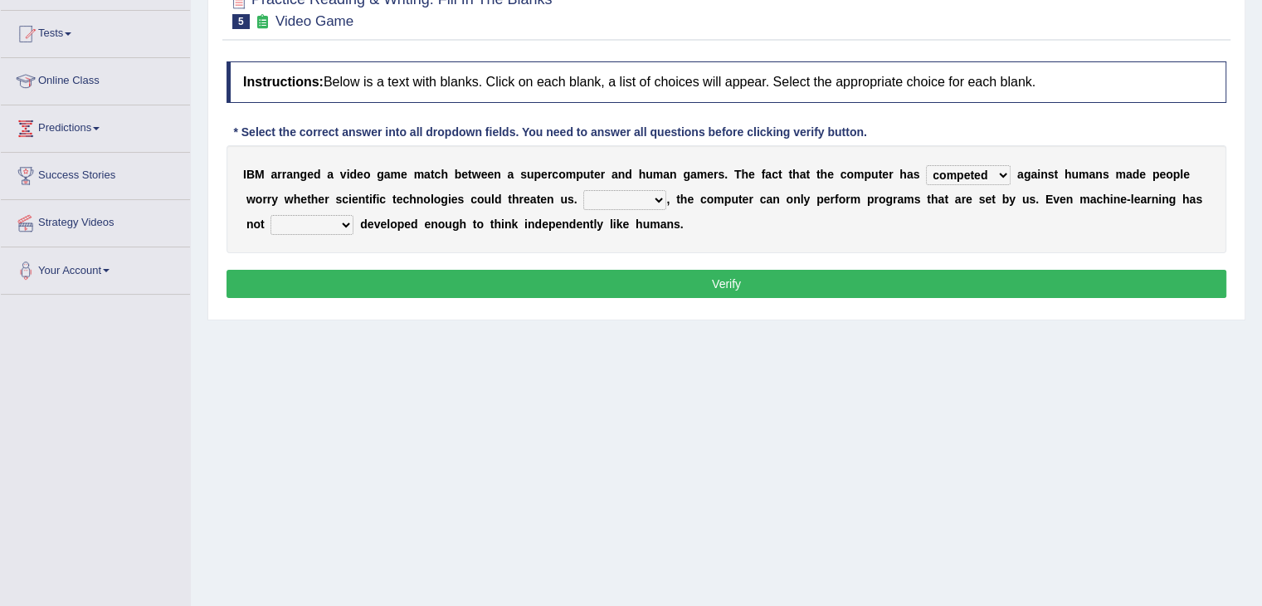
click at [926, 165] on select "competed fought acted challenged" at bounding box center [968, 175] width 85 height 20
click at [661, 199] on select "Moreover However Thus So" at bounding box center [624, 200] width 83 height 20
select select "However"
click at [583, 190] on select "Moreover However Thus So" at bounding box center [624, 200] width 83 height 20
click at [341, 222] on select "yet still only just" at bounding box center [312, 225] width 83 height 20
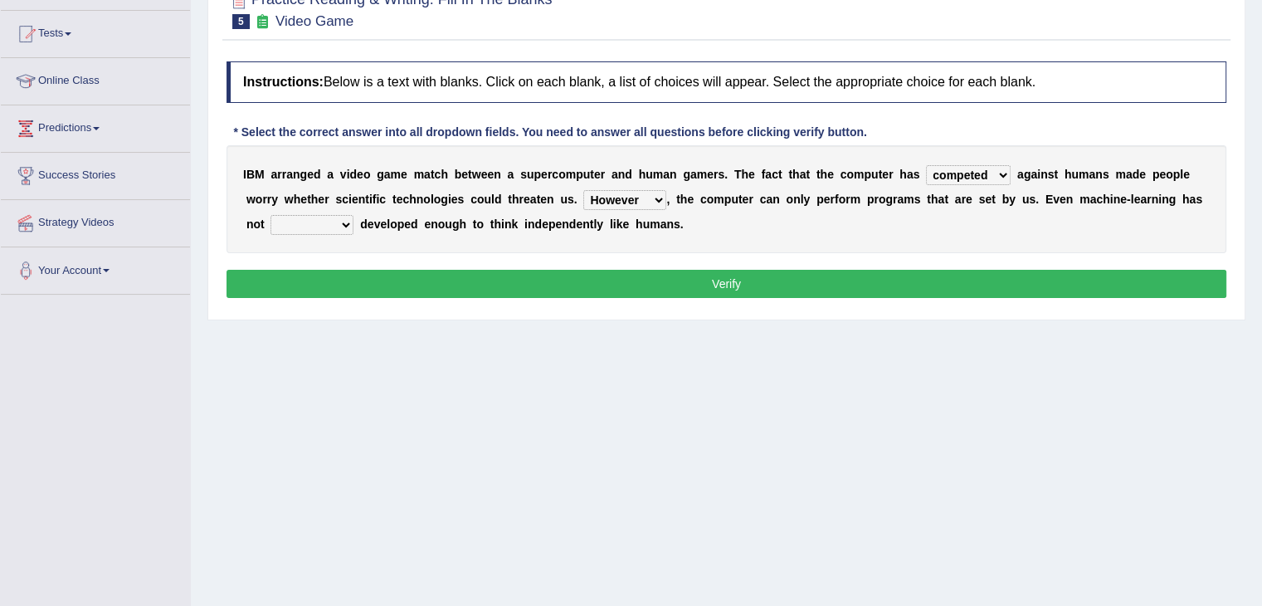
select select "yet"
click at [271, 215] on select "yet still only just" at bounding box center [312, 225] width 83 height 20
click at [383, 282] on button "Verify" at bounding box center [727, 284] width 1000 height 28
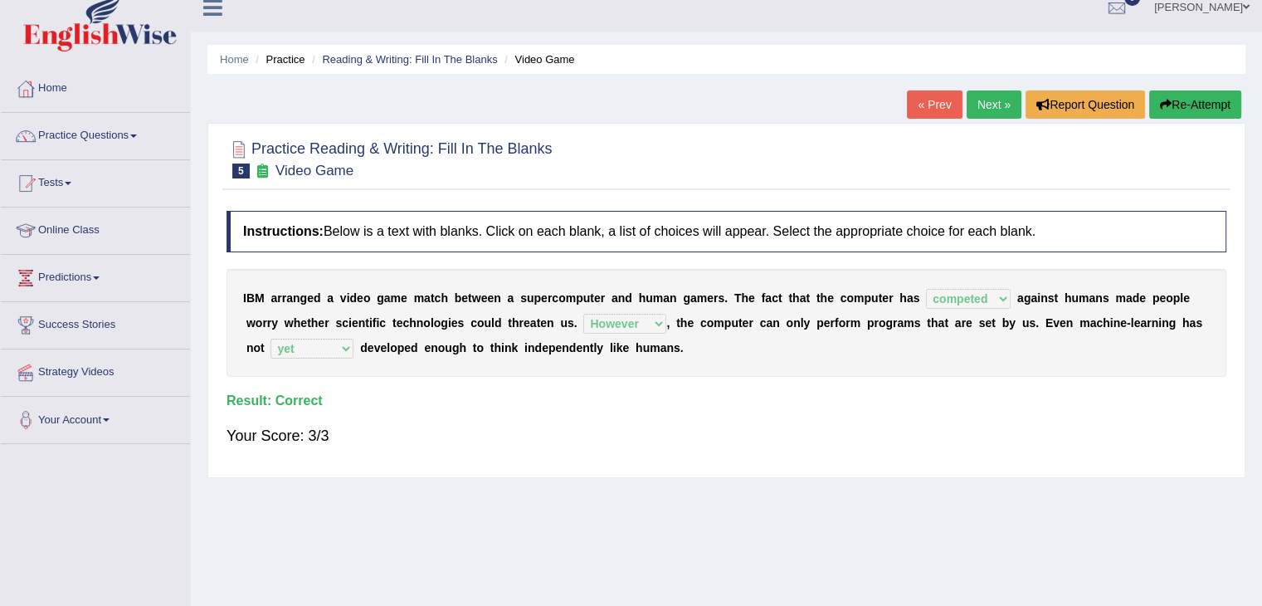
scroll to position [0, 0]
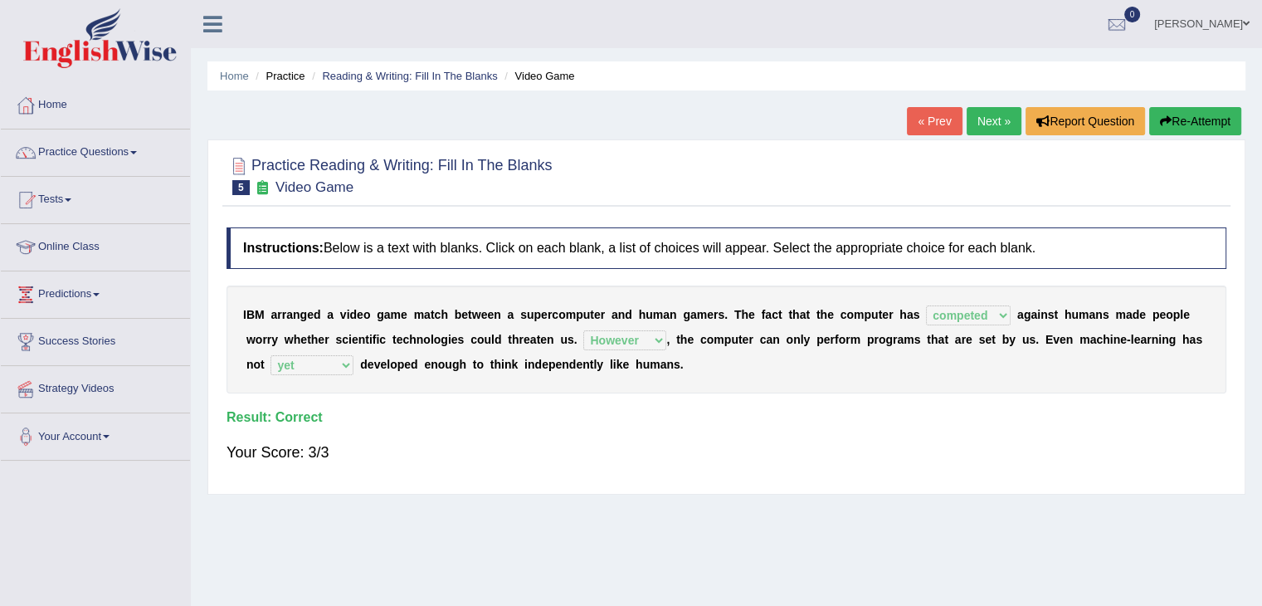
click at [984, 110] on link "Next »" at bounding box center [994, 121] width 55 height 28
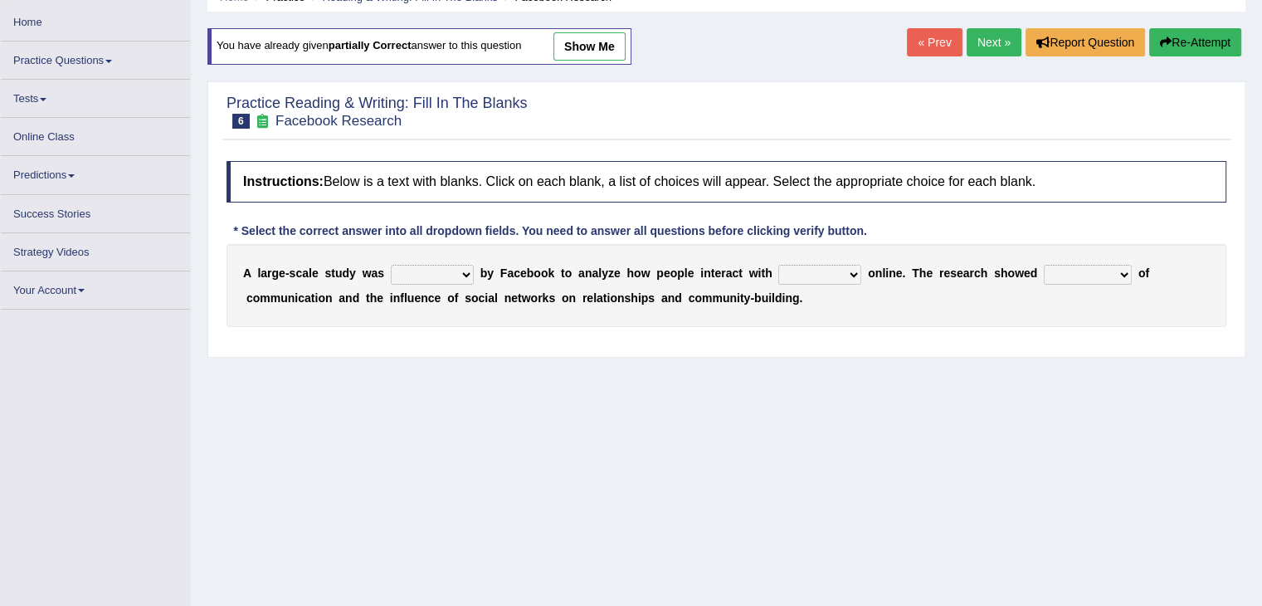
scroll to position [83, 0]
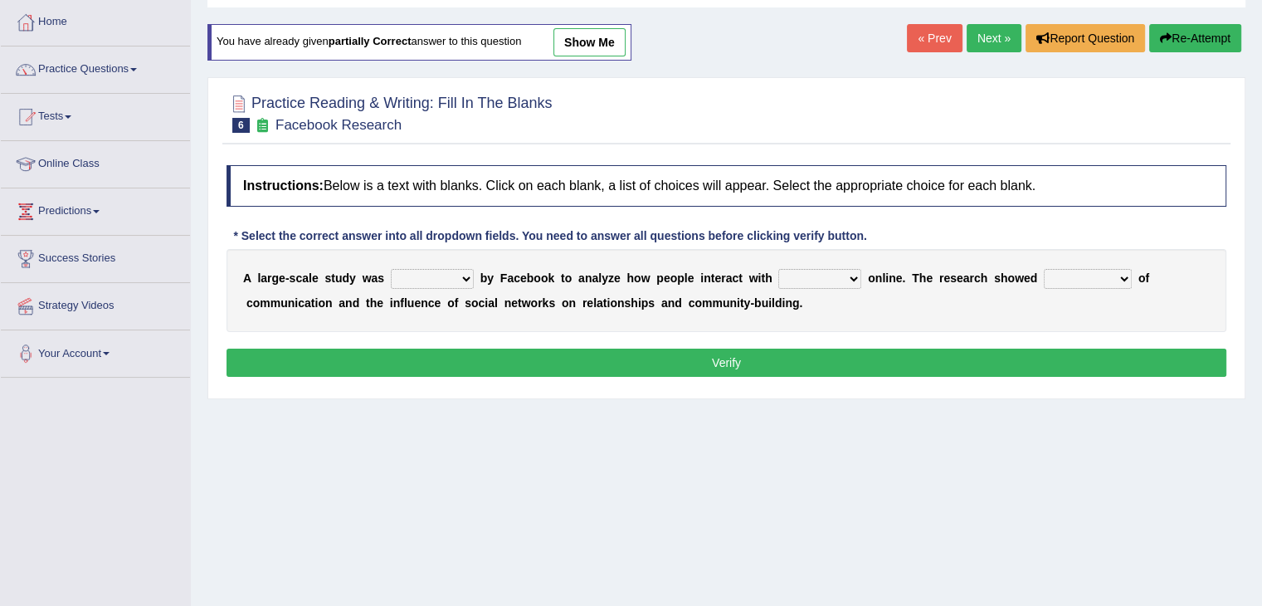
click at [459, 275] on select "surveyed had asked made" at bounding box center [432, 279] width 83 height 20
select select "made"
click at [391, 269] on select "surveyed had asked made" at bounding box center [432, 279] width 83 height 20
click at [850, 273] on select "together all each other another" at bounding box center [819, 279] width 83 height 20
select select "each other"
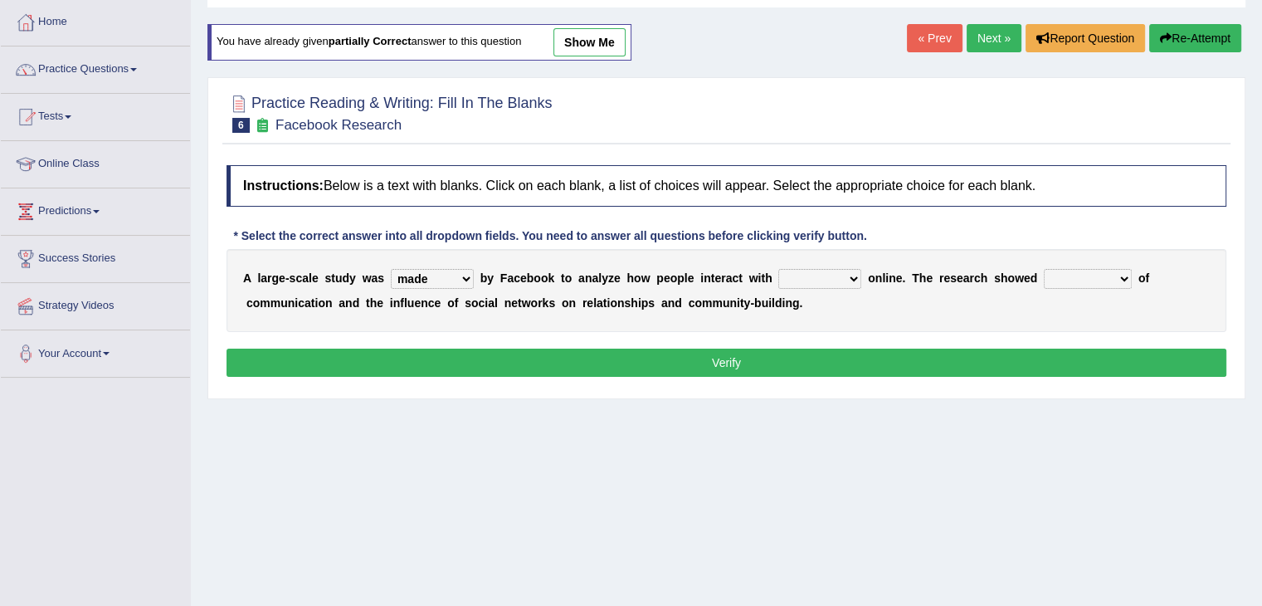
click at [778, 269] on select "together all each other another" at bounding box center [819, 279] width 83 height 20
click at [1117, 275] on select "advantages standards fellowships patterns" at bounding box center [1088, 279] width 88 height 20
select select "standards"
click at [1044, 269] on select "advantages standards fellowships patterns" at bounding box center [1088, 279] width 88 height 20
click at [432, 351] on button "Verify" at bounding box center [727, 363] width 1000 height 28
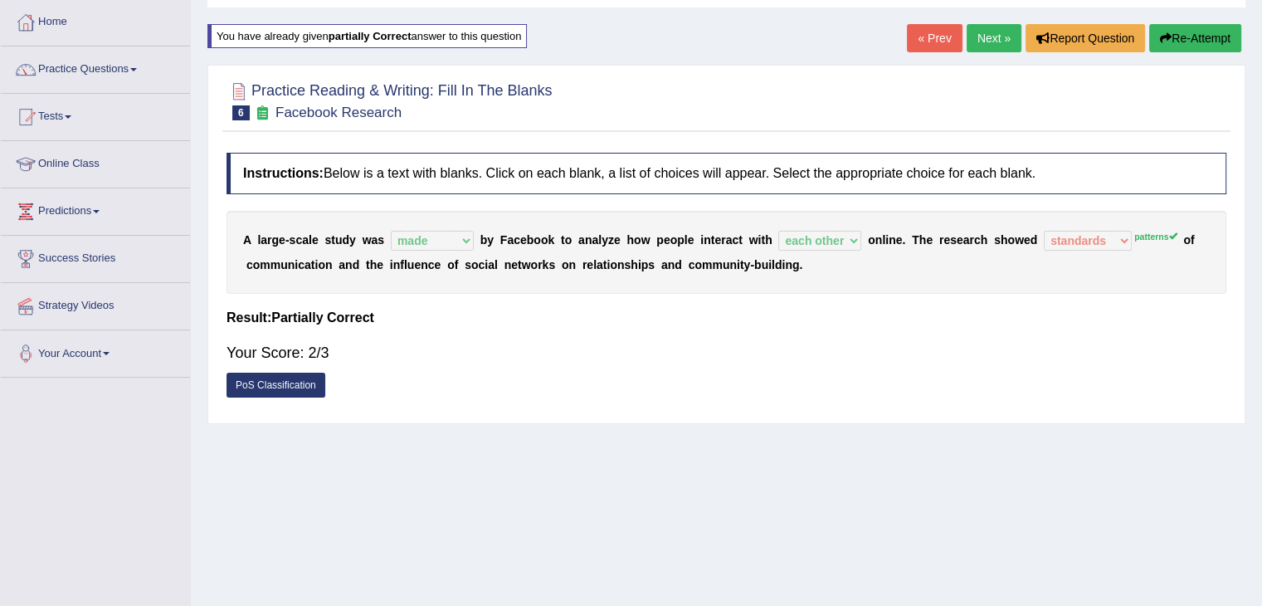
click at [983, 27] on link "Next »" at bounding box center [994, 38] width 55 height 28
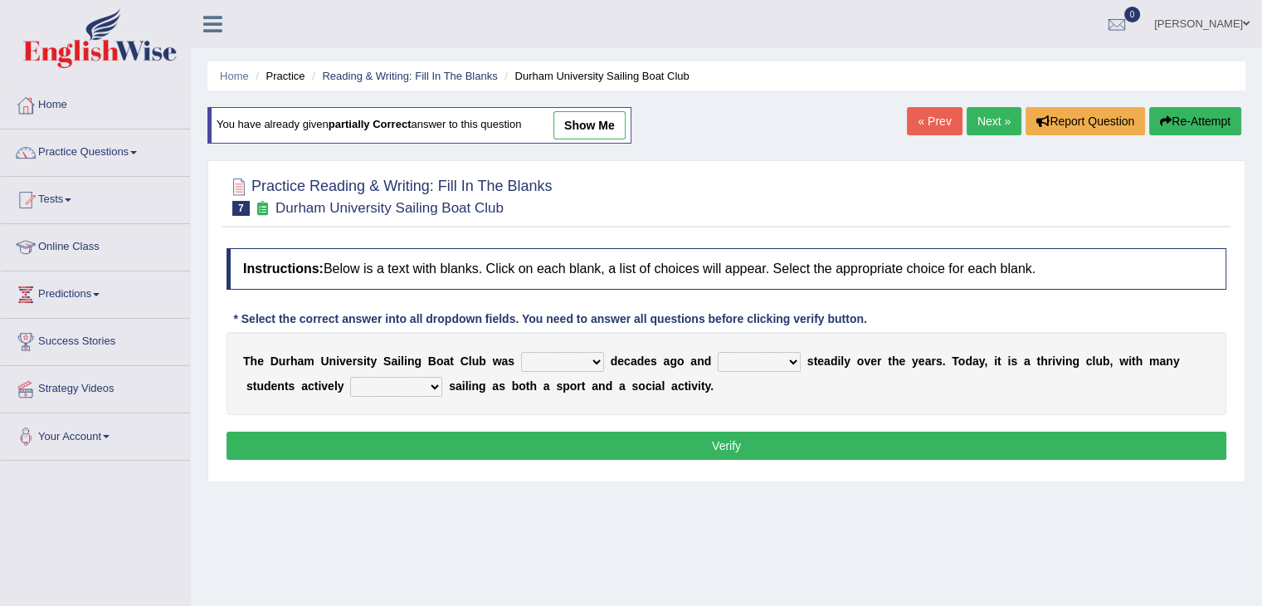
click at [598, 362] on select "found fund founded find" at bounding box center [562, 362] width 83 height 20
select select "founded"
click at [521, 352] on select "found fund founded find" at bounding box center [562, 362] width 83 height 20
click at [795, 356] on select "grow growing has grown grown" at bounding box center [759, 362] width 83 height 20
select select "grown"
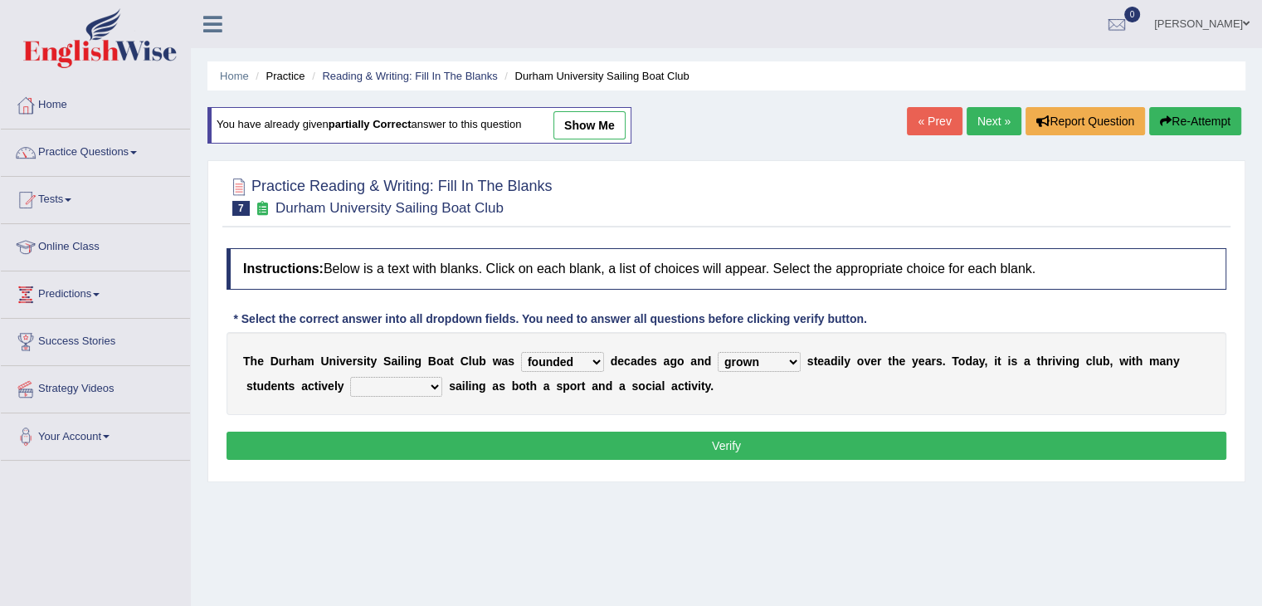
click at [718, 352] on select "grow growing has grown grown" at bounding box center [759, 362] width 83 height 20
click at [437, 378] on select "enjoy enjoyed are enjoying enjoying" at bounding box center [396, 387] width 92 height 20
select select "enjoying"
click at [350, 377] on select "enjoy enjoyed are enjoying enjoying" at bounding box center [396, 387] width 92 height 20
click at [519, 442] on button "Verify" at bounding box center [727, 446] width 1000 height 28
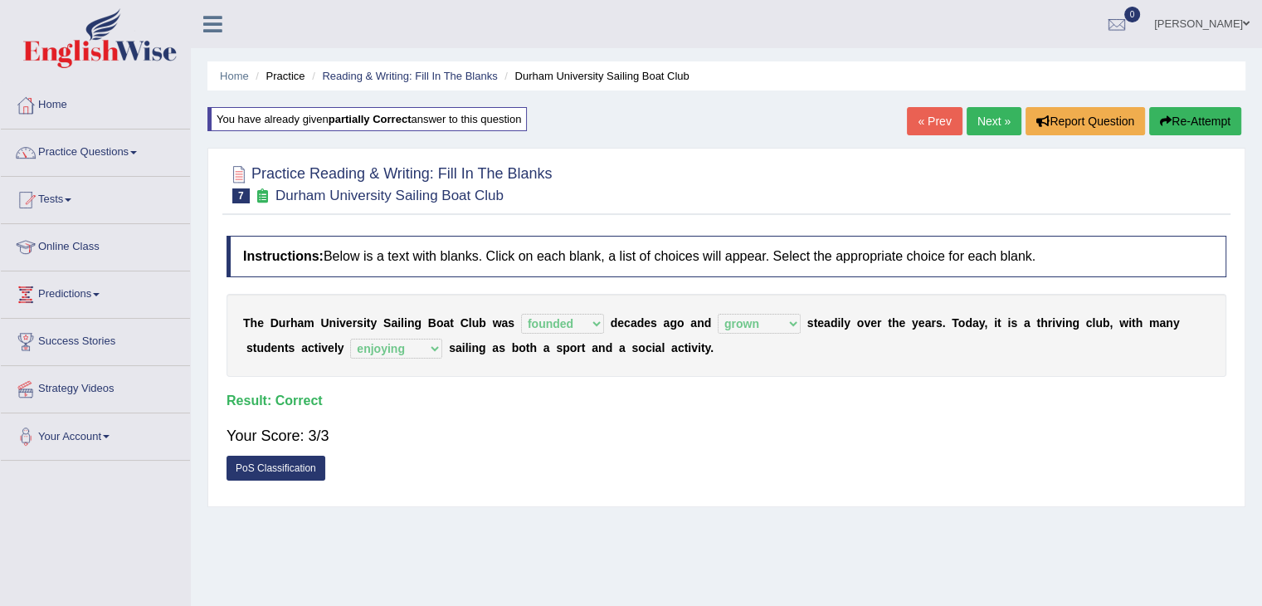
click at [982, 110] on link "Next »" at bounding box center [994, 121] width 55 height 28
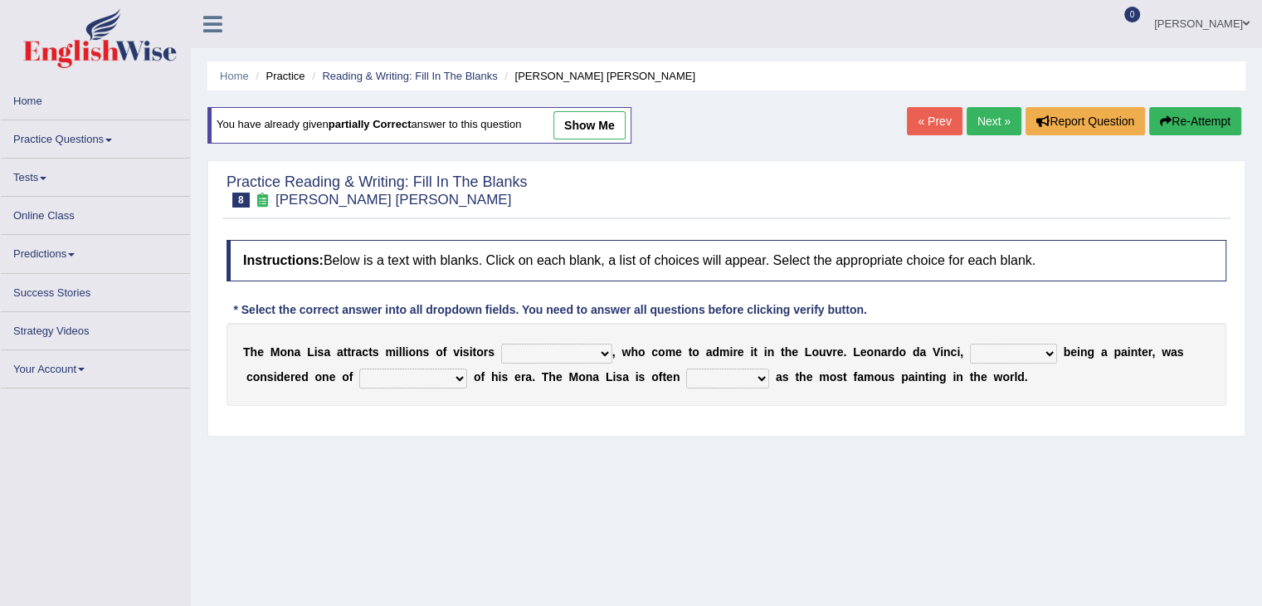
click at [597, 351] on select "around the year the all year all year round per year" at bounding box center [556, 354] width 111 height 20
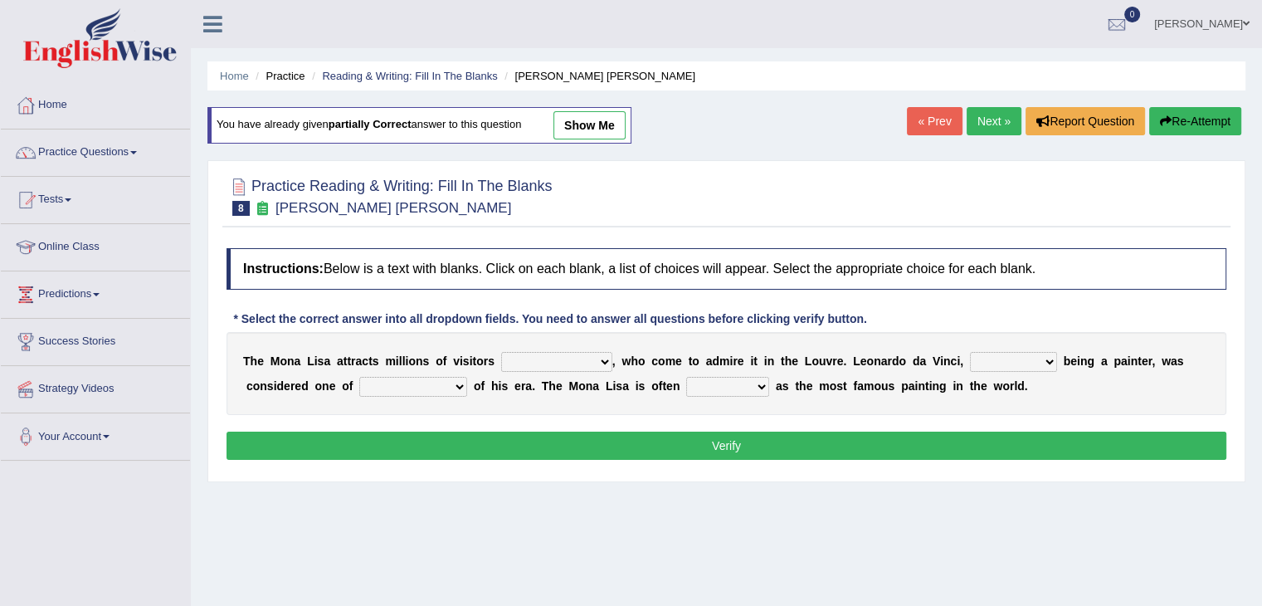
select select "around the year"
click at [501, 352] on select "around the year the all year all year round per year" at bounding box center [556, 362] width 111 height 20
click at [1051, 358] on select "rather than as much as as well as as long as" at bounding box center [1013, 362] width 87 height 20
select select "as much as"
click at [970, 352] on select "rather than as much as as well as as long as" at bounding box center [1013, 362] width 87 height 20
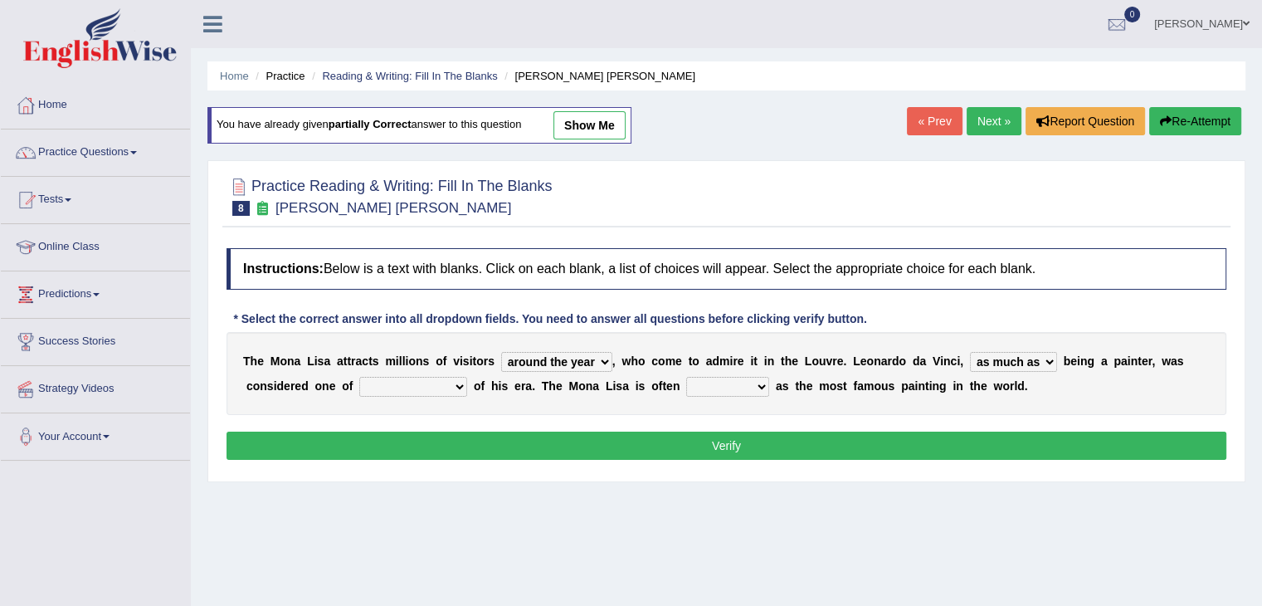
click at [457, 386] on select "better artists artist the better artist the best artists" at bounding box center [413, 387] width 108 height 20
select select "the best artists"
click at [359, 377] on select "better artists artist the better artist the best artists" at bounding box center [413, 387] width 108 height 20
click at [759, 382] on select "classified suggested predicted described" at bounding box center [727, 387] width 83 height 20
click at [686, 377] on select "classified suggested predicted described" at bounding box center [727, 387] width 83 height 20
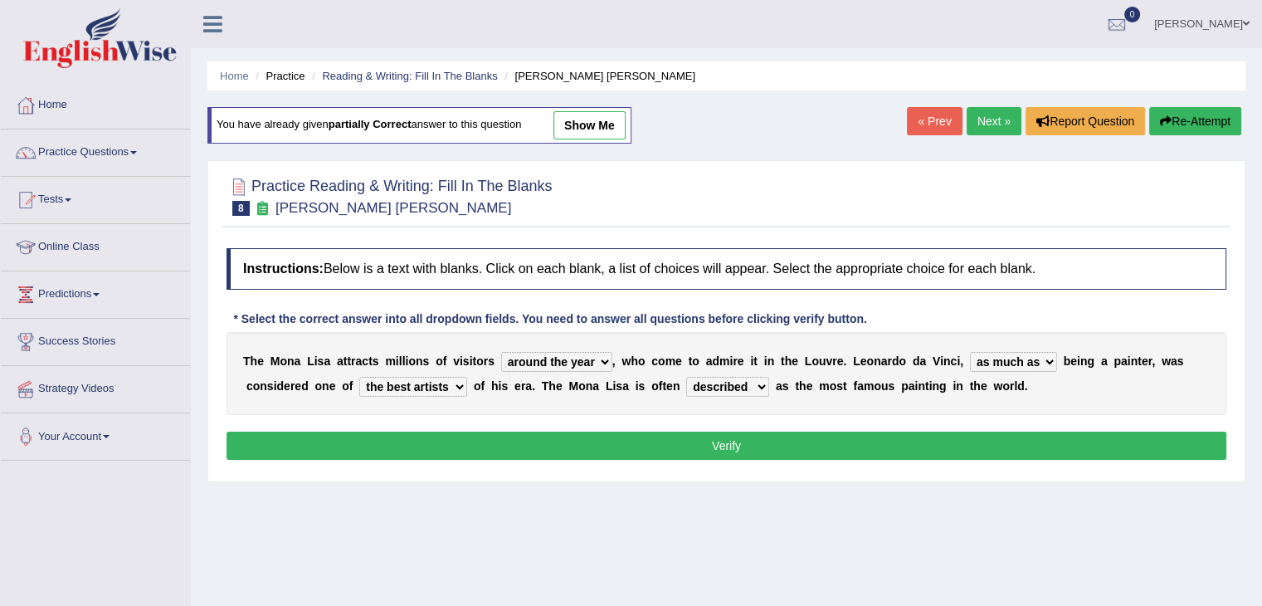
click at [763, 386] on select "classified suggested predicted described" at bounding box center [727, 387] width 83 height 20
select select "classified"
click at [686, 377] on select "classified suggested predicted described" at bounding box center [727, 387] width 83 height 20
click at [729, 439] on button "Verify" at bounding box center [727, 446] width 1000 height 28
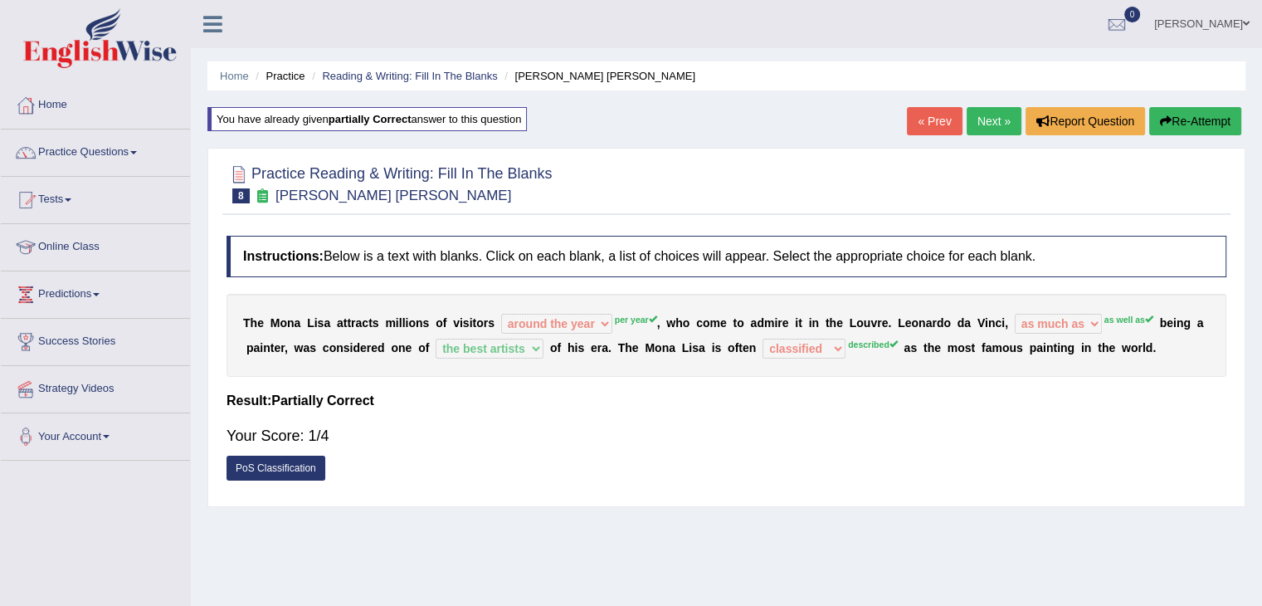
click at [1166, 21] on link "Lani Ricohermoso Rosario" at bounding box center [1202, 21] width 120 height 43
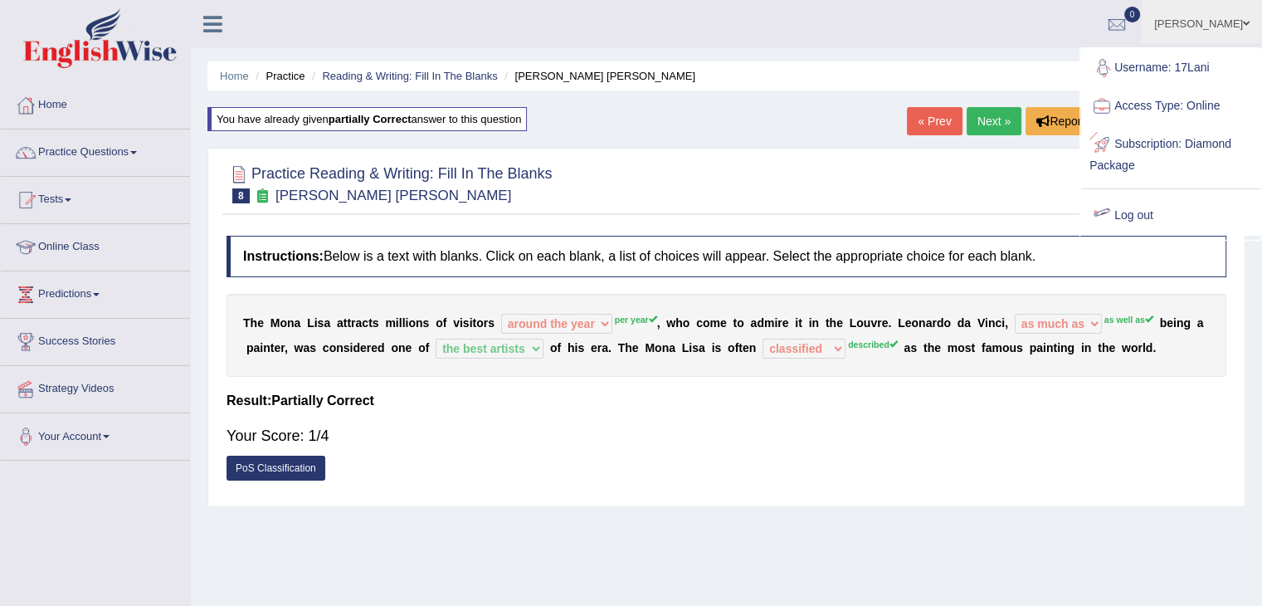
click at [1126, 212] on link "Log out" at bounding box center [1170, 216] width 179 height 38
